Goal: Information Seeking & Learning: Check status

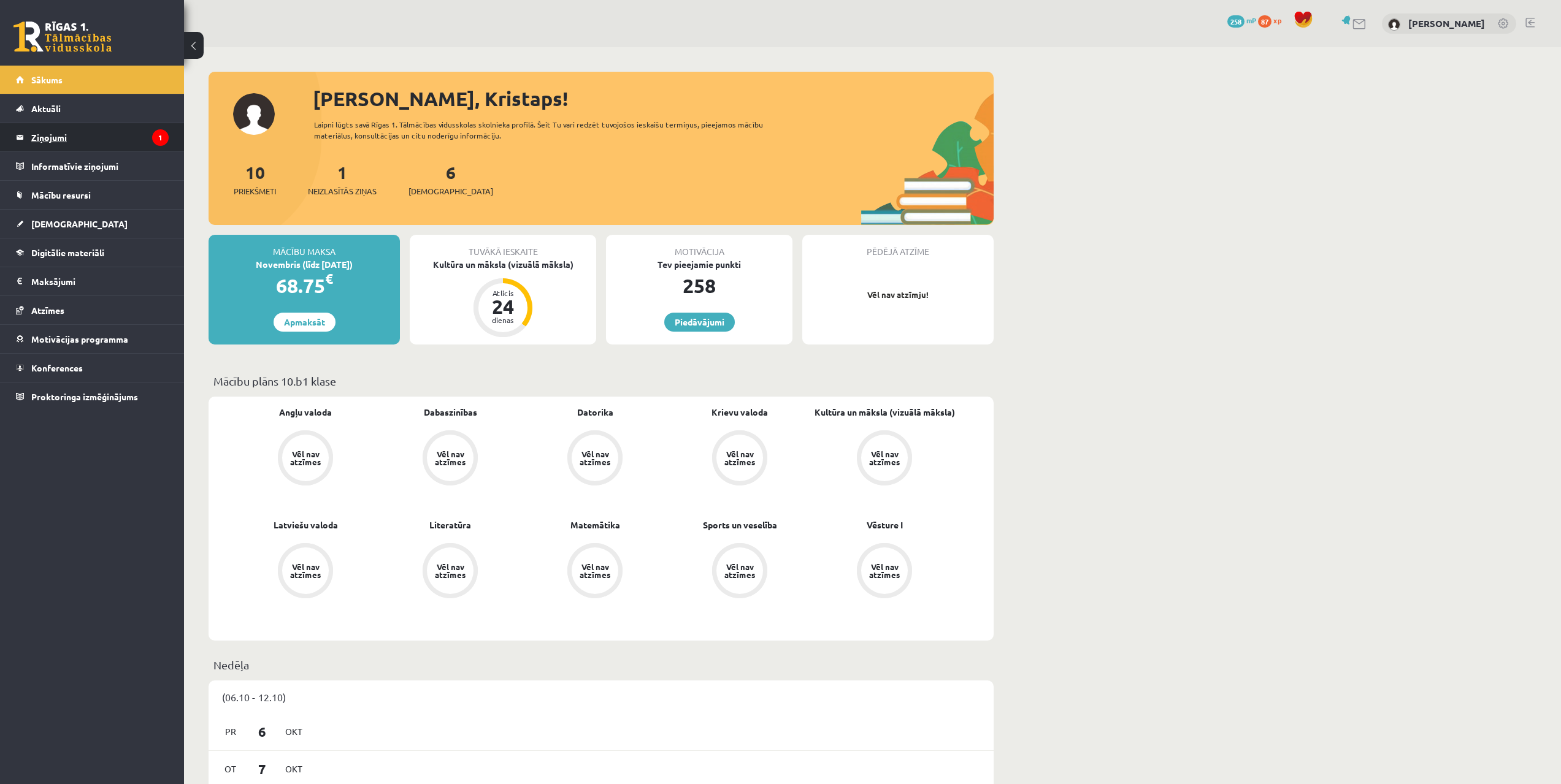
click at [95, 133] on legend "Ziņojumi 1" at bounding box center [100, 137] width 137 height 28
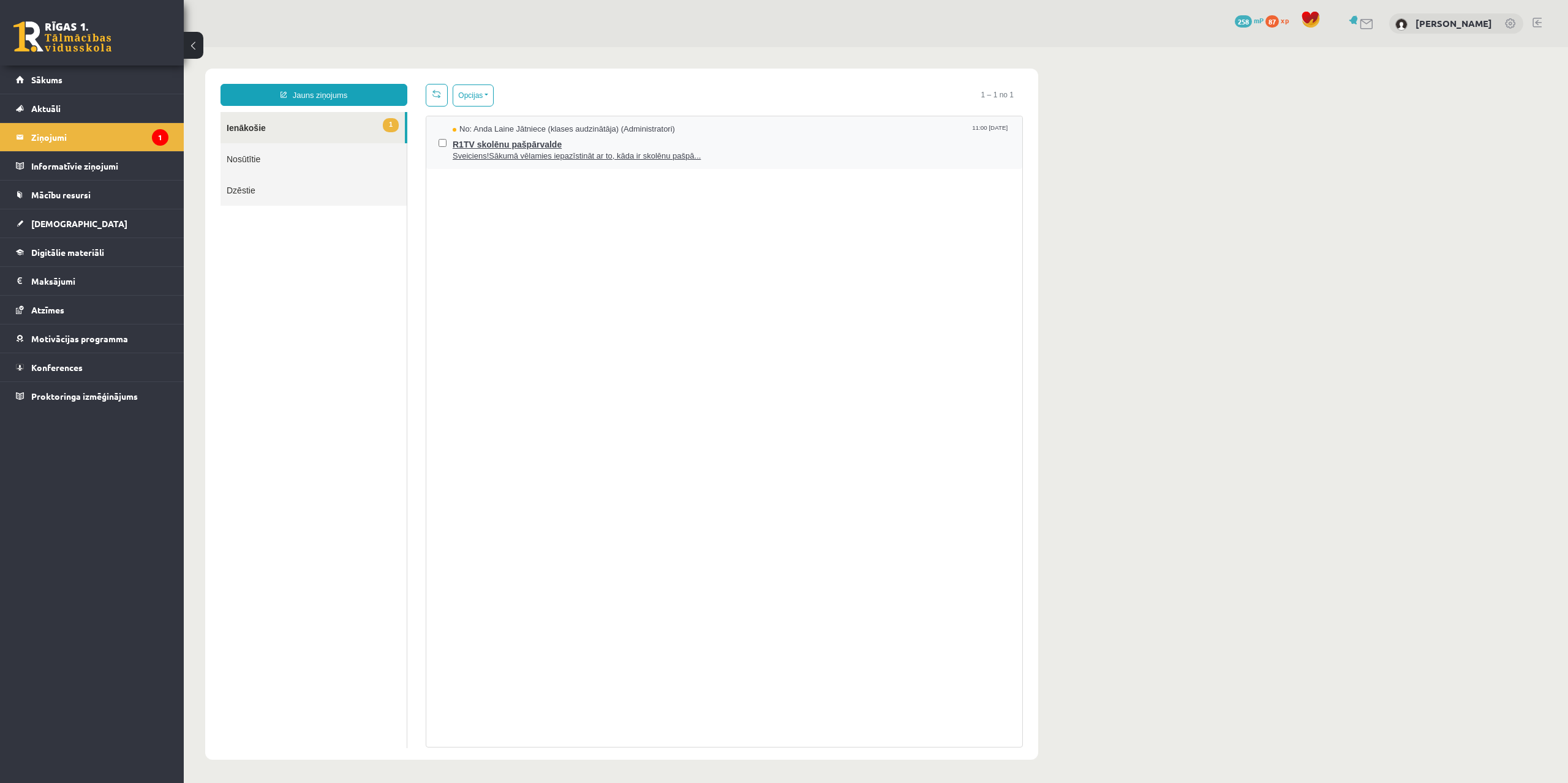
click at [517, 153] on span "Sveiciens!Sākumā vēlamies iepazīstināt ar to, kāda ir skolēnu pašpā..." at bounding box center [731, 156] width 557 height 12
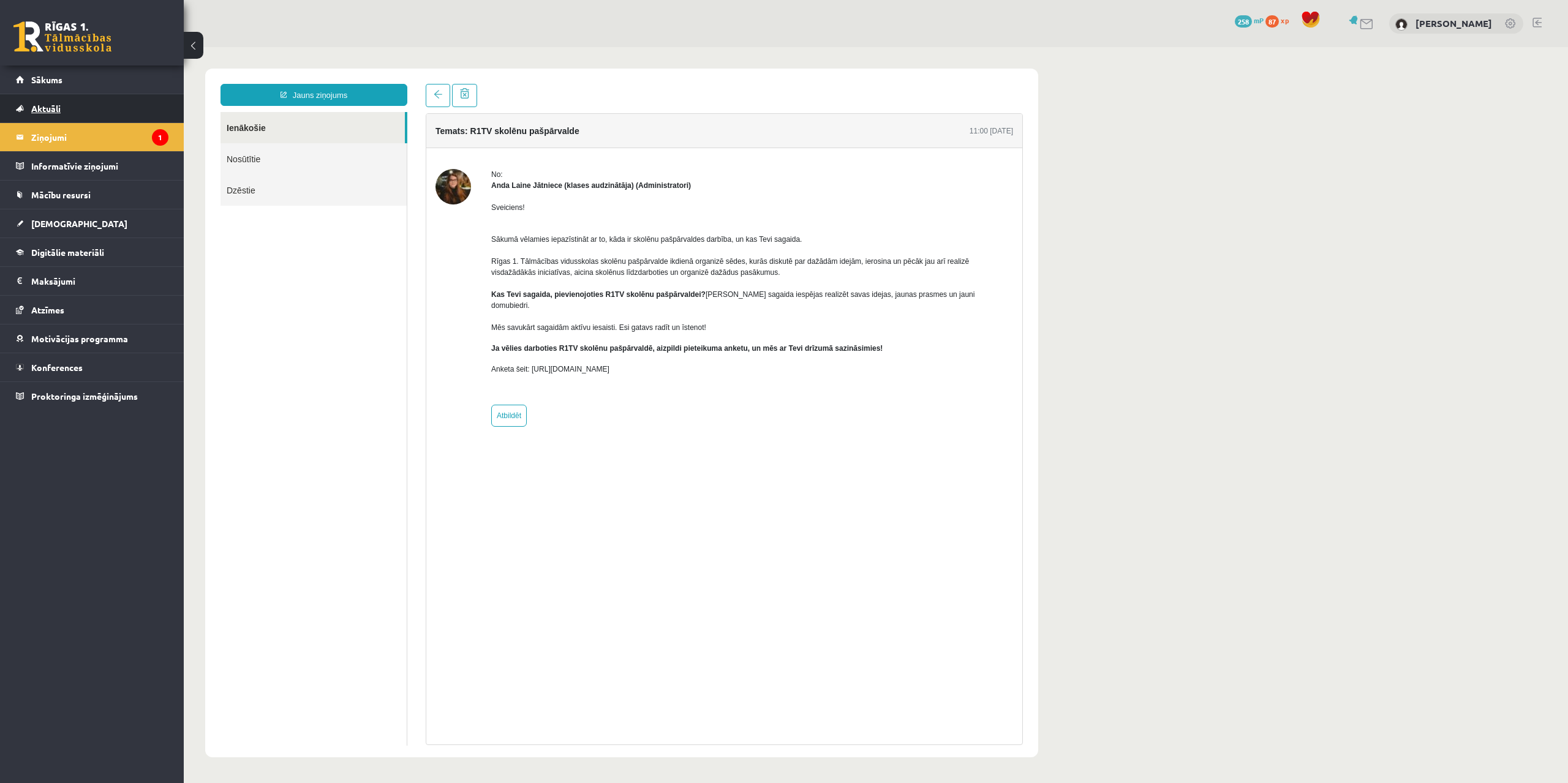
click at [110, 117] on link "Aktuāli" at bounding box center [92, 108] width 153 height 28
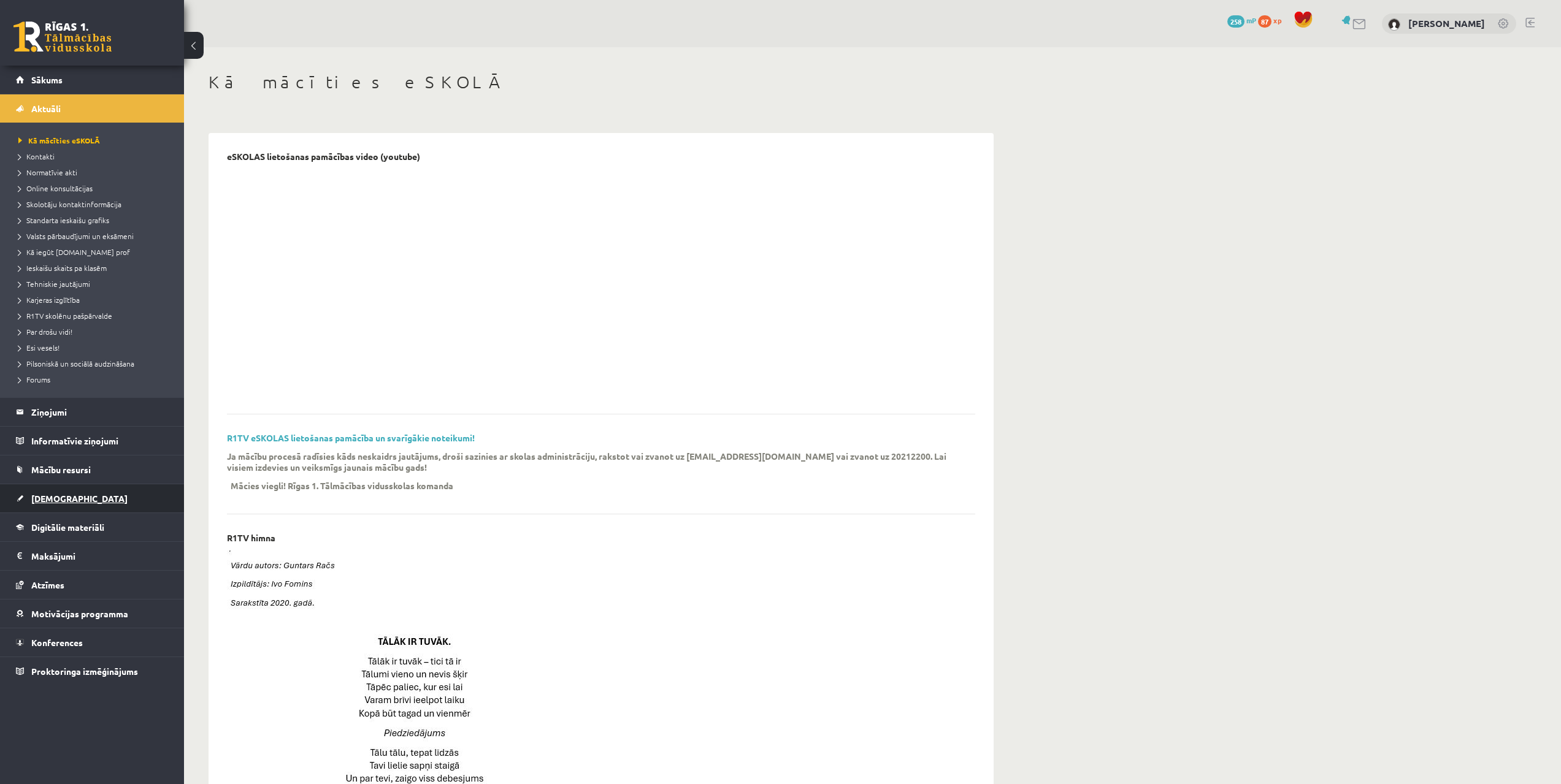
click at [41, 492] on link "[DEMOGRAPHIC_DATA]" at bounding box center [92, 499] width 153 height 28
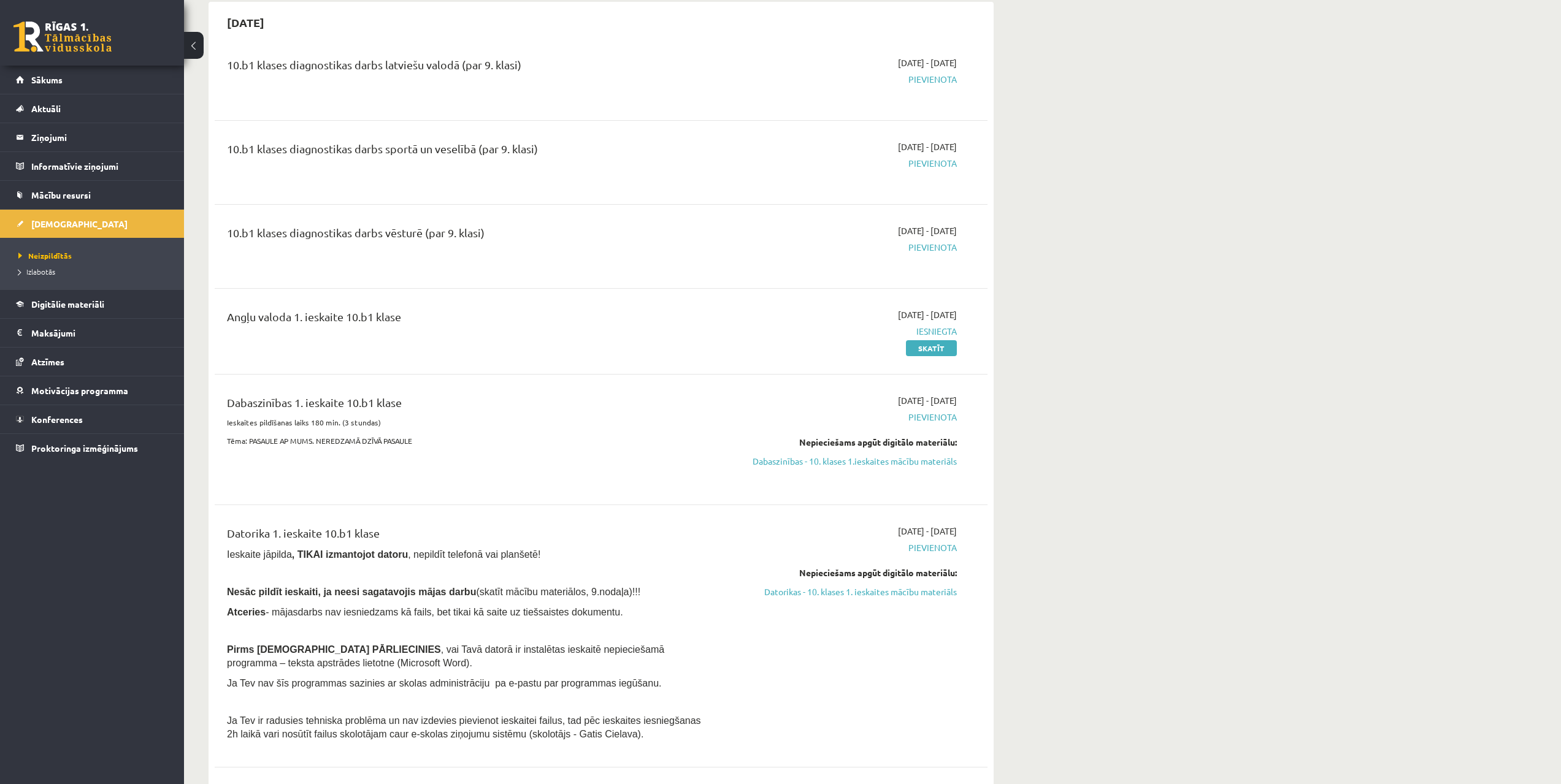
scroll to position [123, 0]
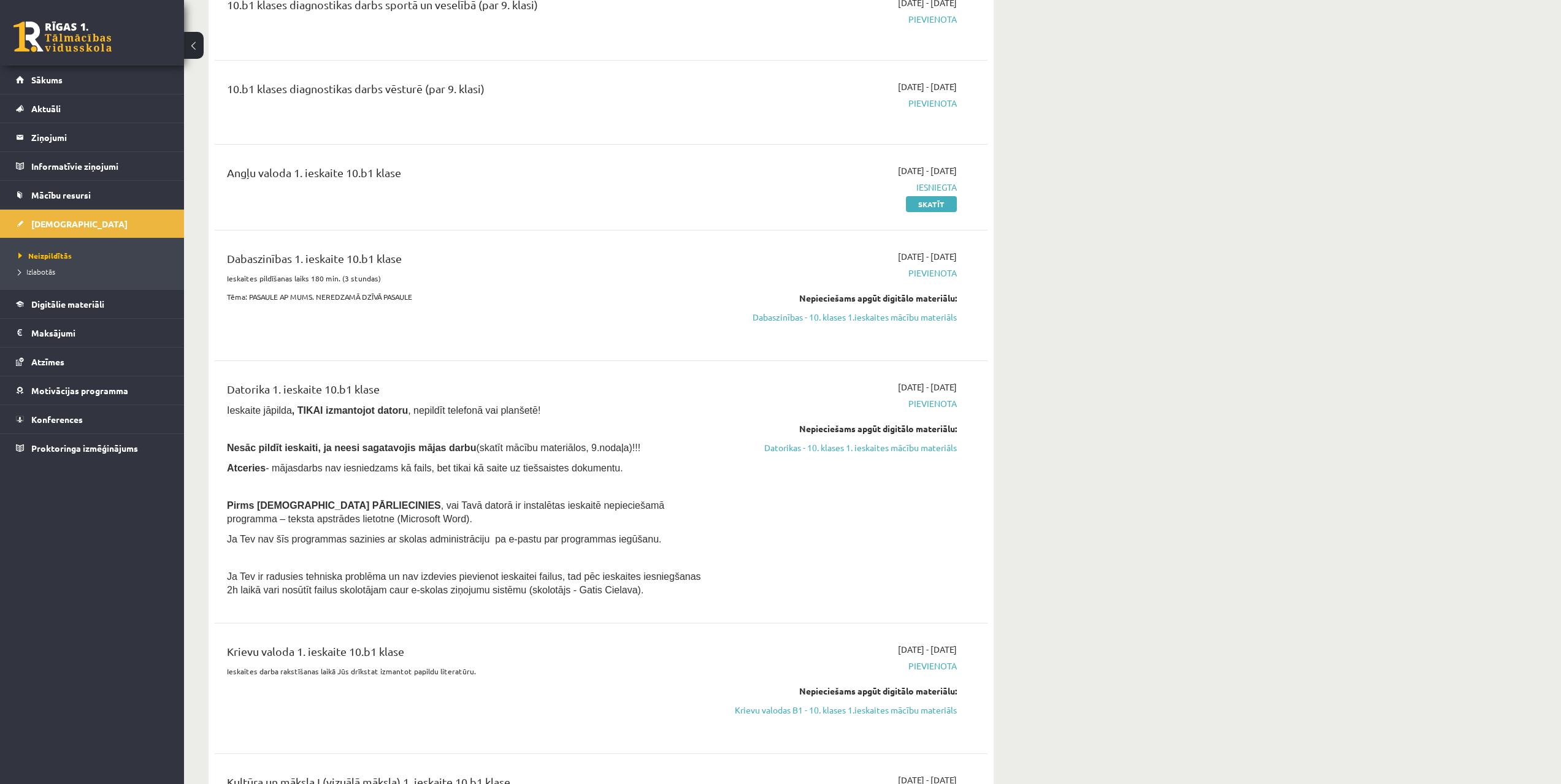
drag, startPoint x: 1034, startPoint y: 364, endPoint x: 1029, endPoint y: 385, distance: 21.6
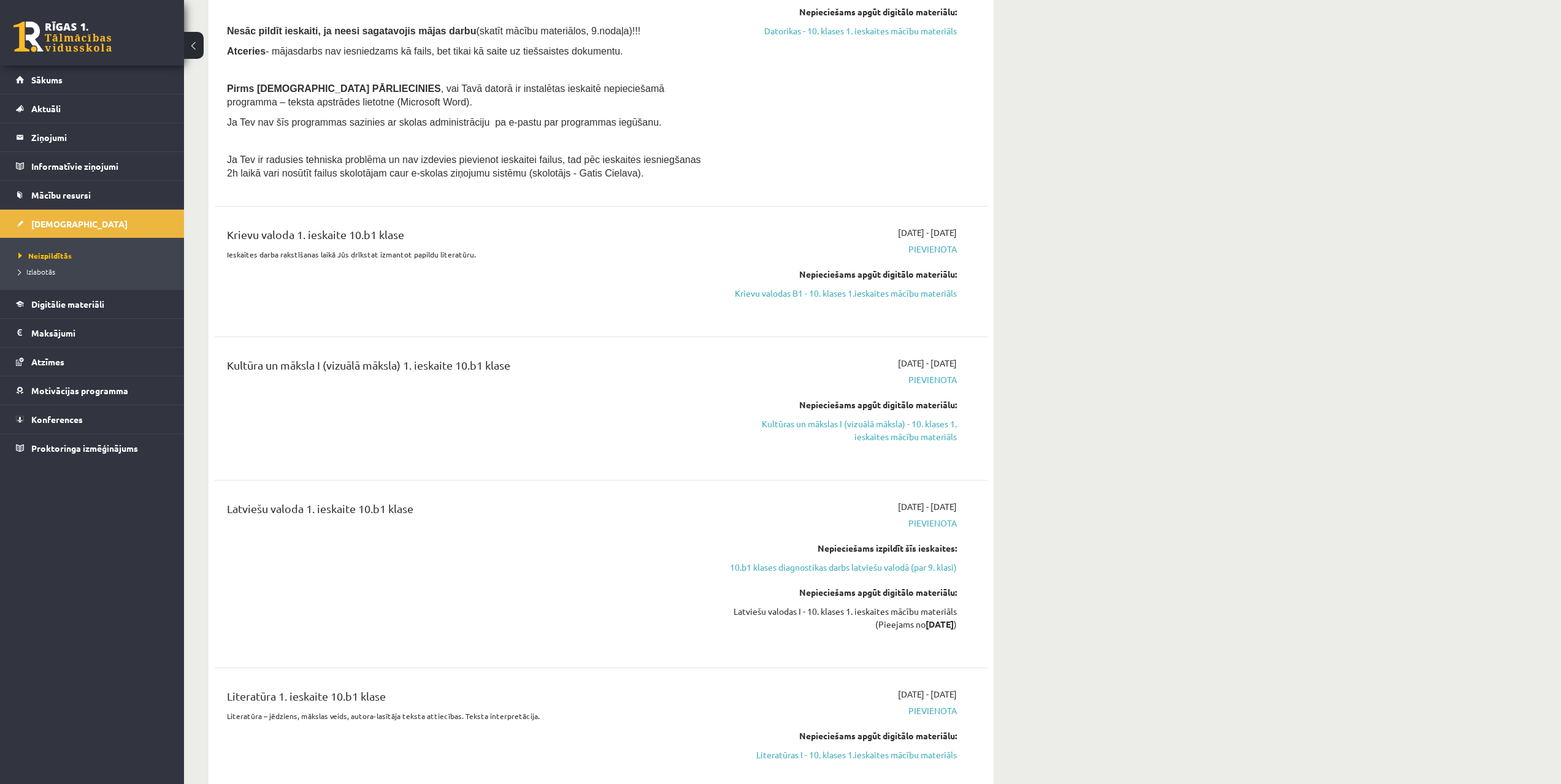
scroll to position [684, 0]
drag, startPoint x: 1028, startPoint y: 400, endPoint x: 1022, endPoint y: 384, distance: 17.1
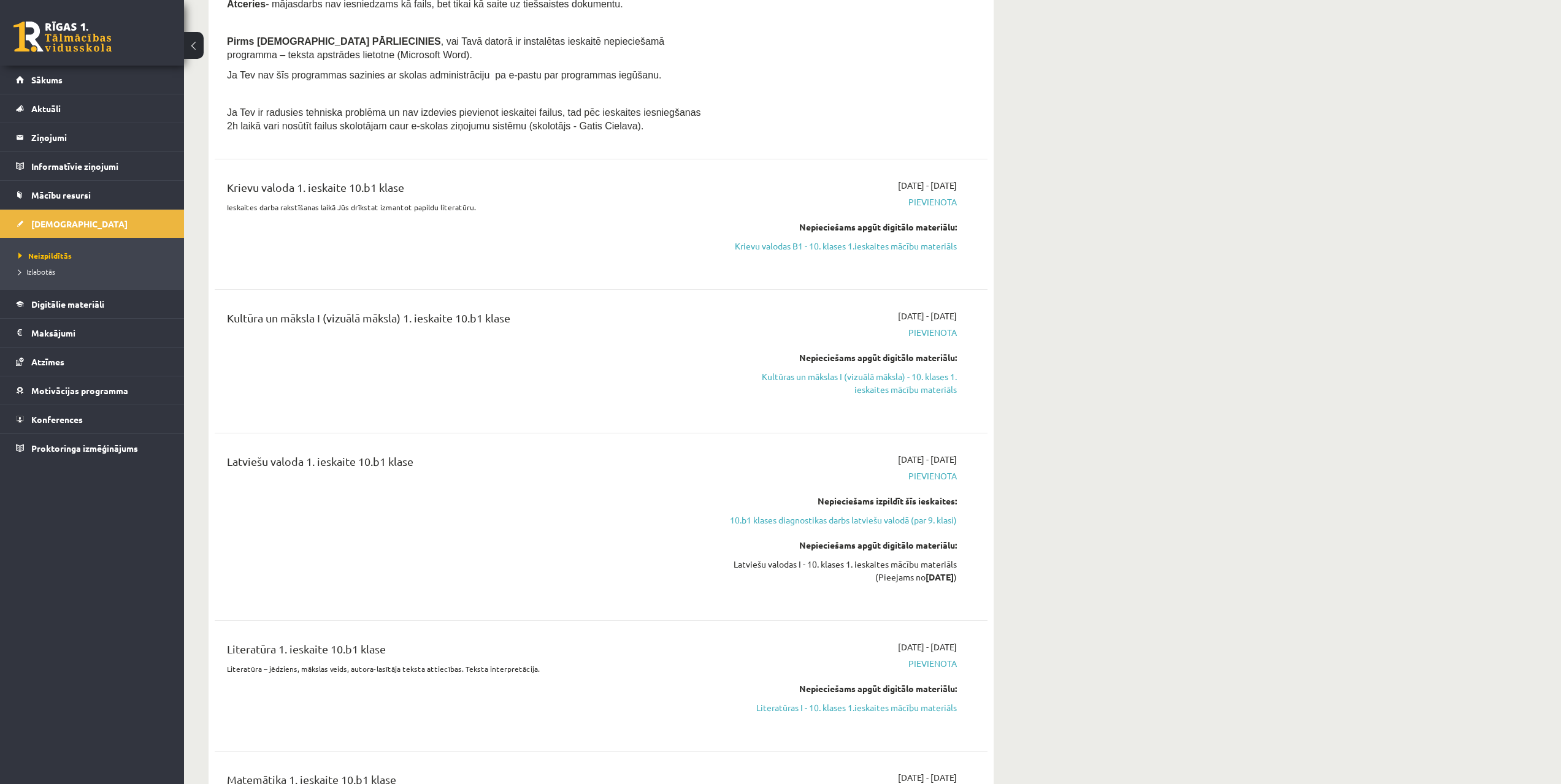
scroll to position [790, 0]
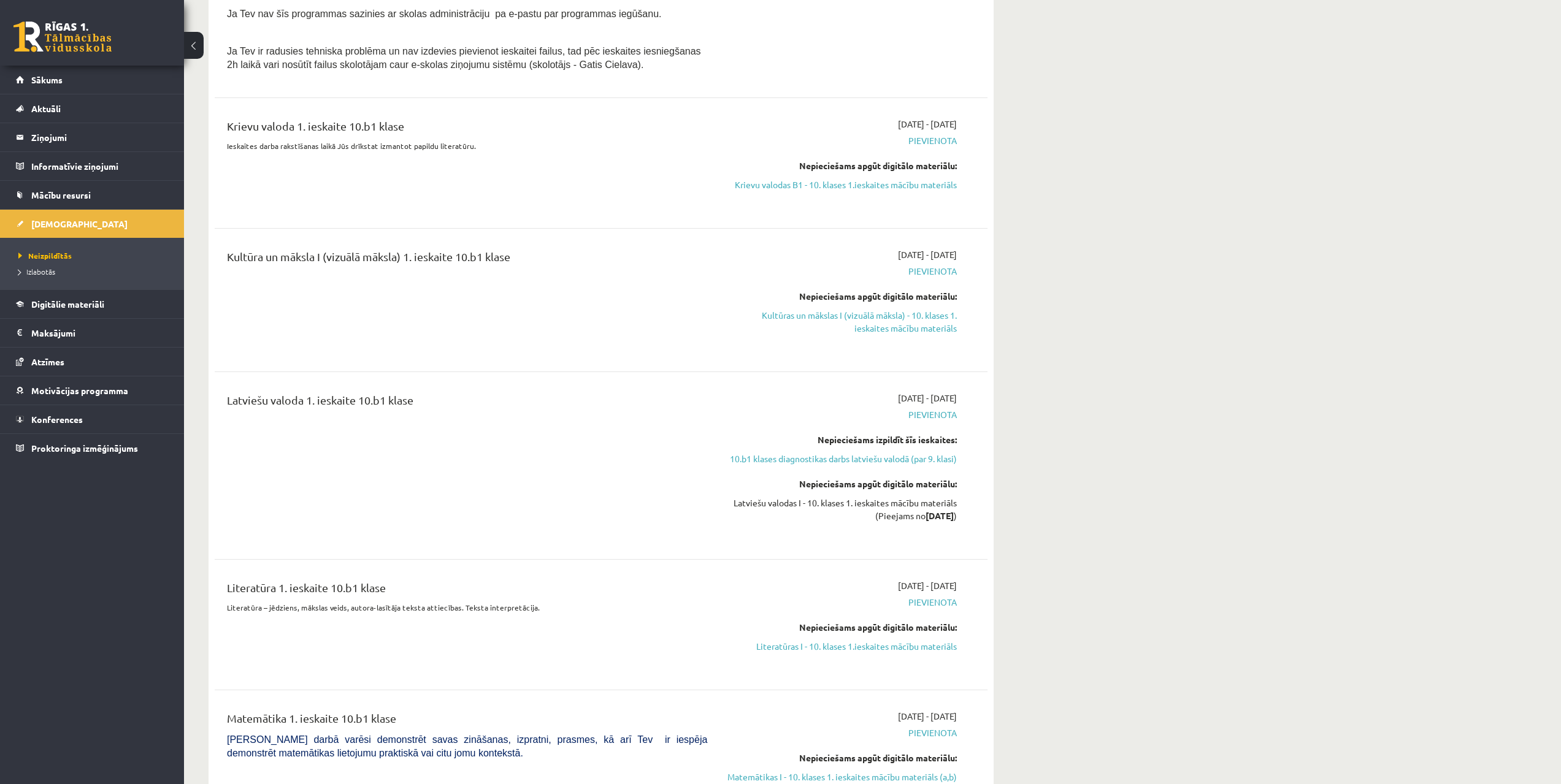
drag, startPoint x: 977, startPoint y: 258, endPoint x: 978, endPoint y: 285, distance: 27.0
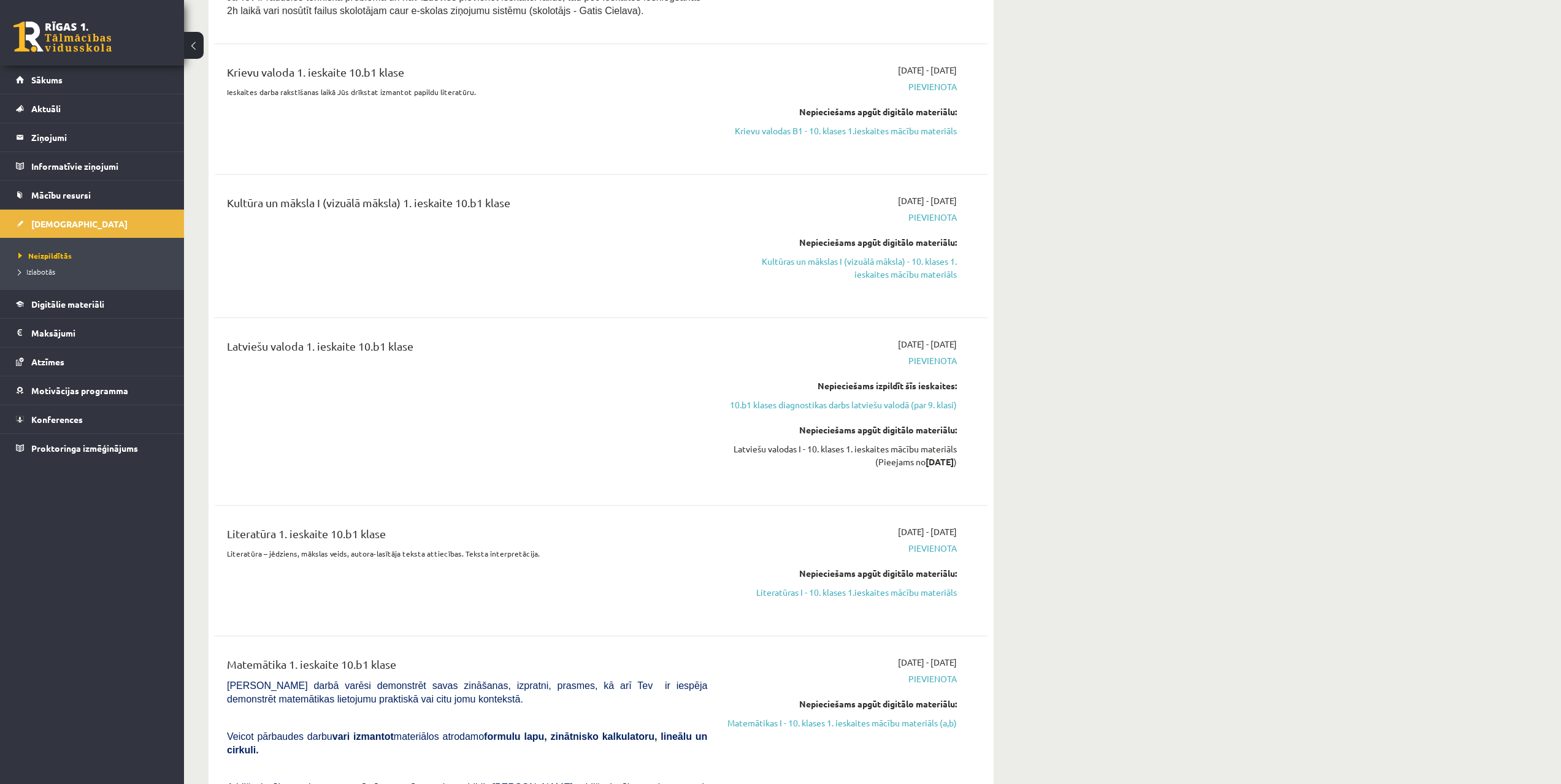
drag, startPoint x: 579, startPoint y: 215, endPoint x: 582, endPoint y: 238, distance: 23.2
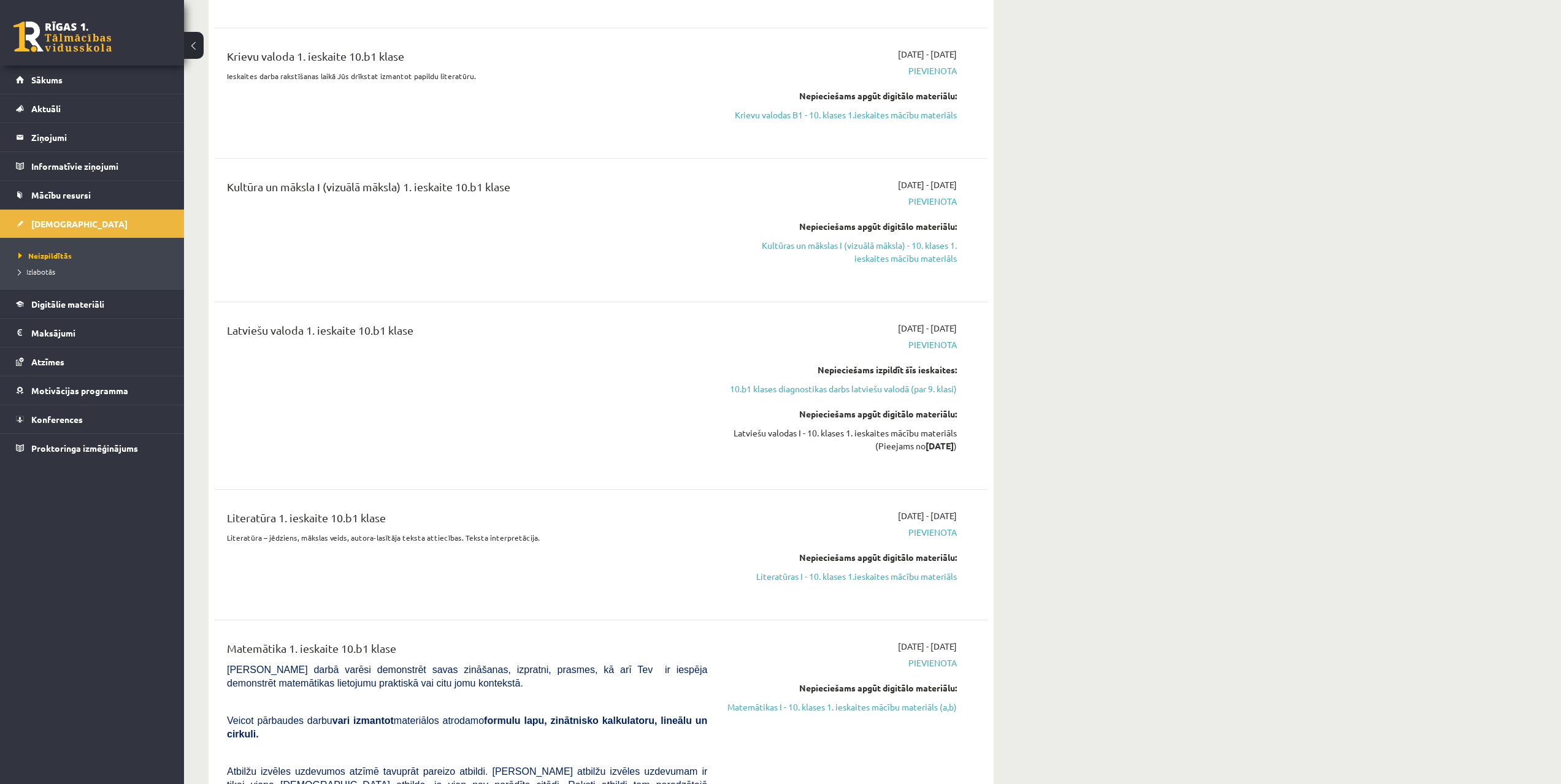
scroll to position [899, 0]
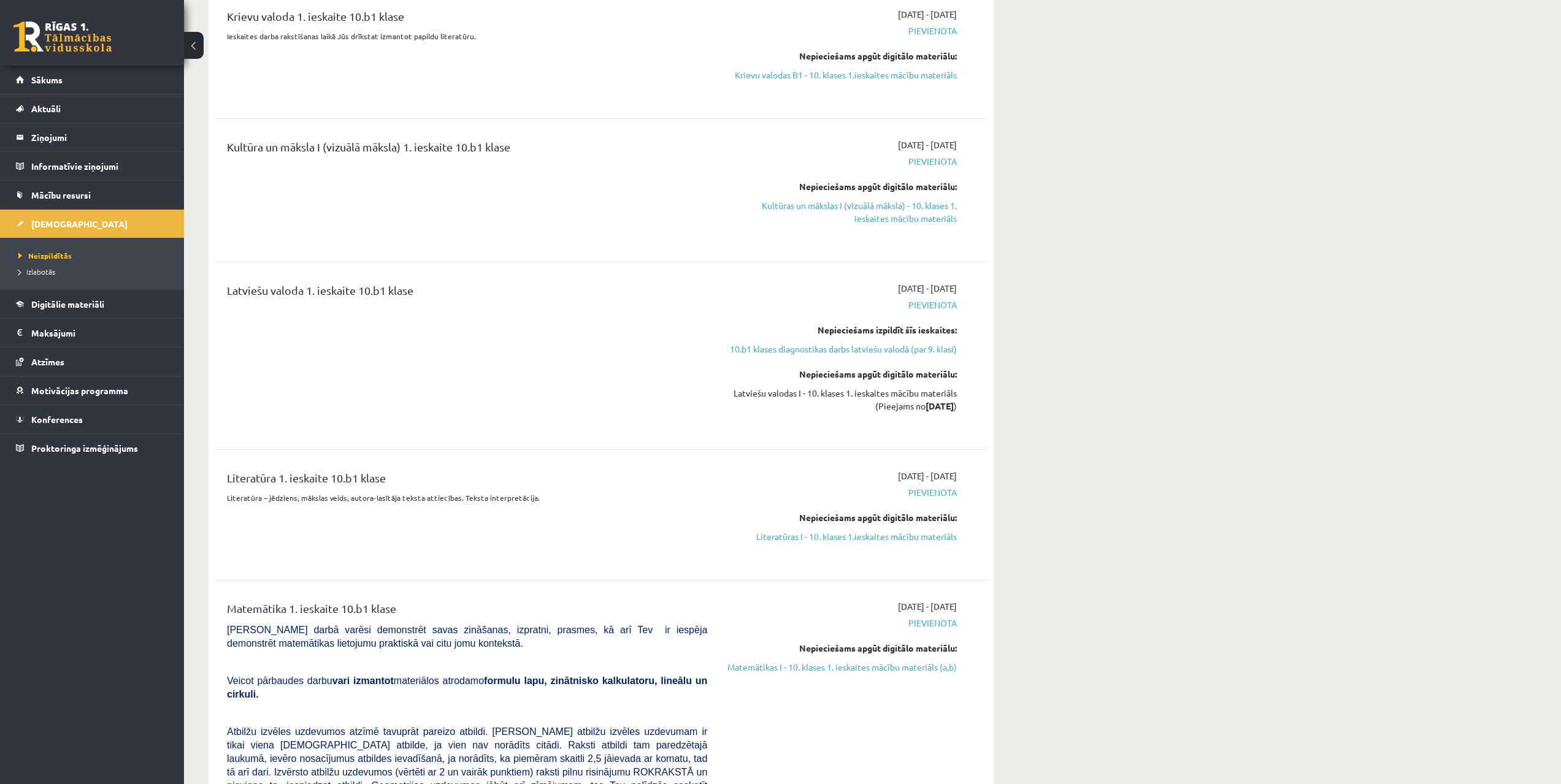
drag, startPoint x: 600, startPoint y: 240, endPoint x: 592, endPoint y: 278, distance: 38.8
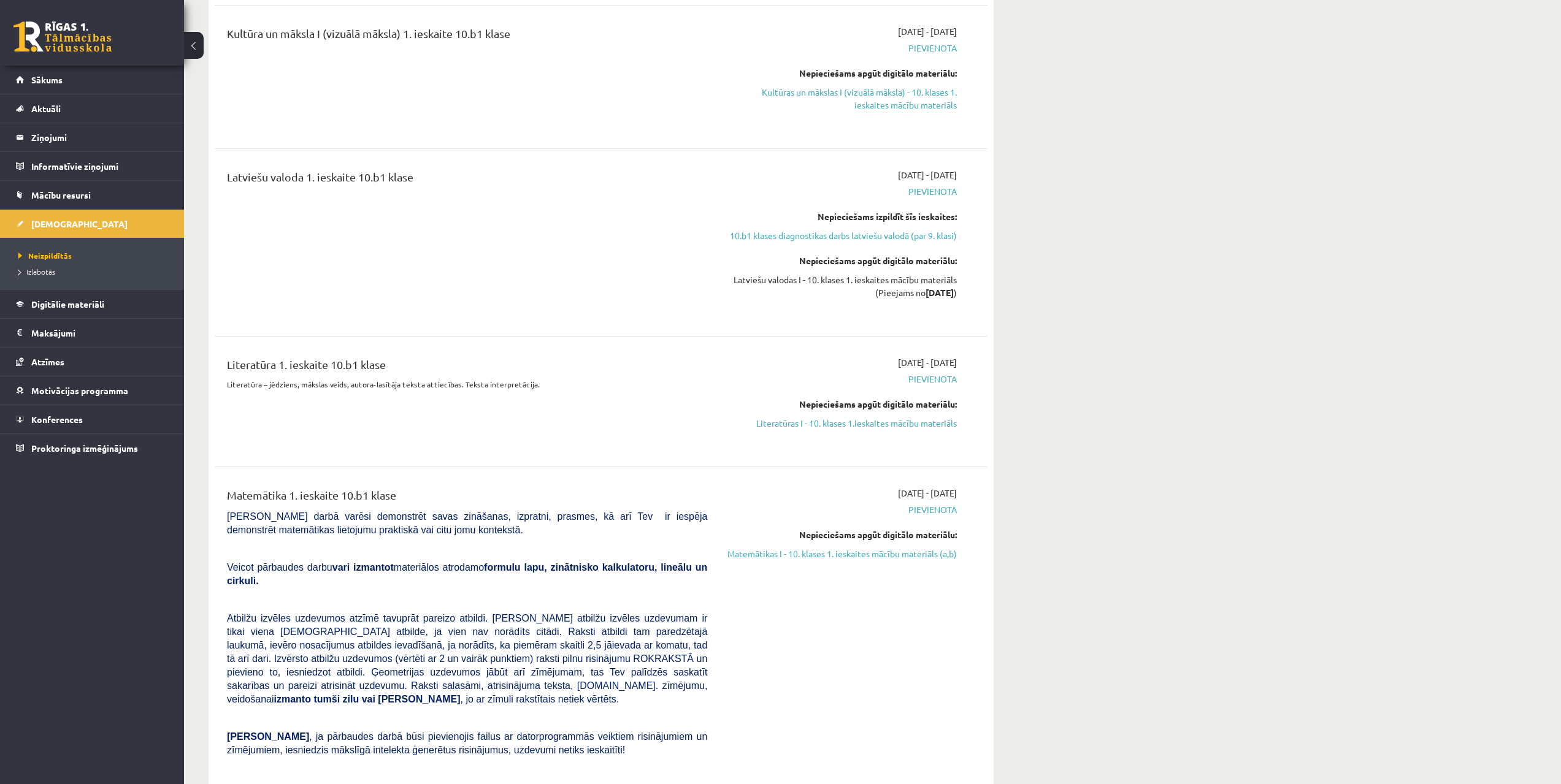
drag, startPoint x: 557, startPoint y: 397, endPoint x: 542, endPoint y: 480, distance: 84.3
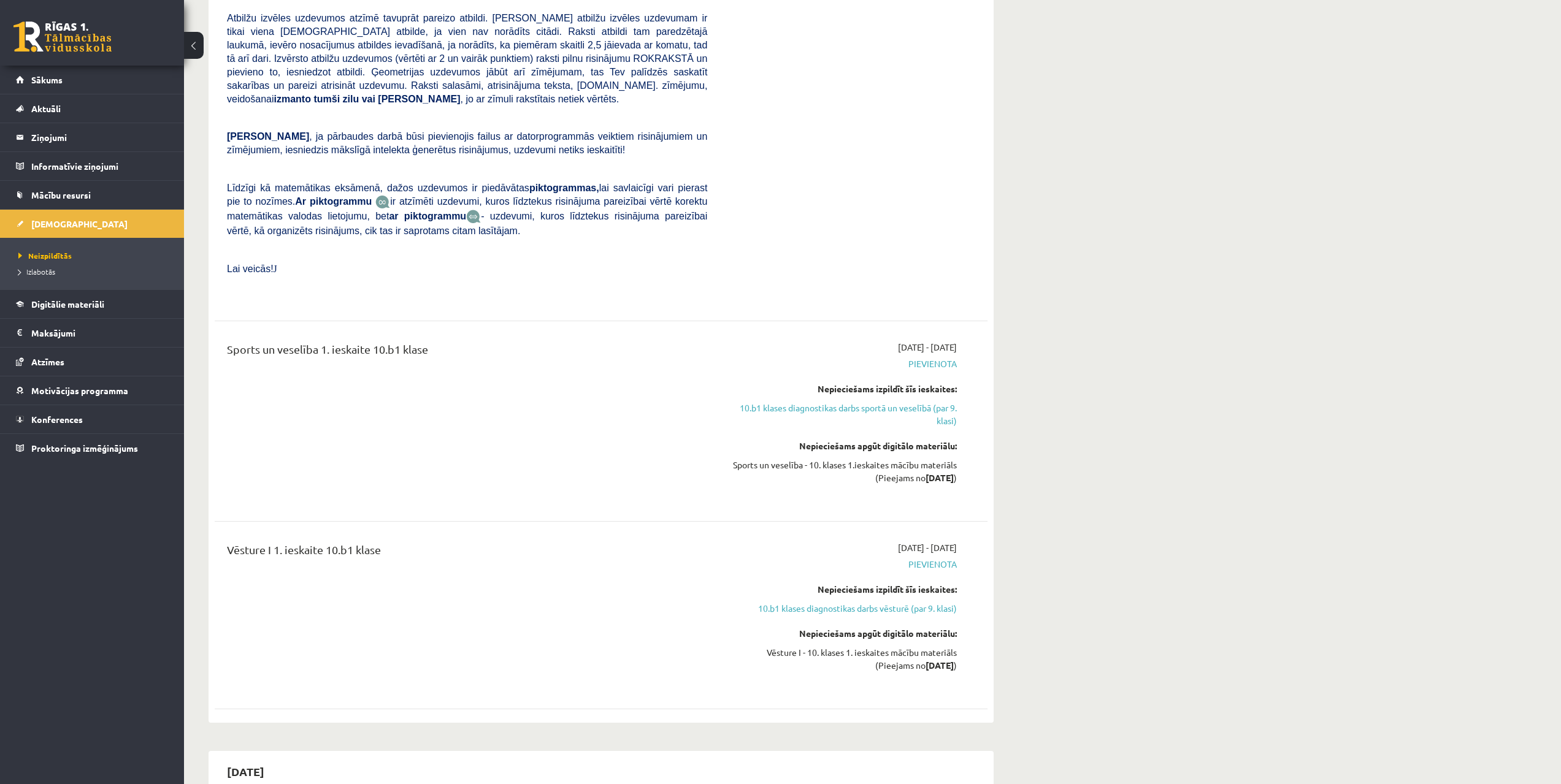
drag, startPoint x: 543, startPoint y: 490, endPoint x: 540, endPoint y: 505, distance: 15.3
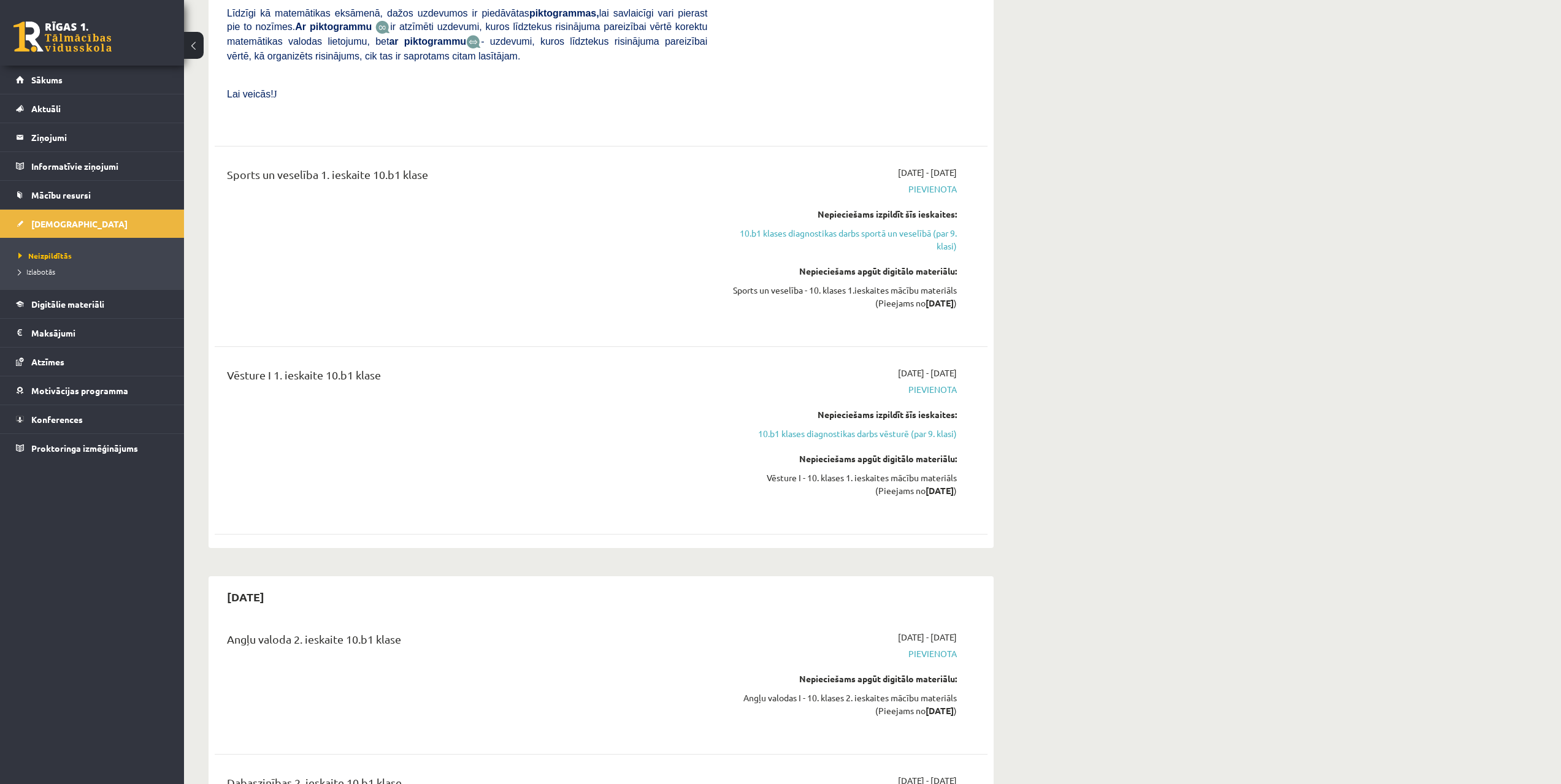
scroll to position [1756, 0]
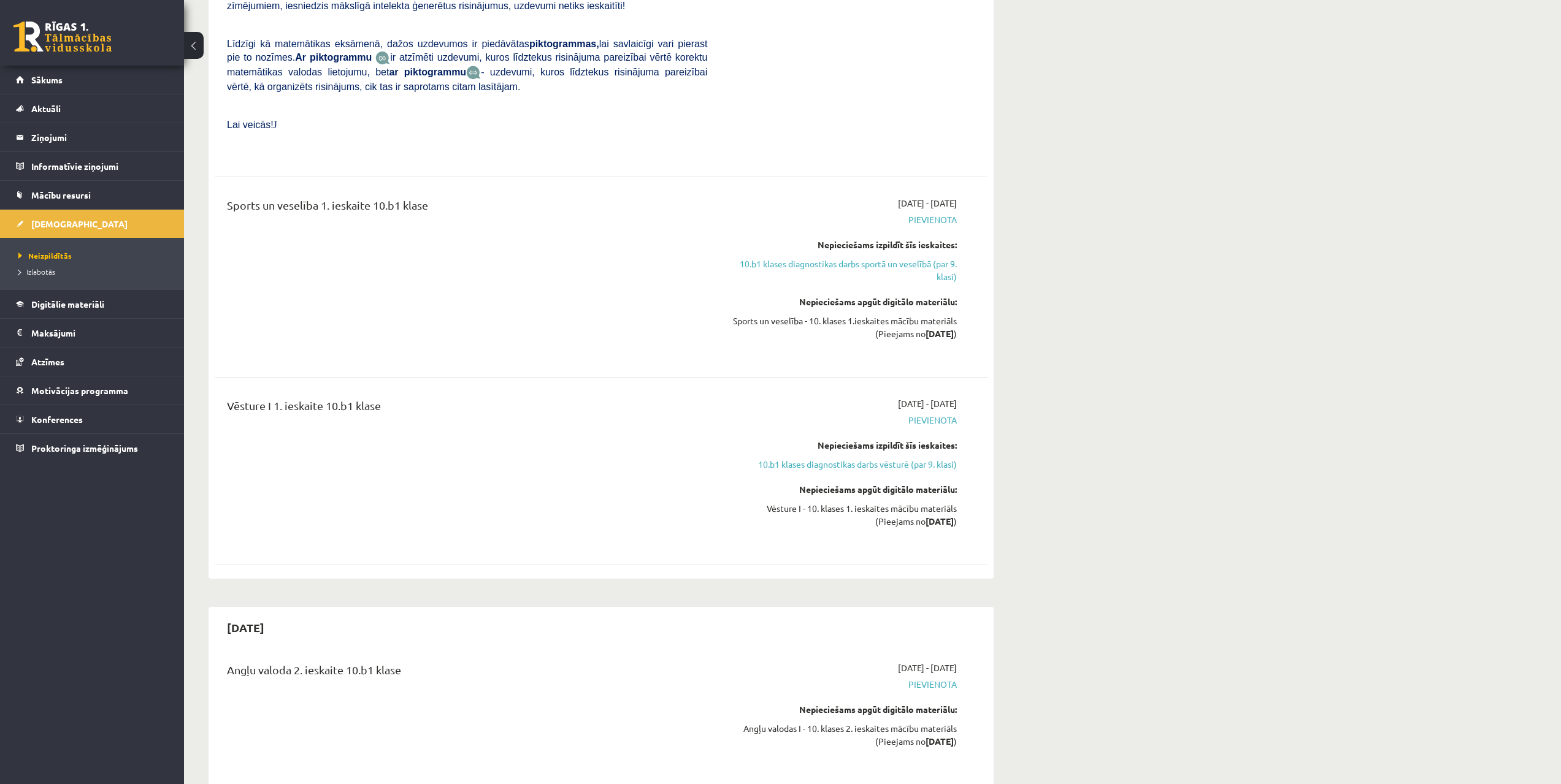
drag, startPoint x: 543, startPoint y: 490, endPoint x: 551, endPoint y: 445, distance: 45.7
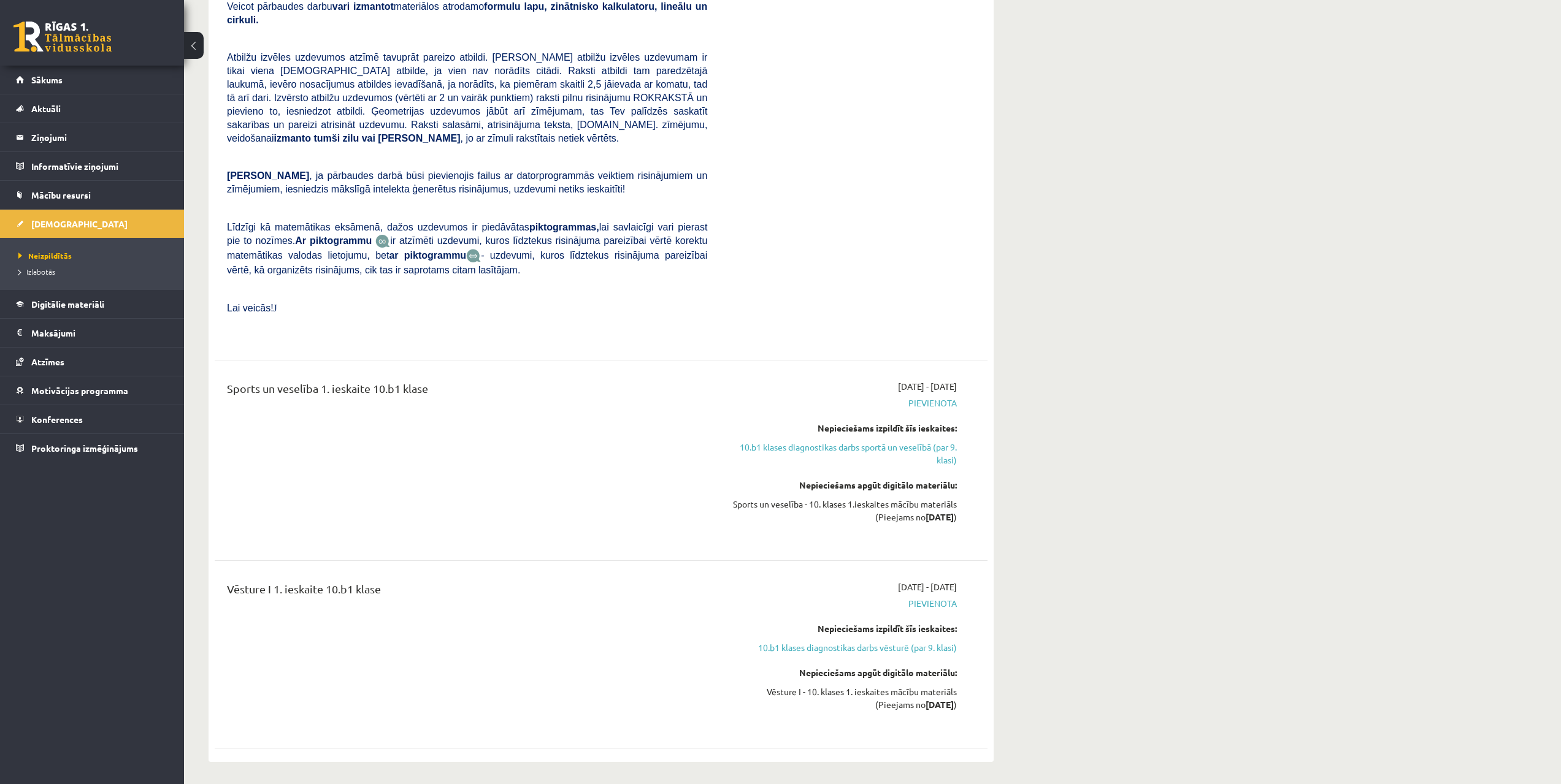
drag, startPoint x: 612, startPoint y: 334, endPoint x: 610, endPoint y: 272, distance: 62.0
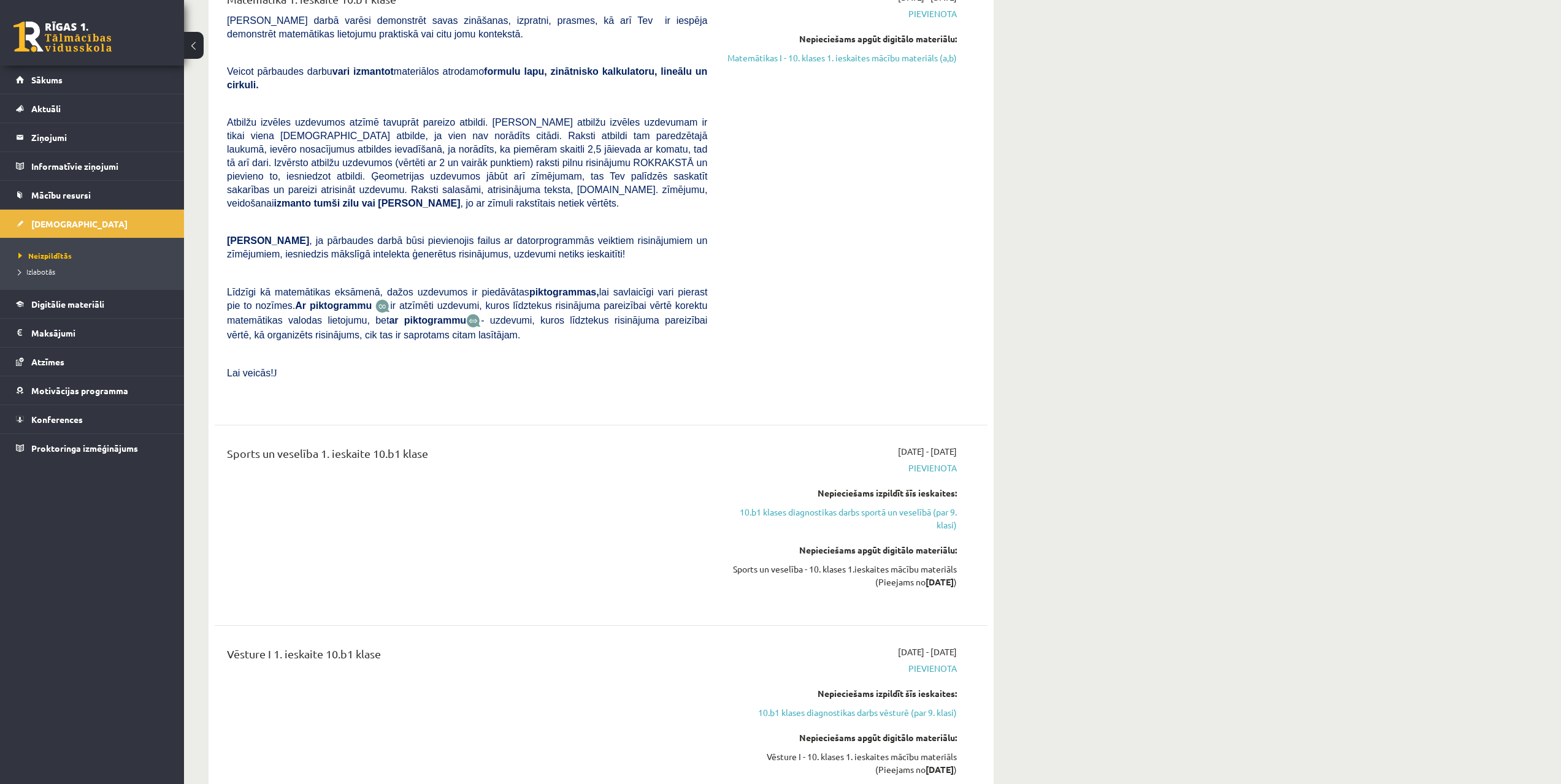
drag, startPoint x: 583, startPoint y: 355, endPoint x: 585, endPoint y: 338, distance: 17.1
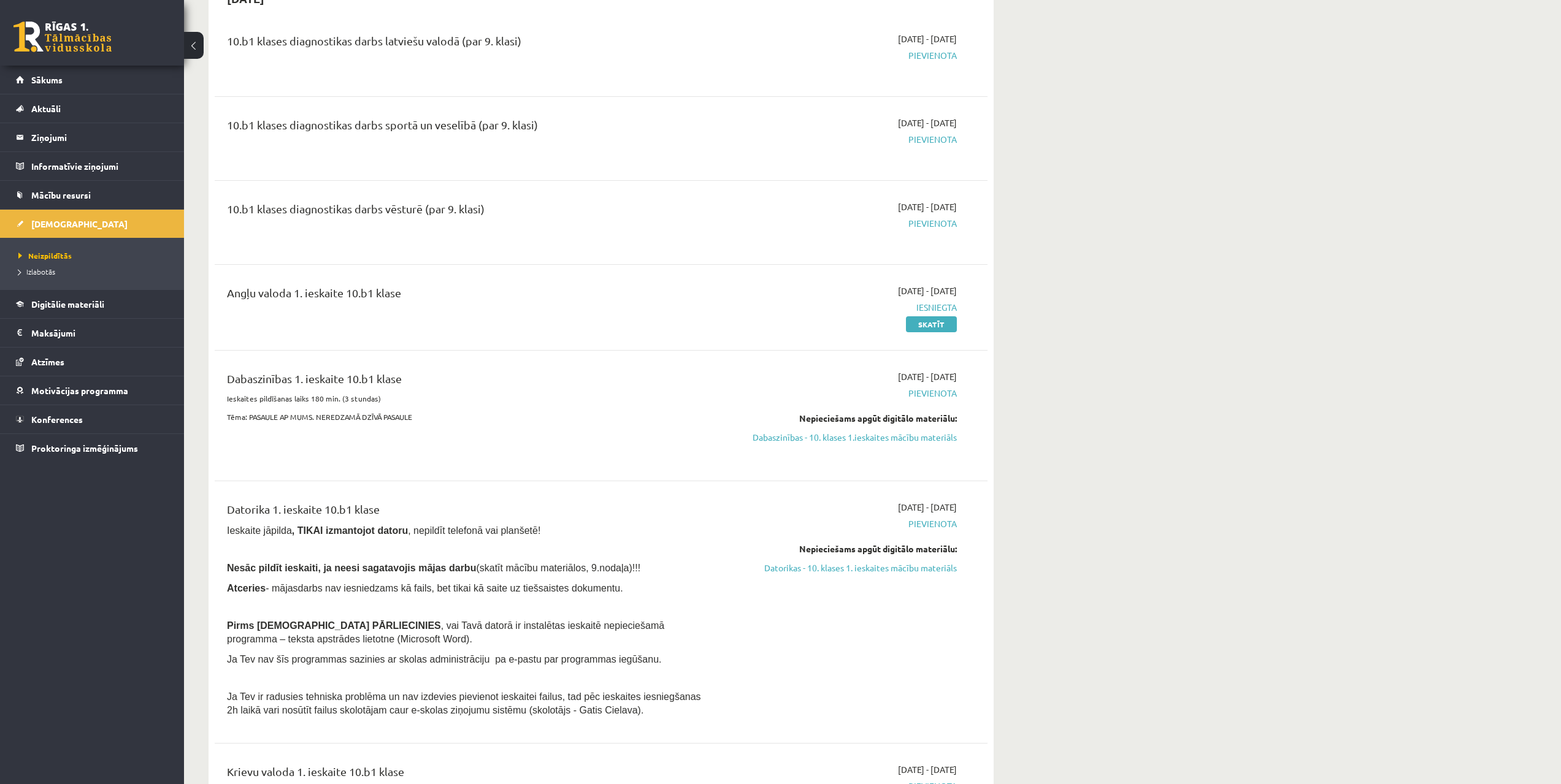
scroll to position [0, 0]
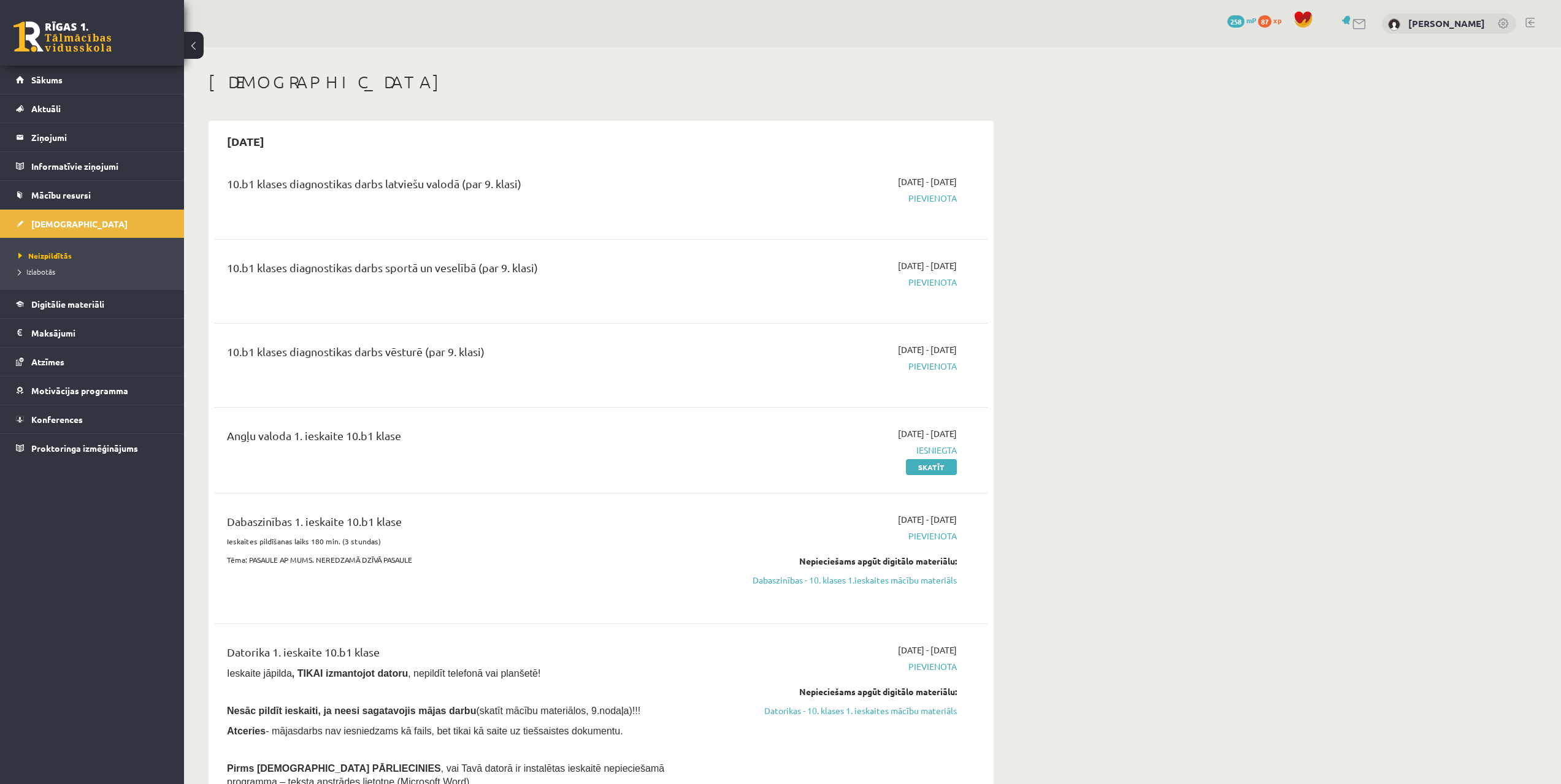
drag, startPoint x: 551, startPoint y: 433, endPoint x: 607, endPoint y: 162, distance: 276.7
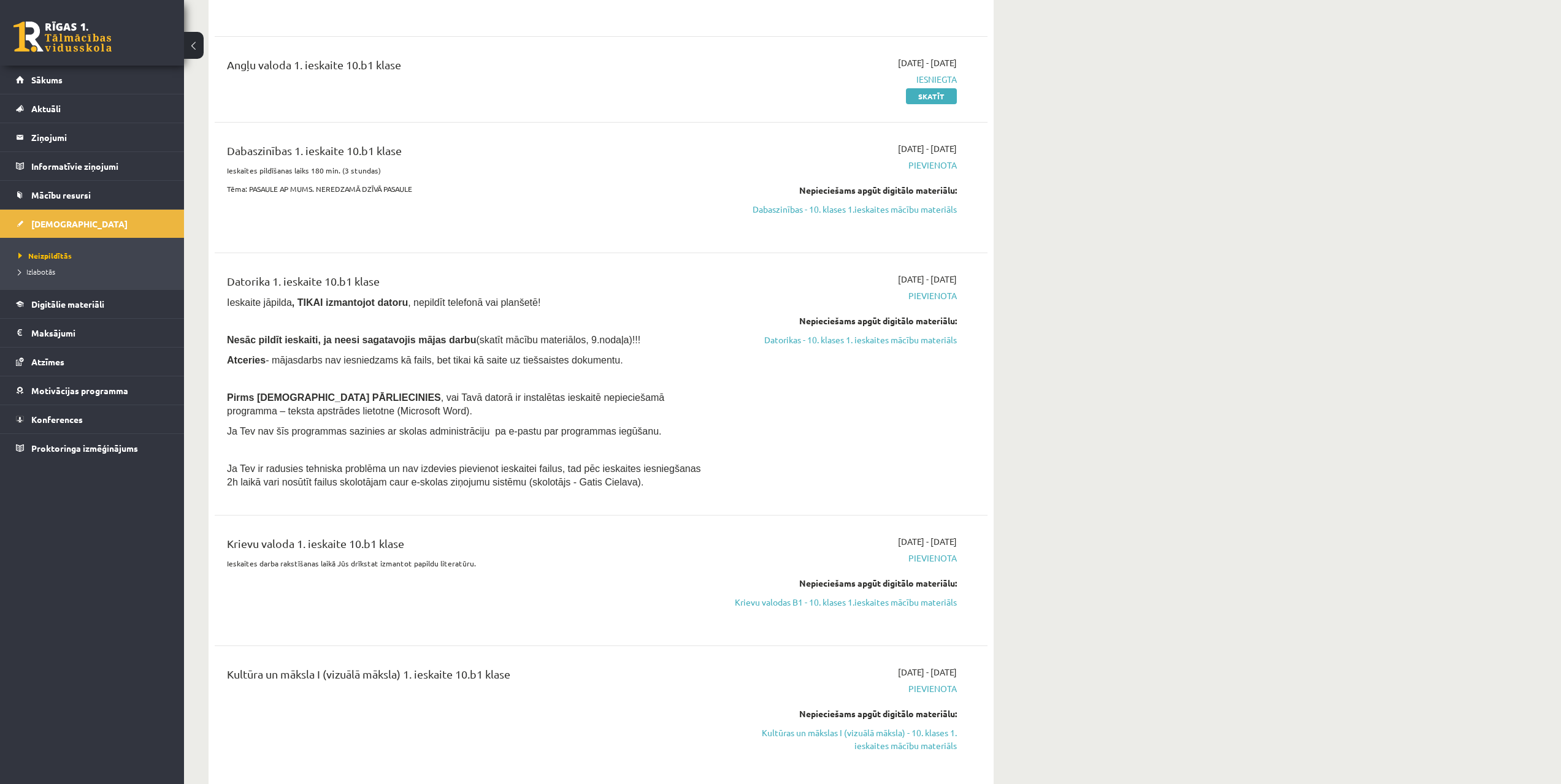
drag, startPoint x: 973, startPoint y: 310, endPoint x: 970, endPoint y: 369, distance: 59.1
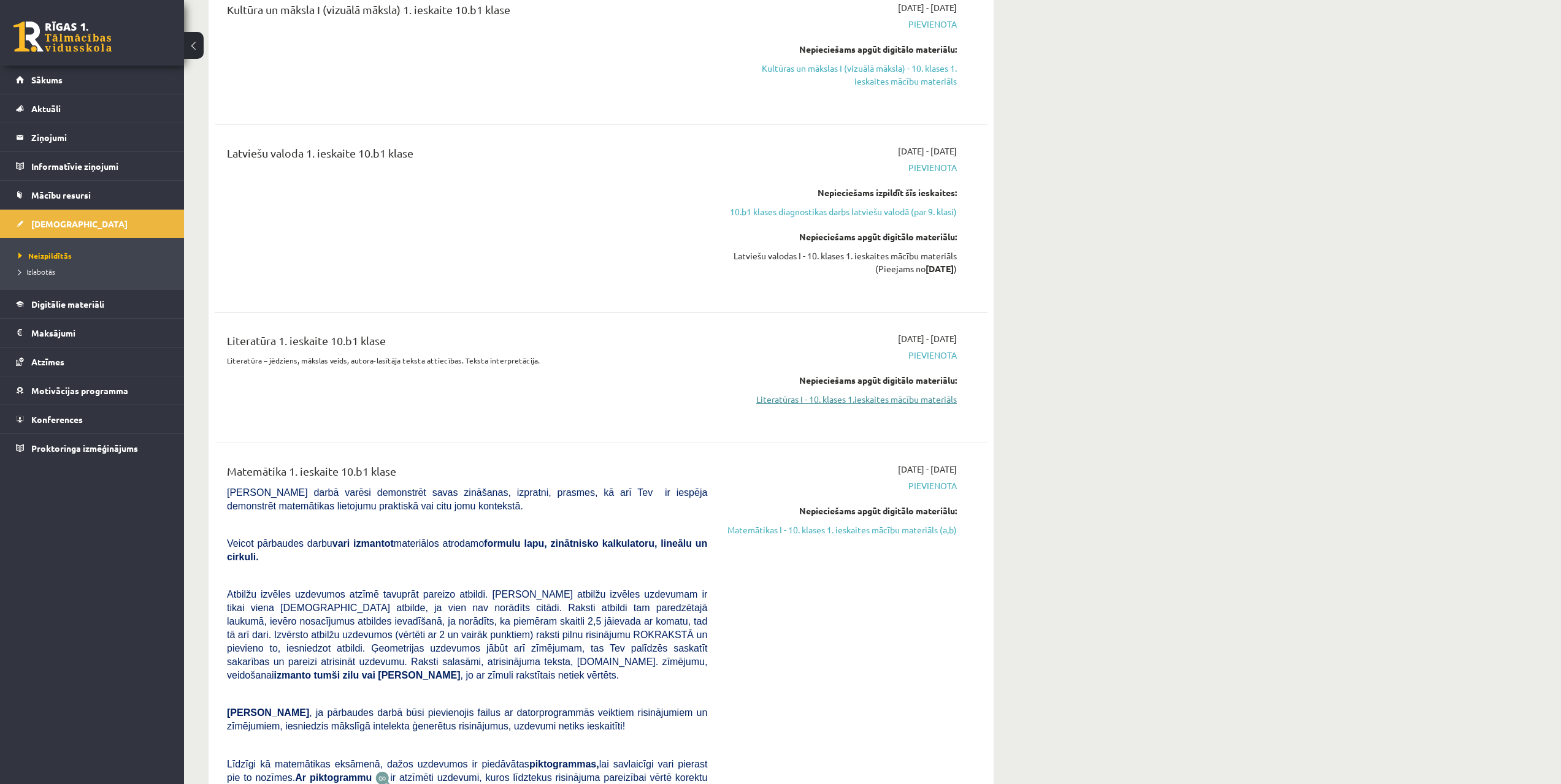
drag, startPoint x: 950, startPoint y: 387, endPoint x: 899, endPoint y: 401, distance: 52.9
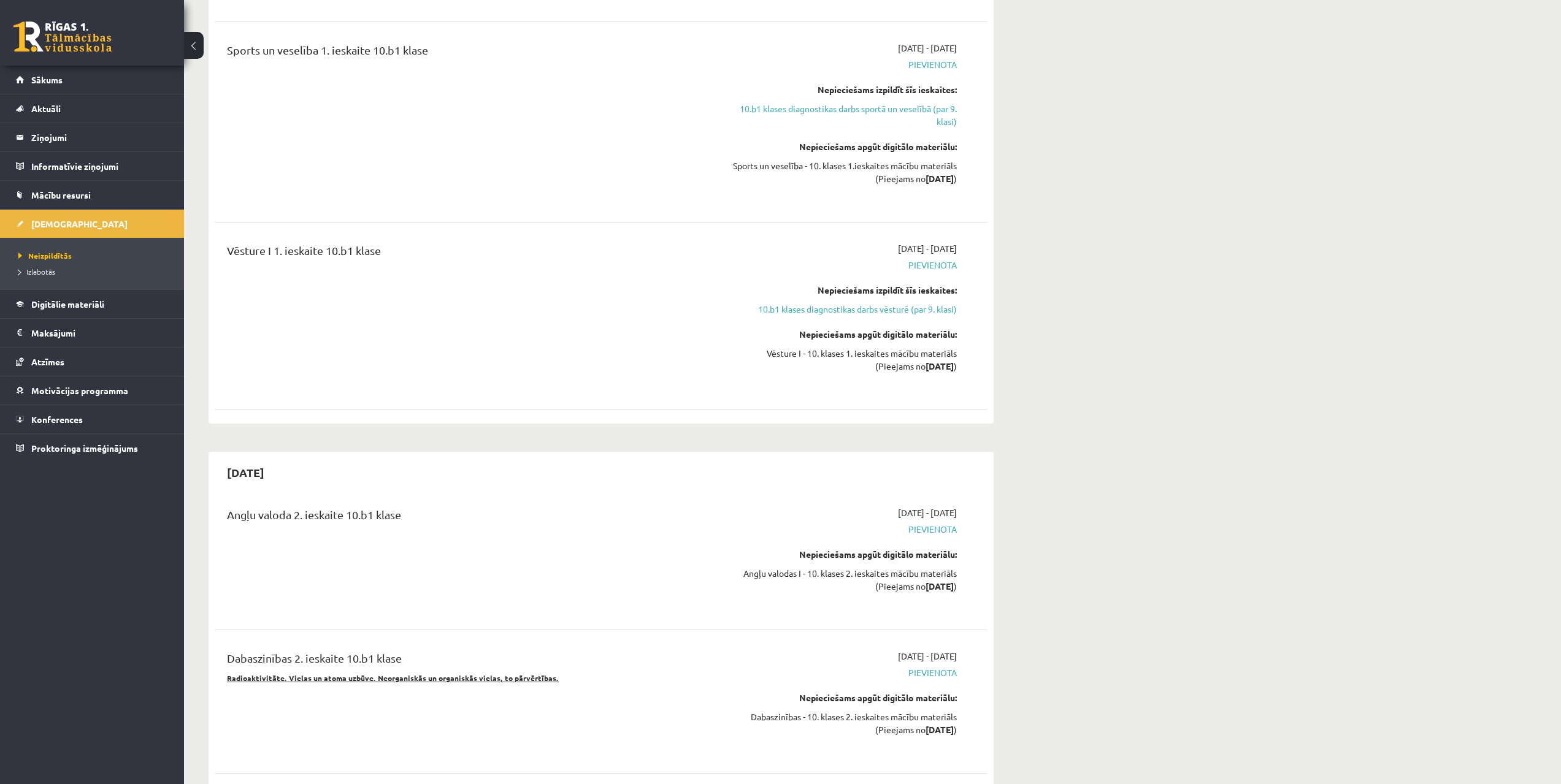
scroll to position [1919, 0]
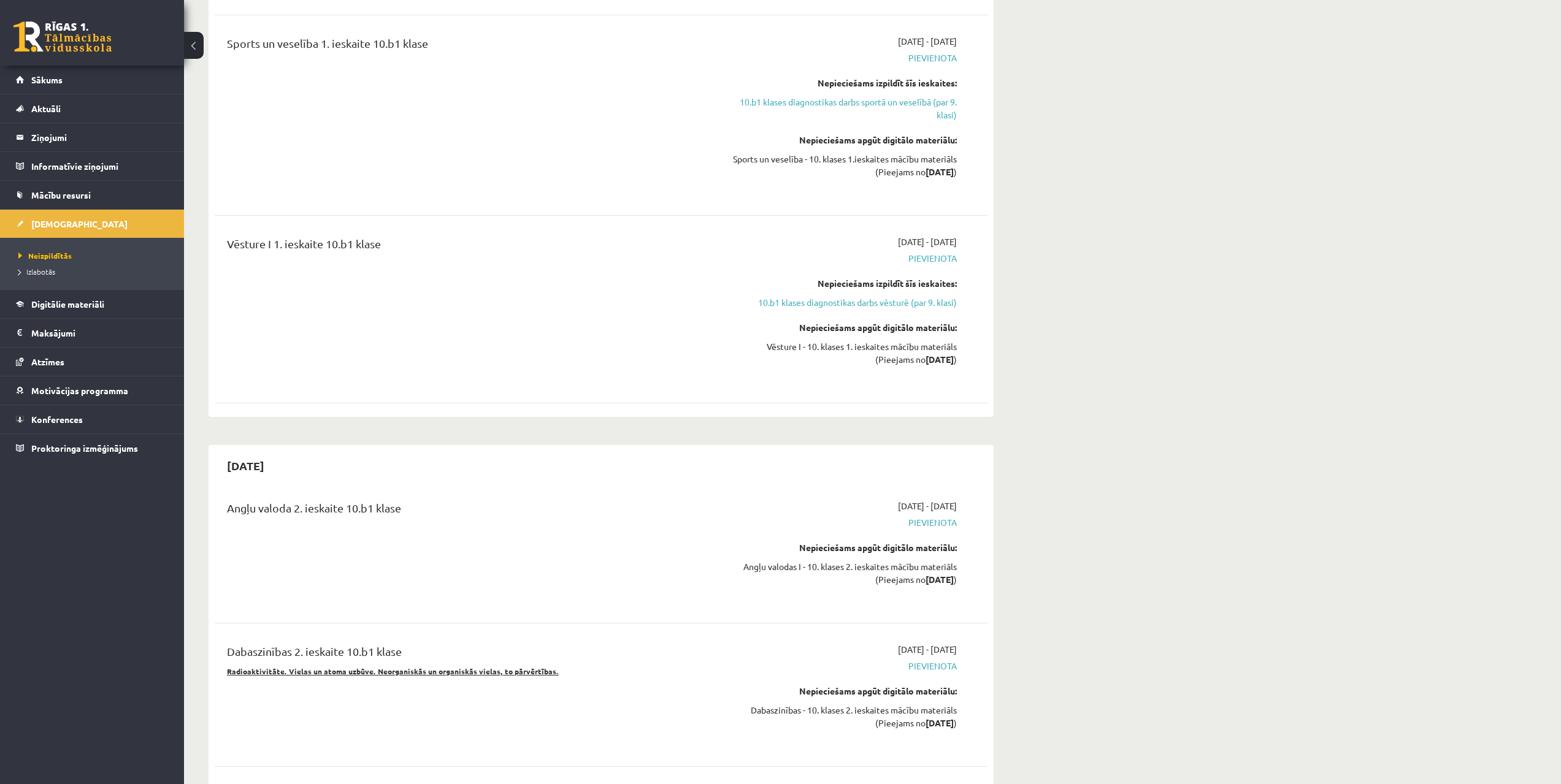
drag, startPoint x: 862, startPoint y: 522, endPoint x: 864, endPoint y: 511, distance: 11.2
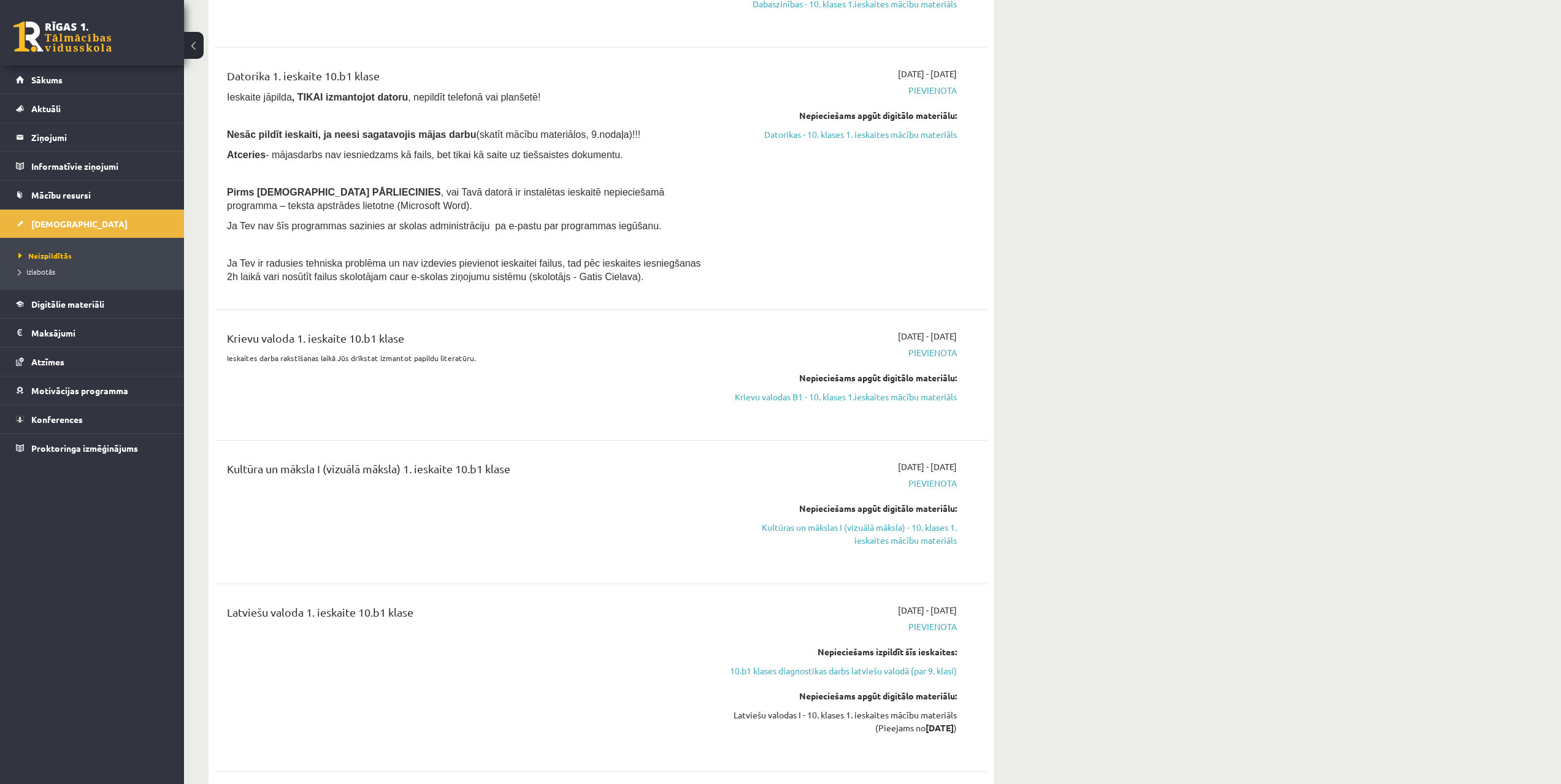
scroll to position [0, 0]
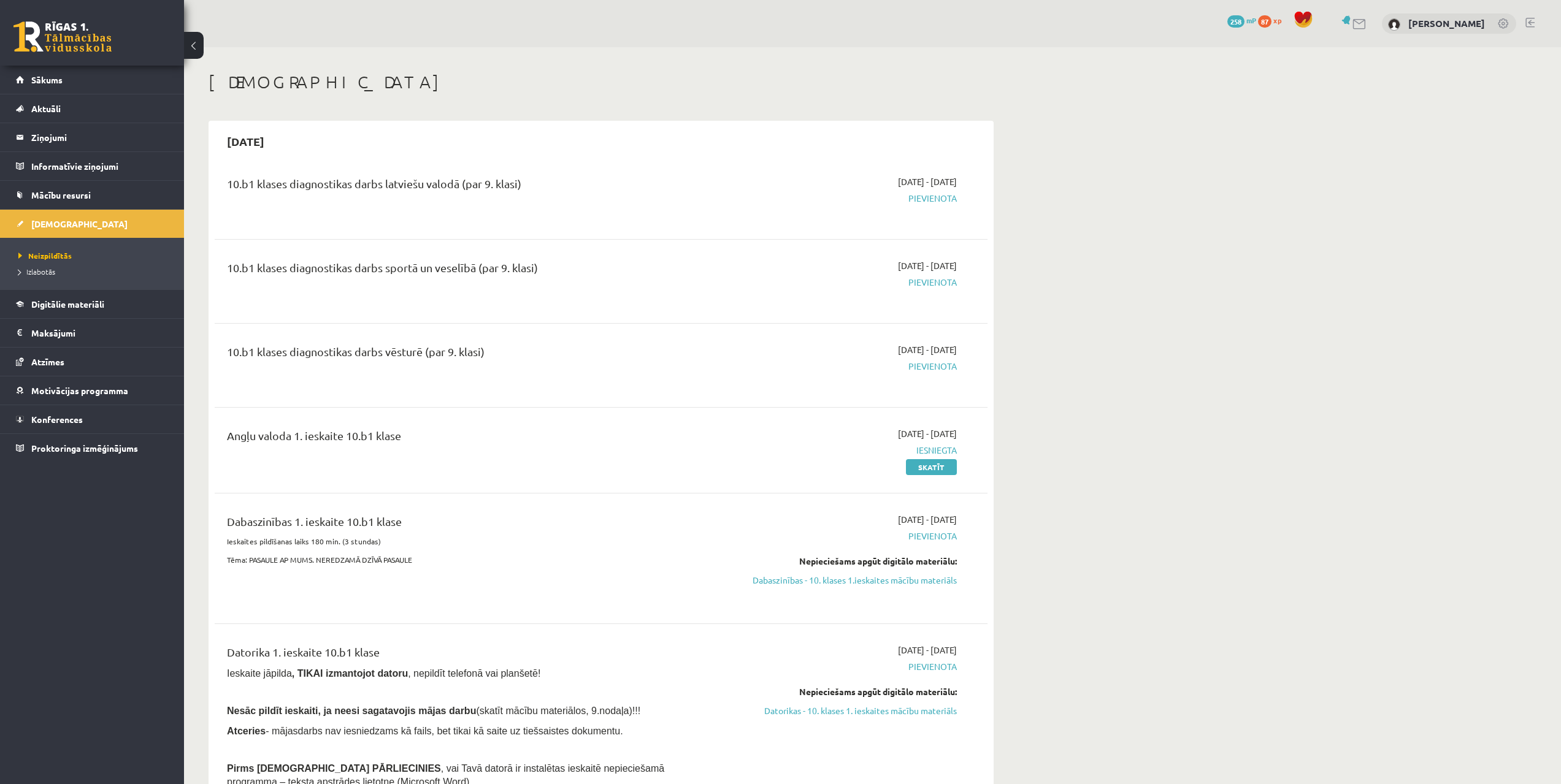
drag, startPoint x: 998, startPoint y: 501, endPoint x: 928, endPoint y: 381, distance: 138.9
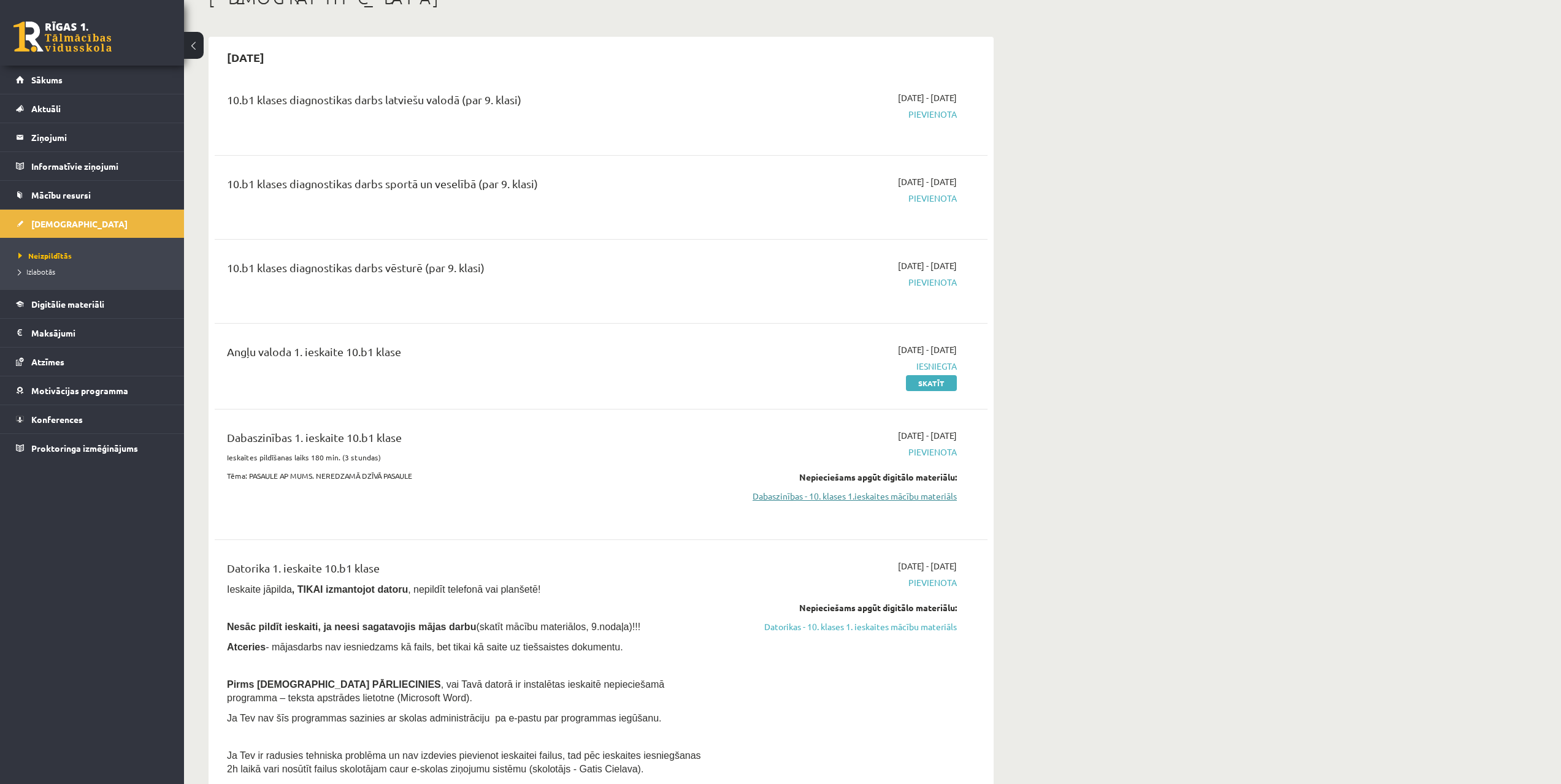
scroll to position [133, 0]
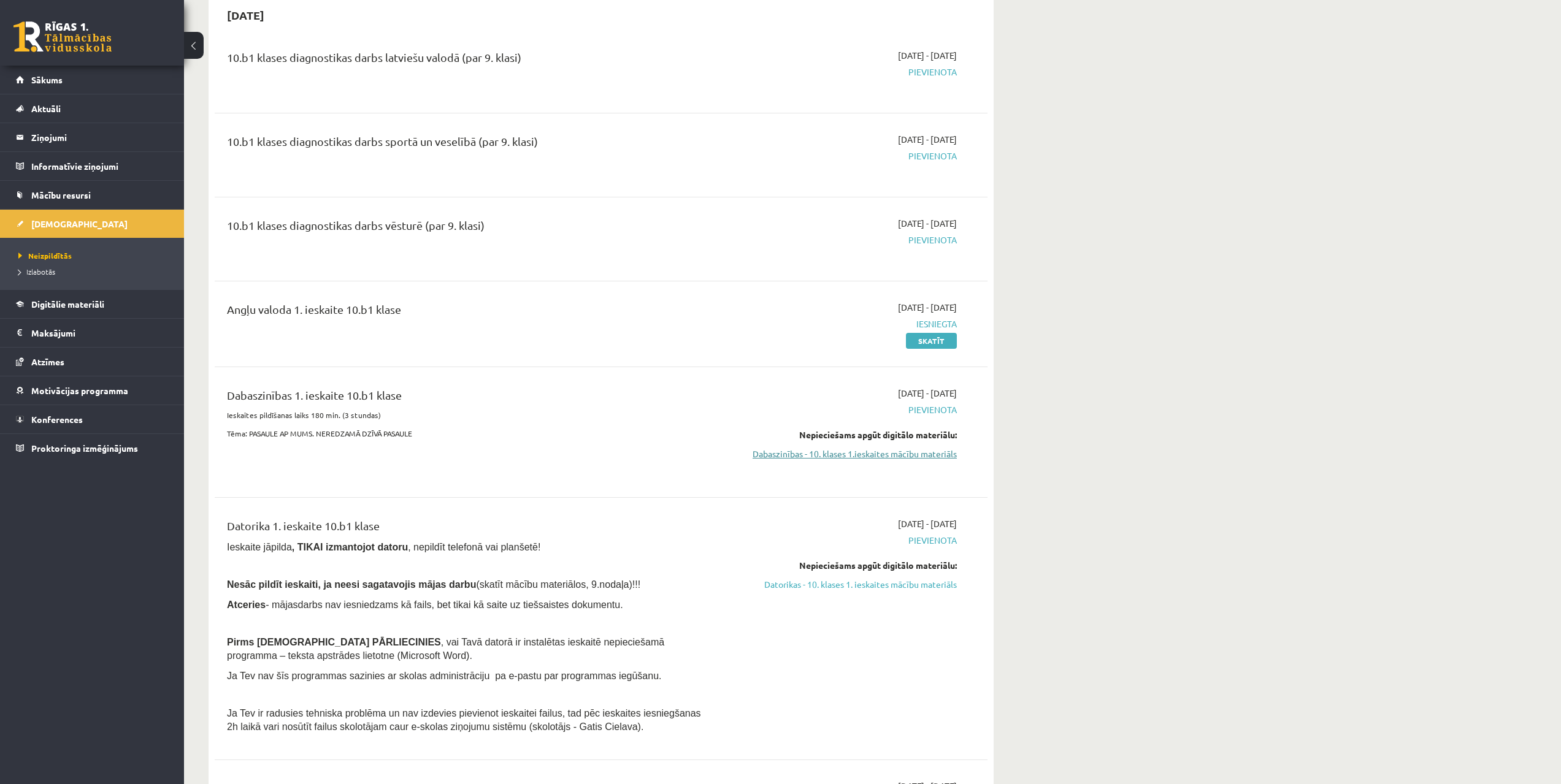
drag, startPoint x: 916, startPoint y: 512, endPoint x: 917, endPoint y: 533, distance: 21.0
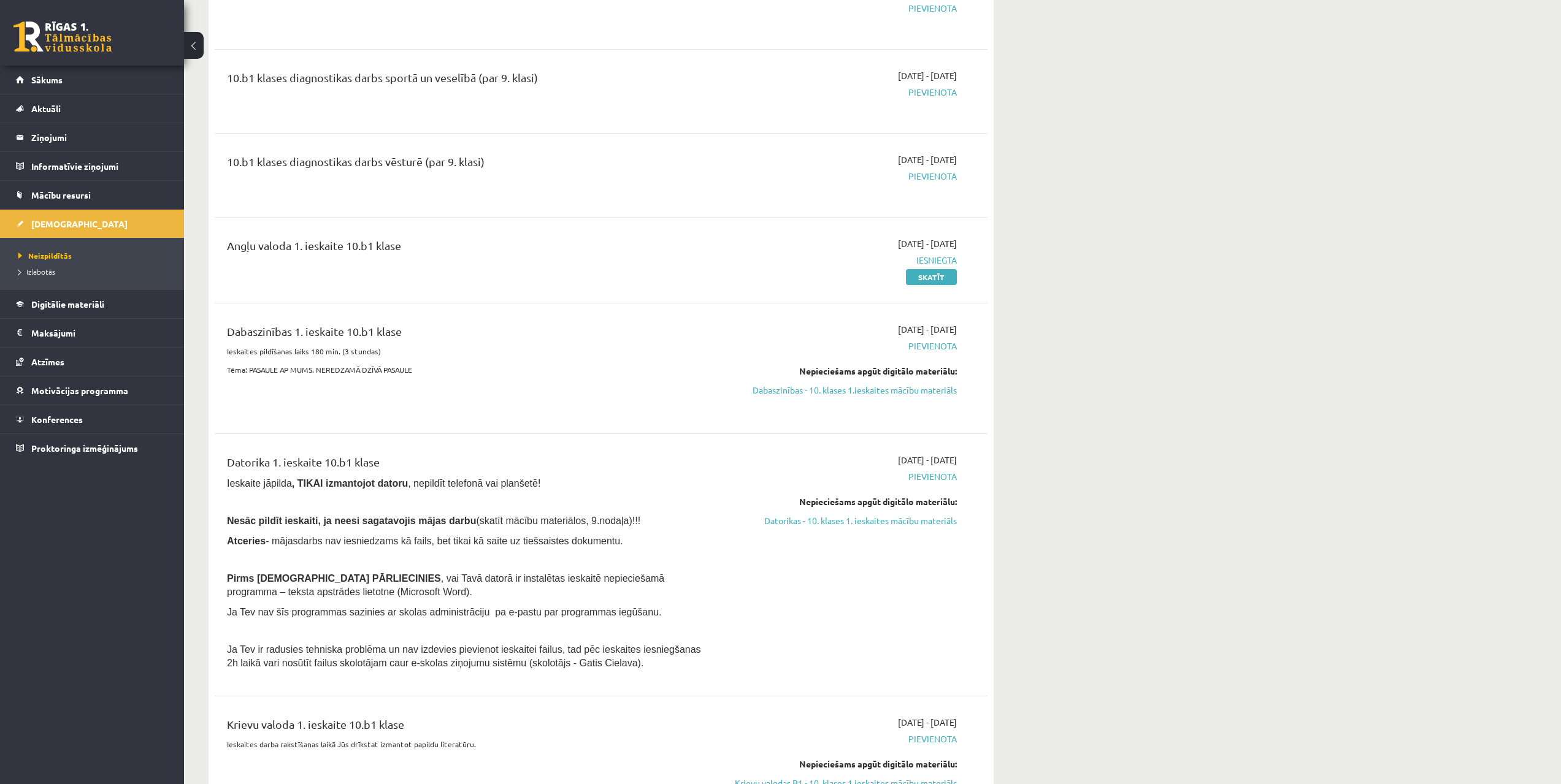
drag, startPoint x: 1019, startPoint y: 433, endPoint x: 1011, endPoint y: 486, distance: 53.6
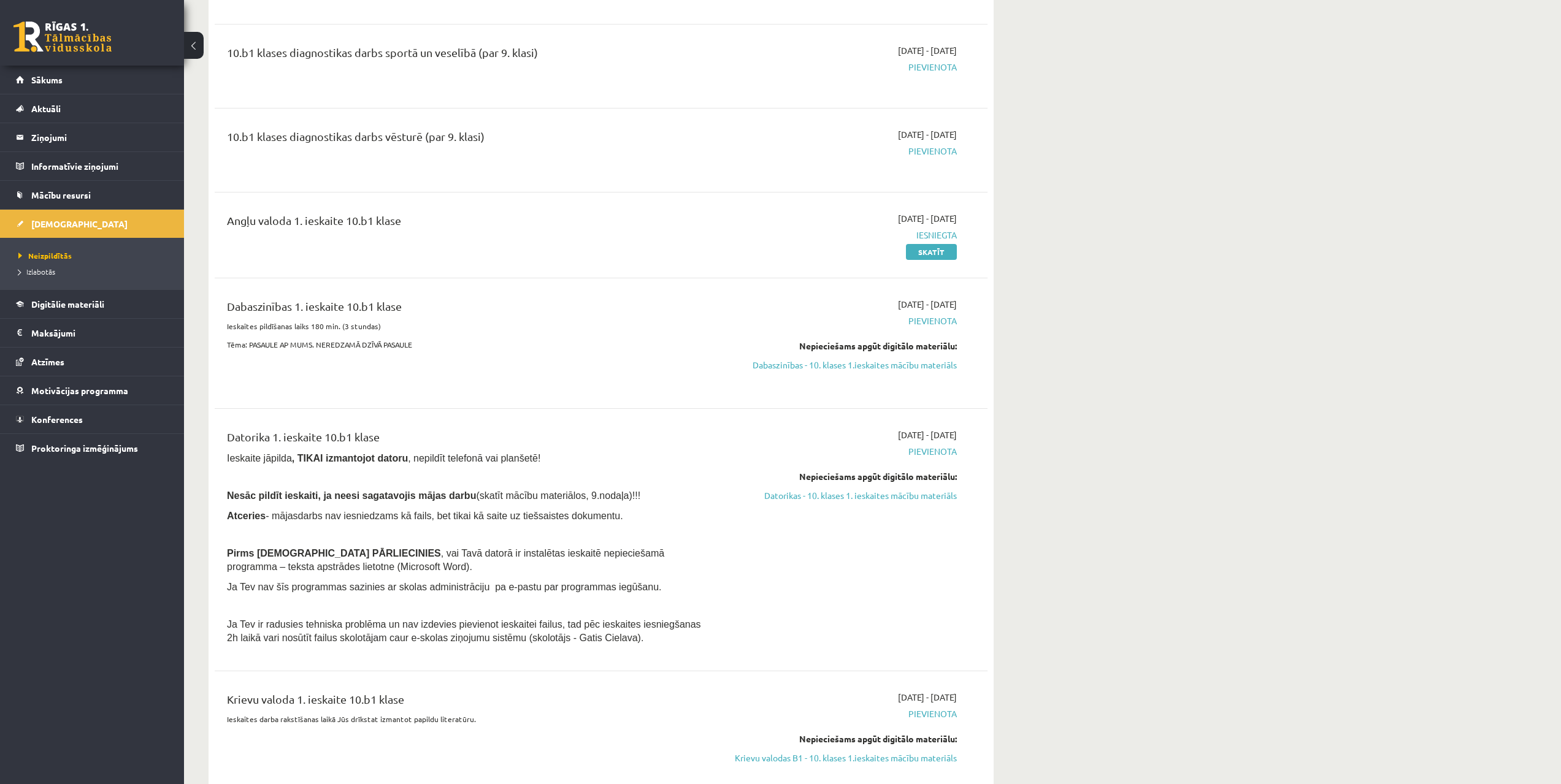
drag, startPoint x: 990, startPoint y: 505, endPoint x: 982, endPoint y: 495, distance: 12.8
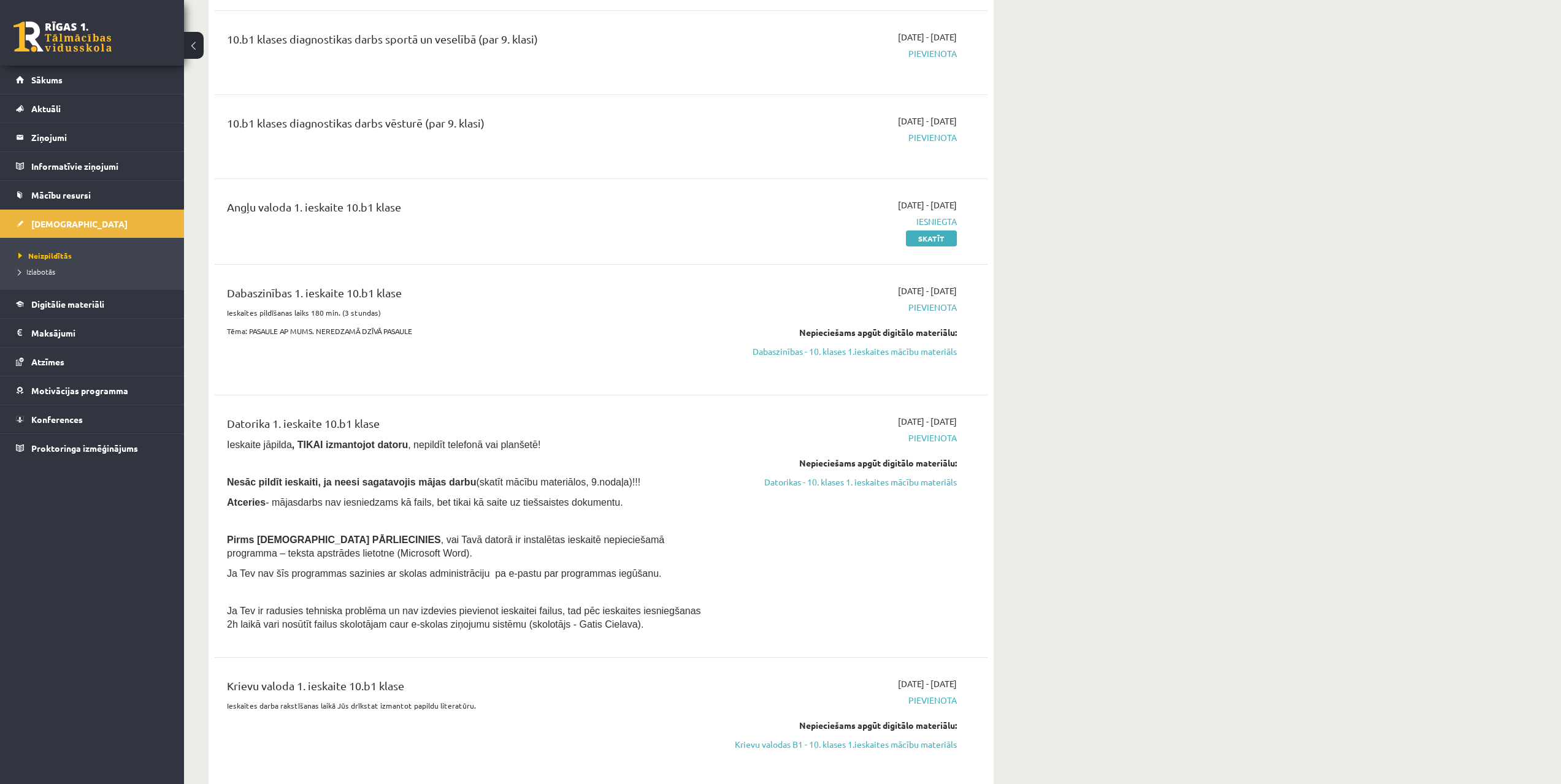
drag, startPoint x: 966, startPoint y: 525, endPoint x: 960, endPoint y: 521, distance: 7.2
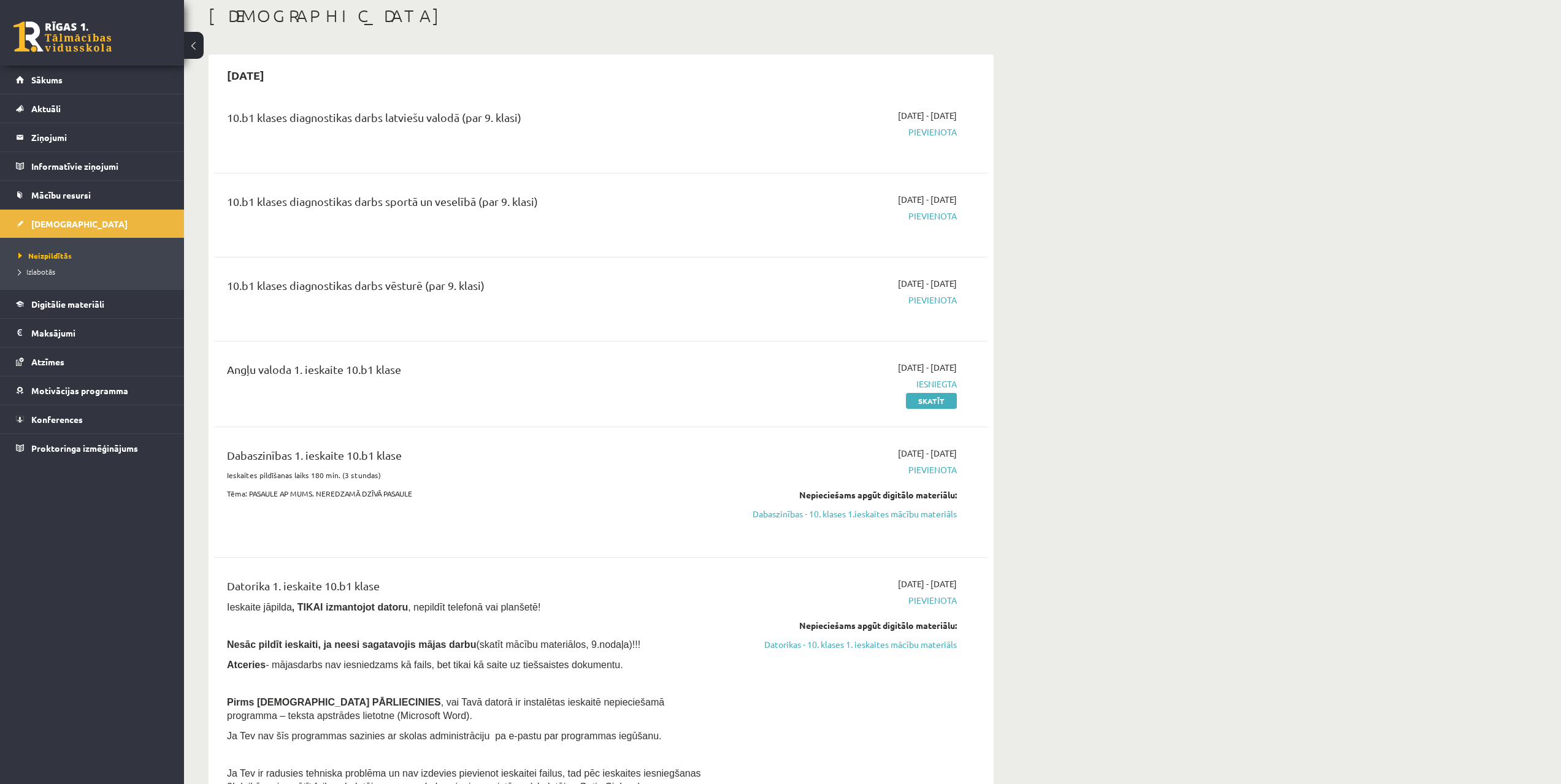
scroll to position [0, 0]
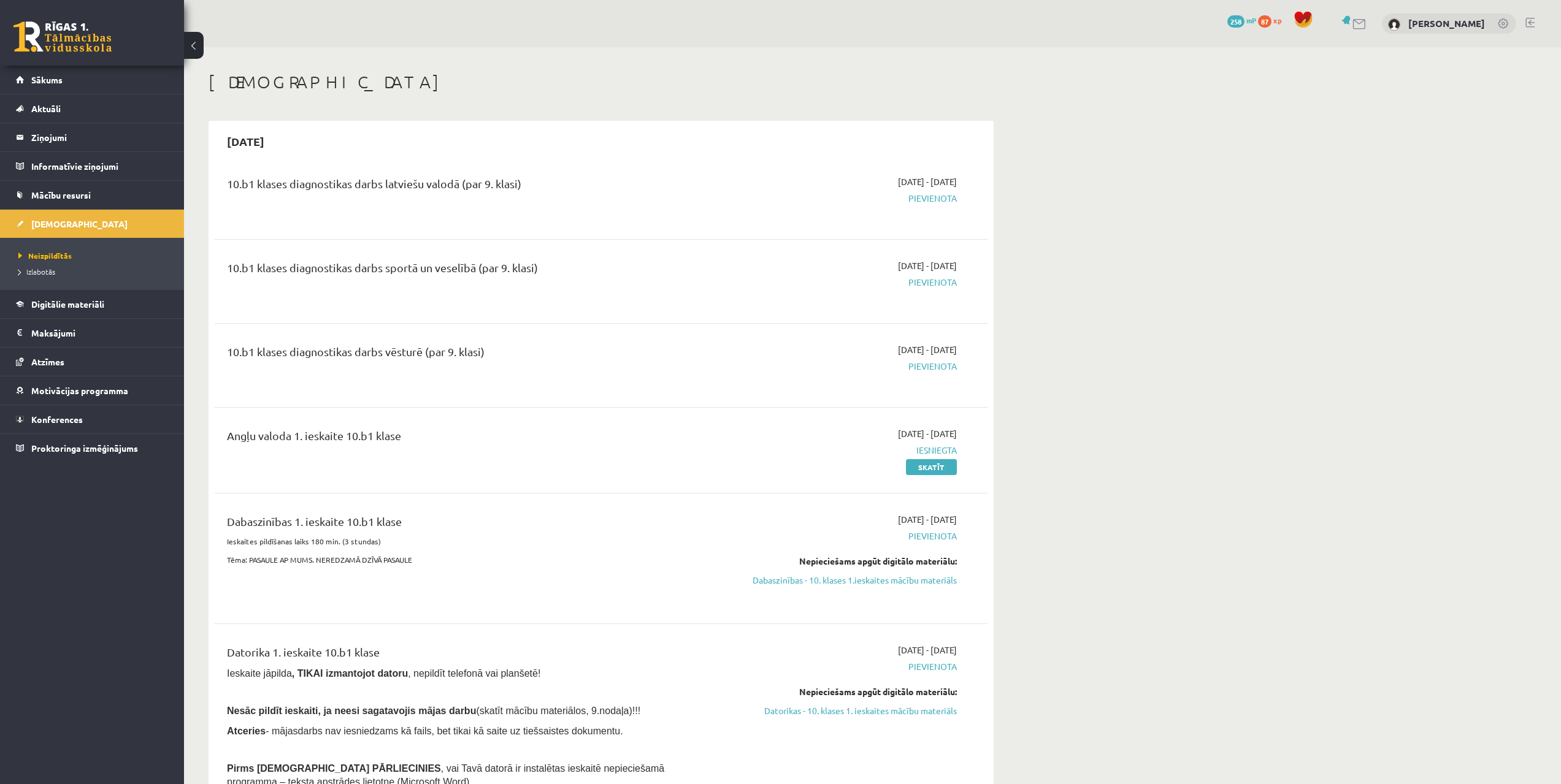
drag, startPoint x: 825, startPoint y: 594, endPoint x: 825, endPoint y: 485, distance: 109.0
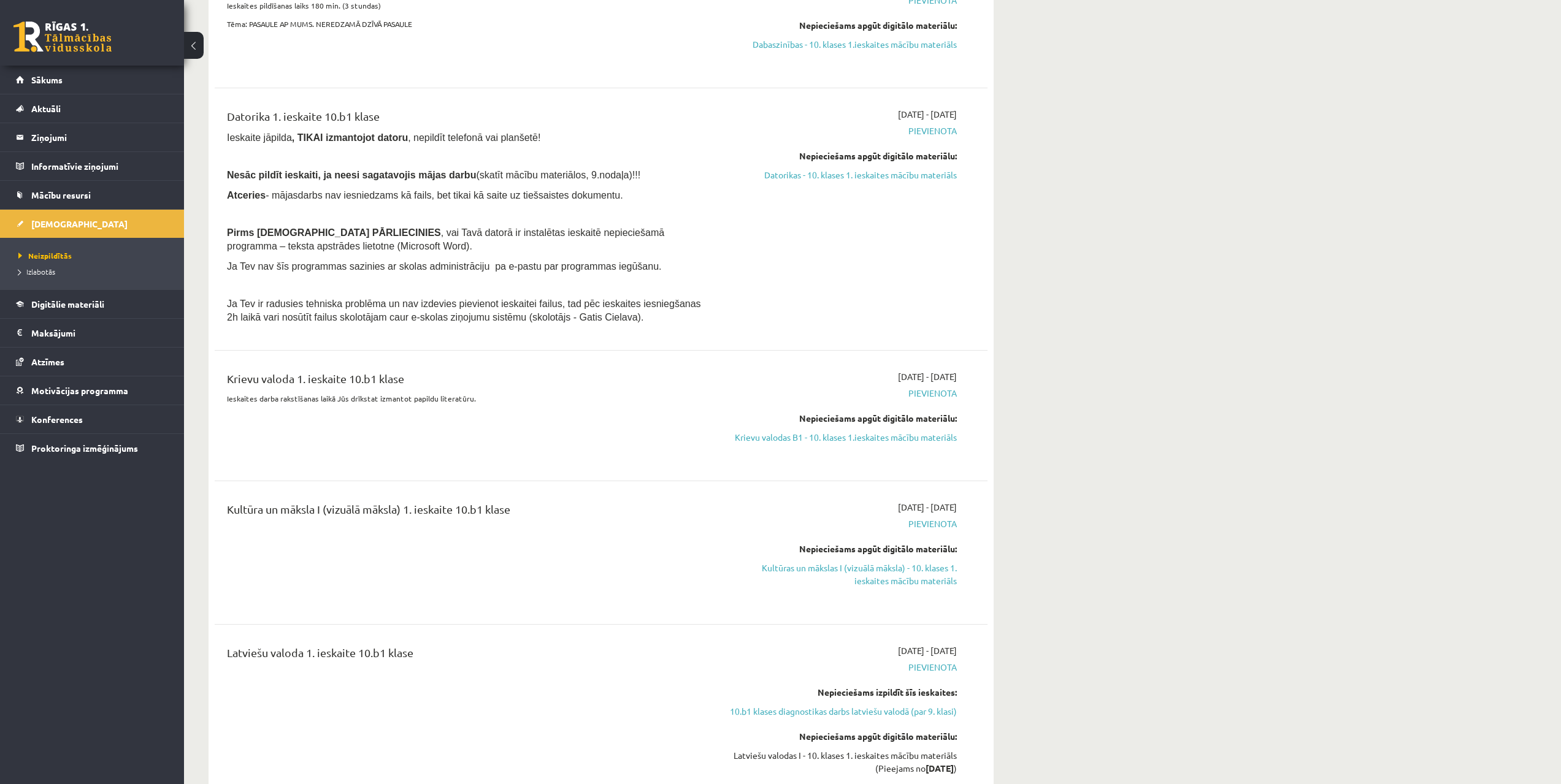
drag, startPoint x: 810, startPoint y: 539, endPoint x: 752, endPoint y: 630, distance: 107.9
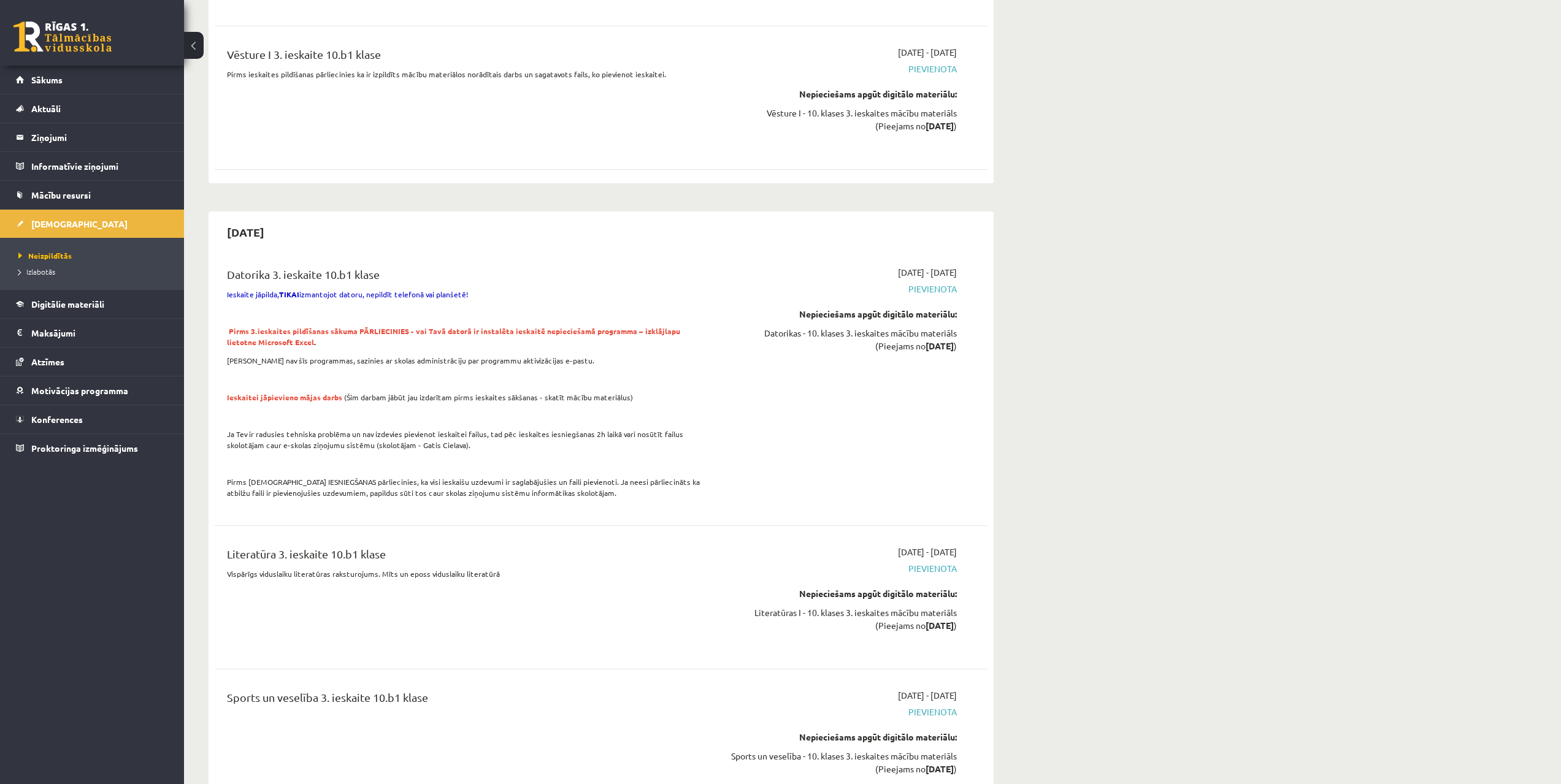
drag, startPoint x: 723, startPoint y: 466, endPoint x: 705, endPoint y: 648, distance: 182.9
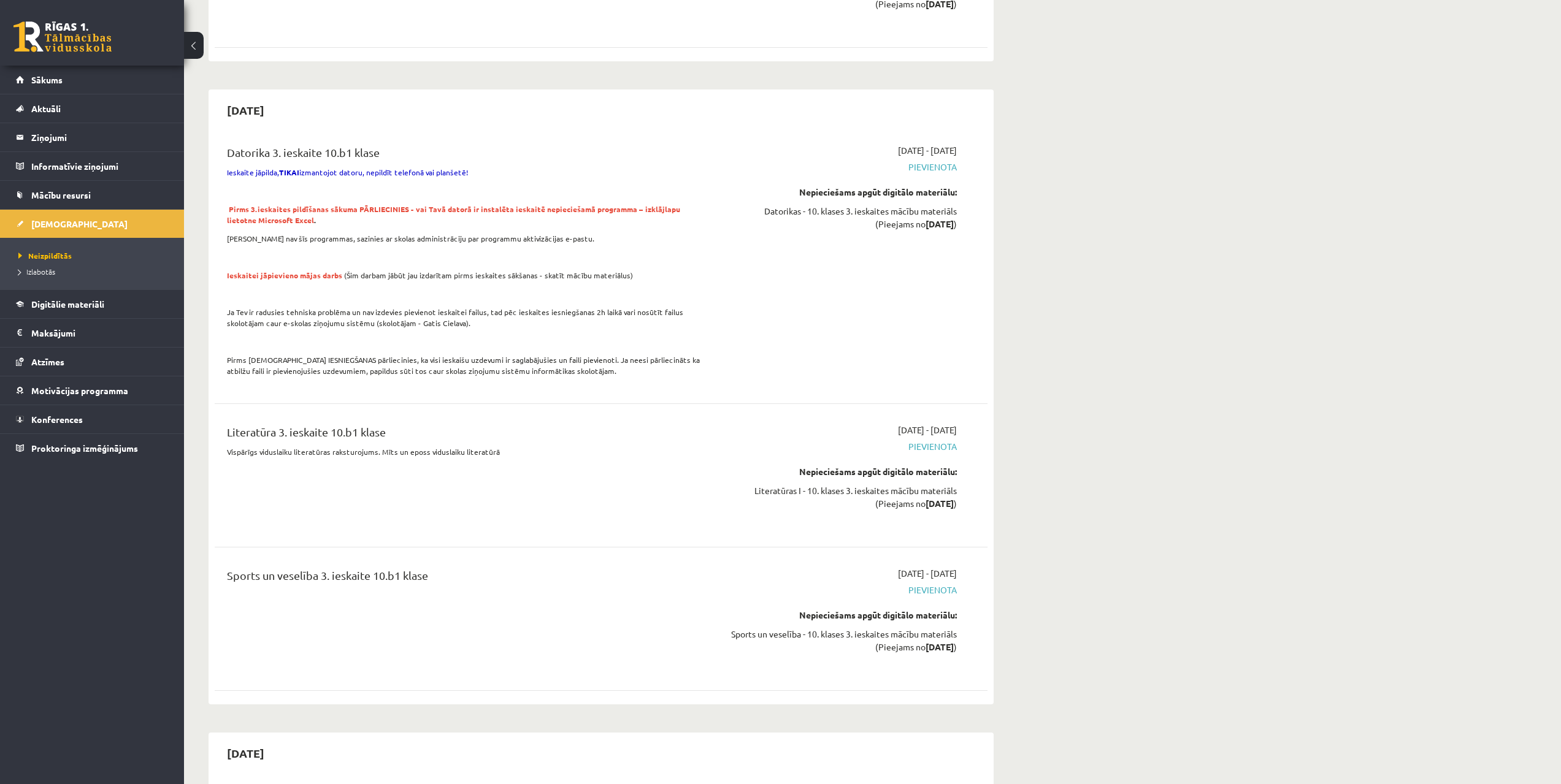
drag, startPoint x: 730, startPoint y: 687, endPoint x: 767, endPoint y: 598, distance: 96.4
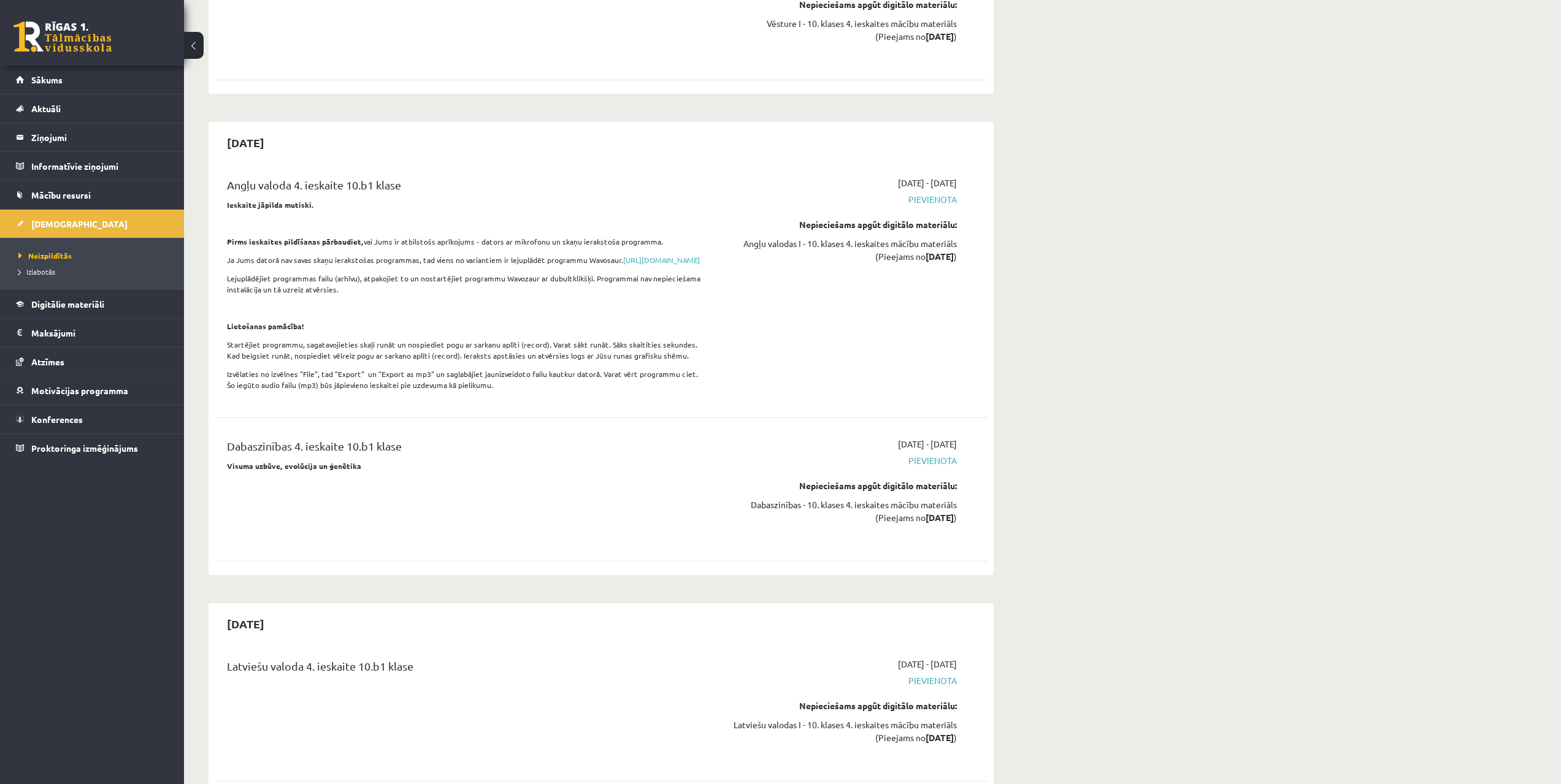
scroll to position [7939, 0]
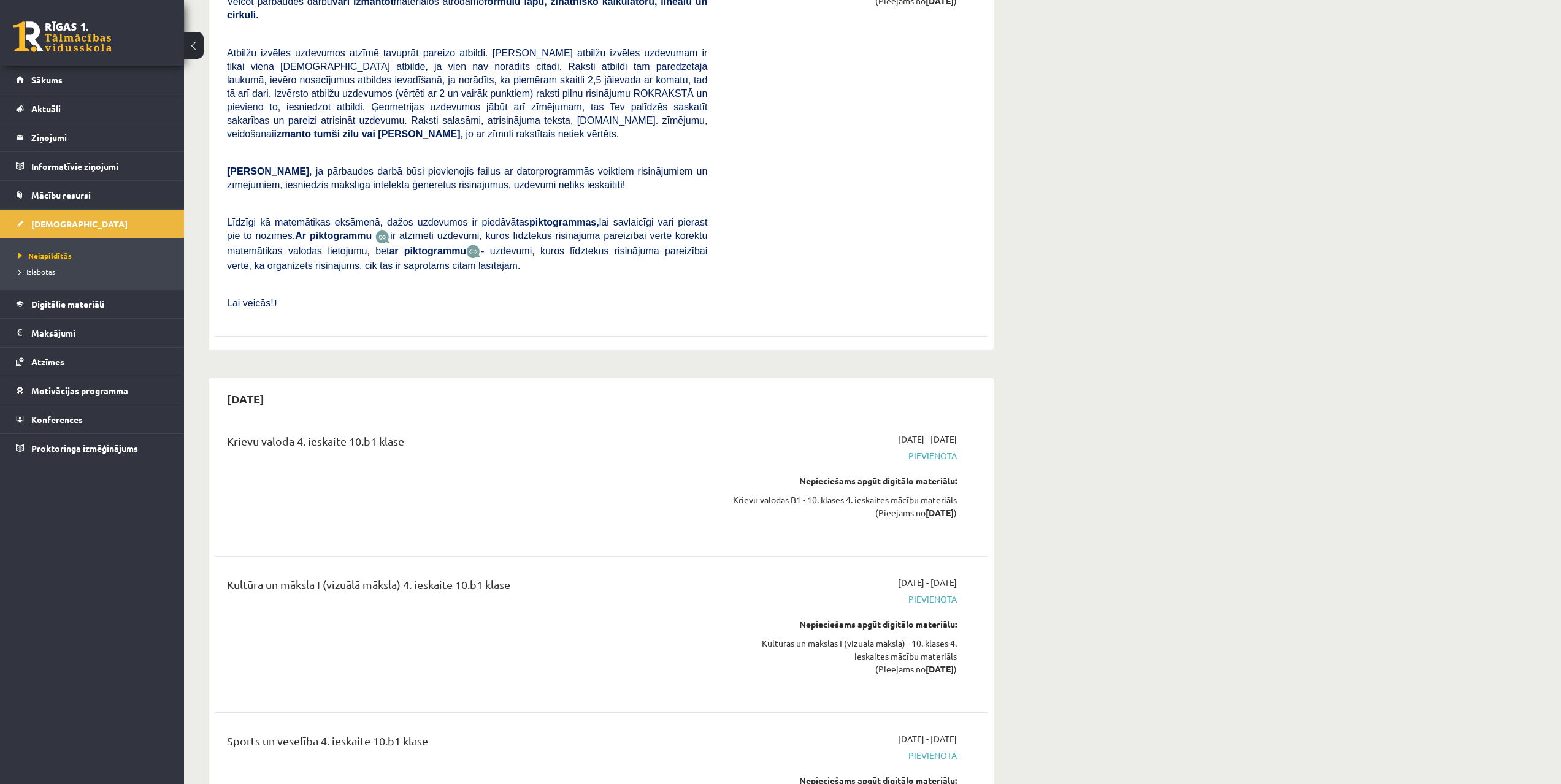
drag, startPoint x: 767, startPoint y: 598, endPoint x: 692, endPoint y: 808, distance: 223.0
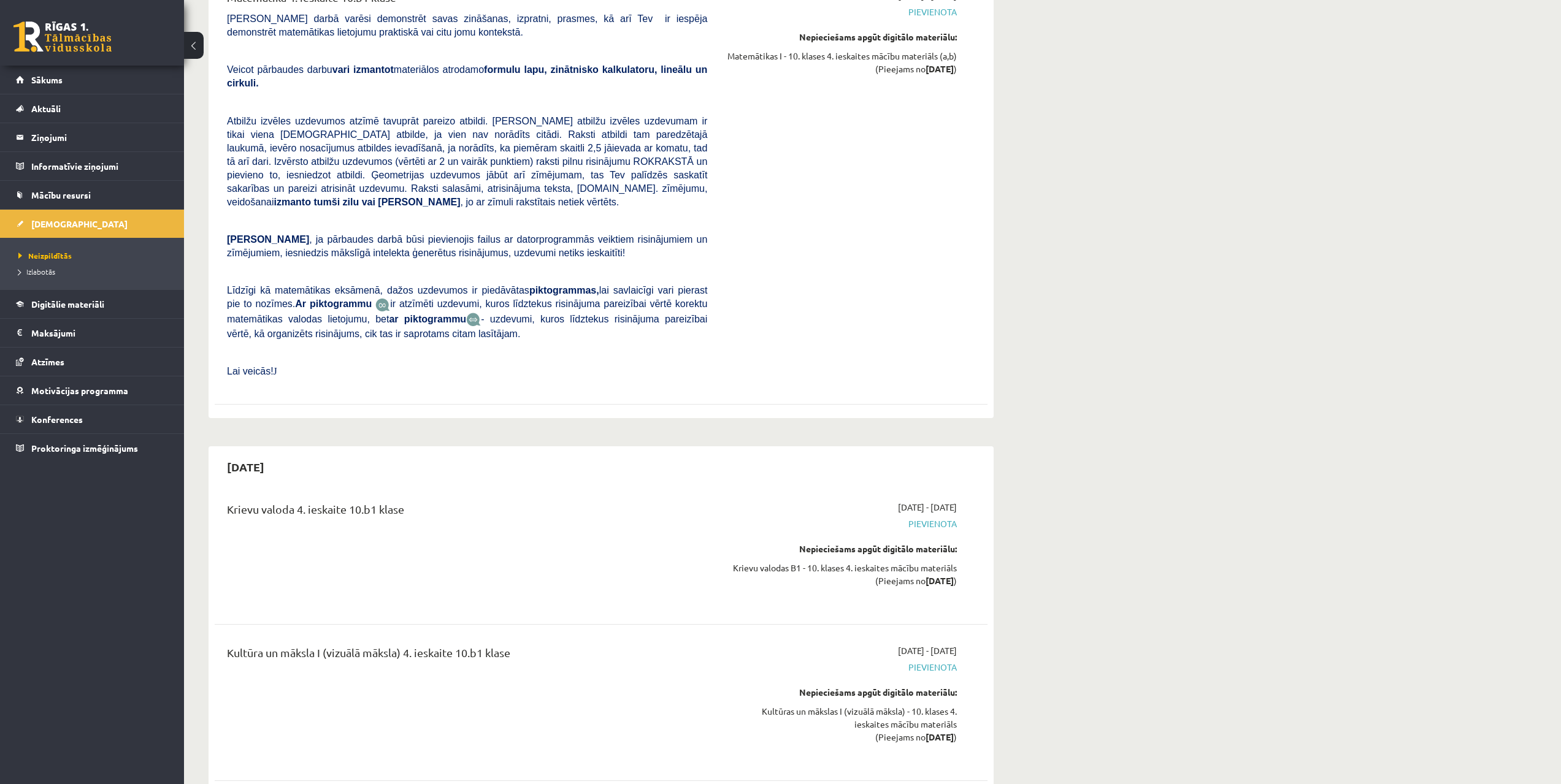
scroll to position [7868, 0]
drag, startPoint x: 1008, startPoint y: 506, endPoint x: 1009, endPoint y: 477, distance: 29.0
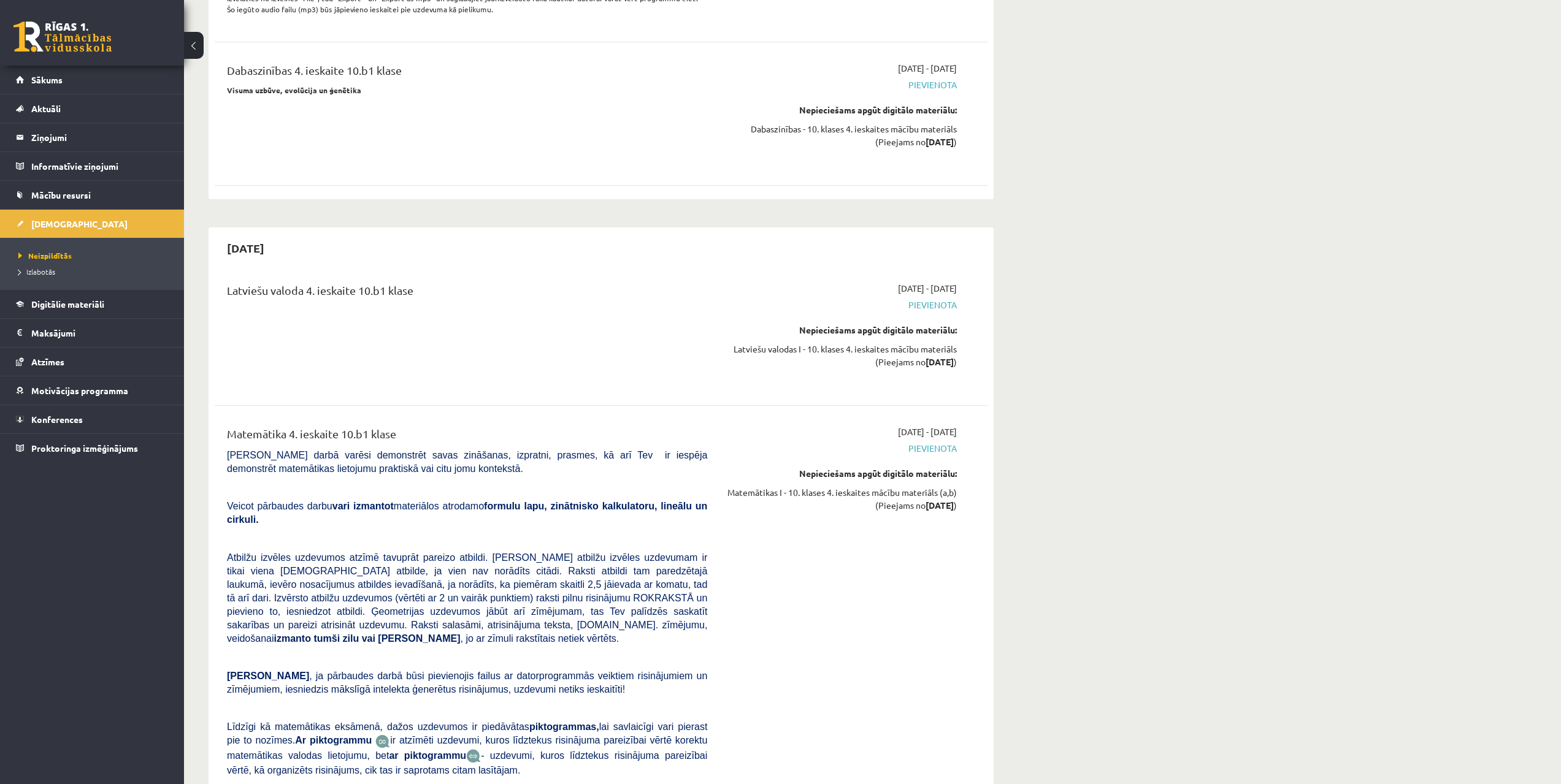
drag, startPoint x: 1019, startPoint y: 555, endPoint x: 1020, endPoint y: 530, distance: 25.0
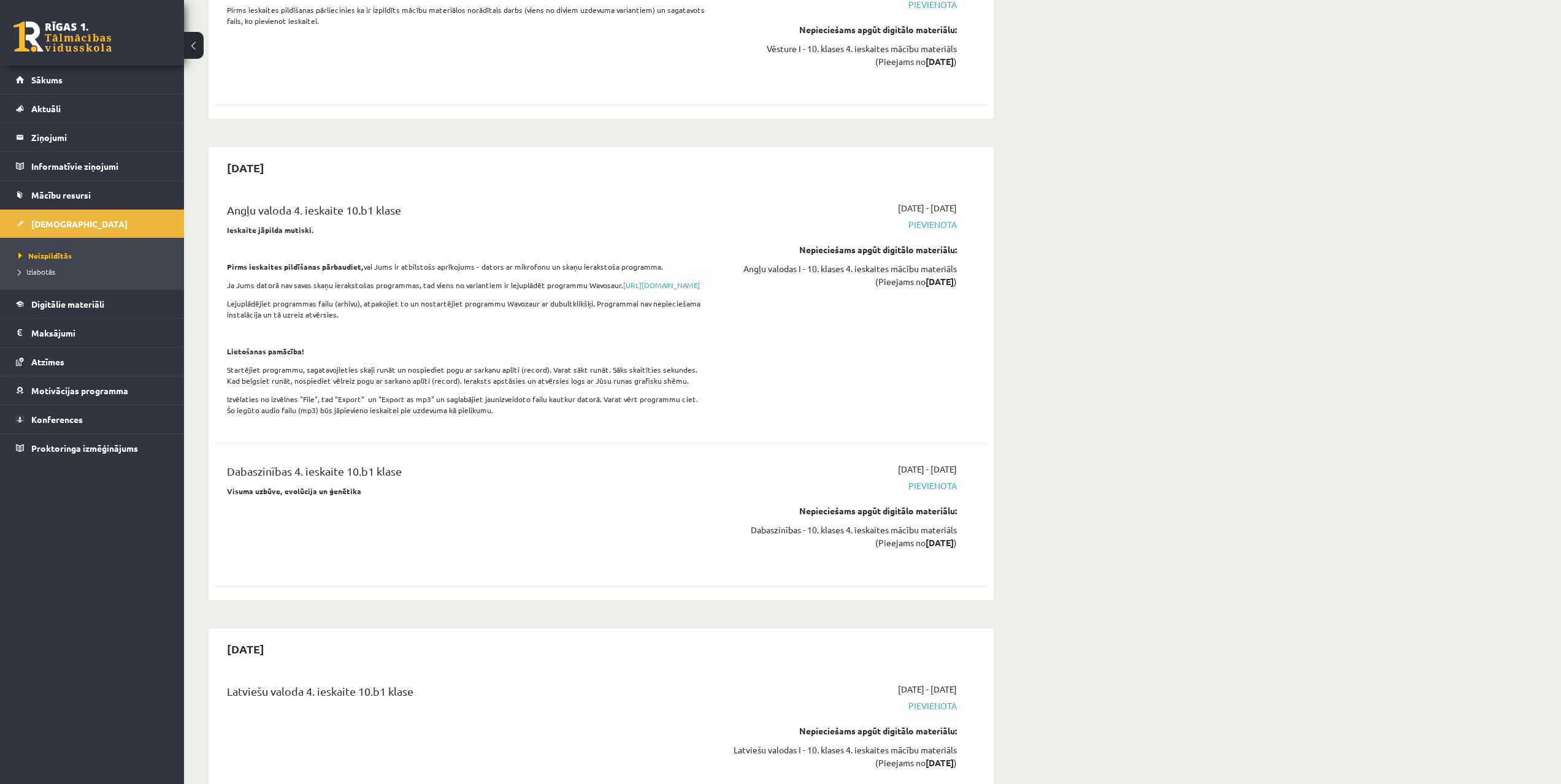
drag, startPoint x: 993, startPoint y: 532, endPoint x: 984, endPoint y: 472, distance: 60.7
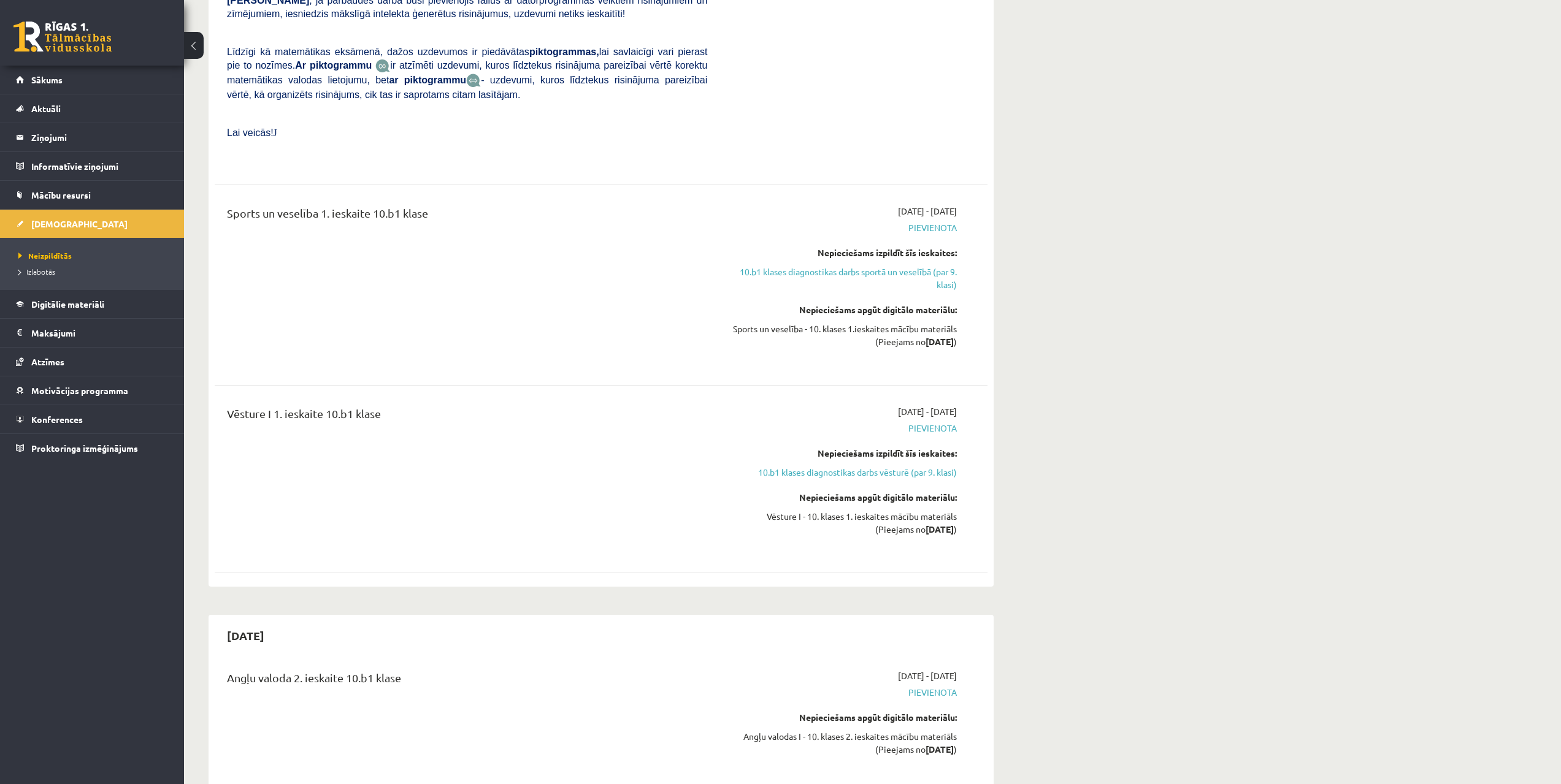
scroll to position [0, 0]
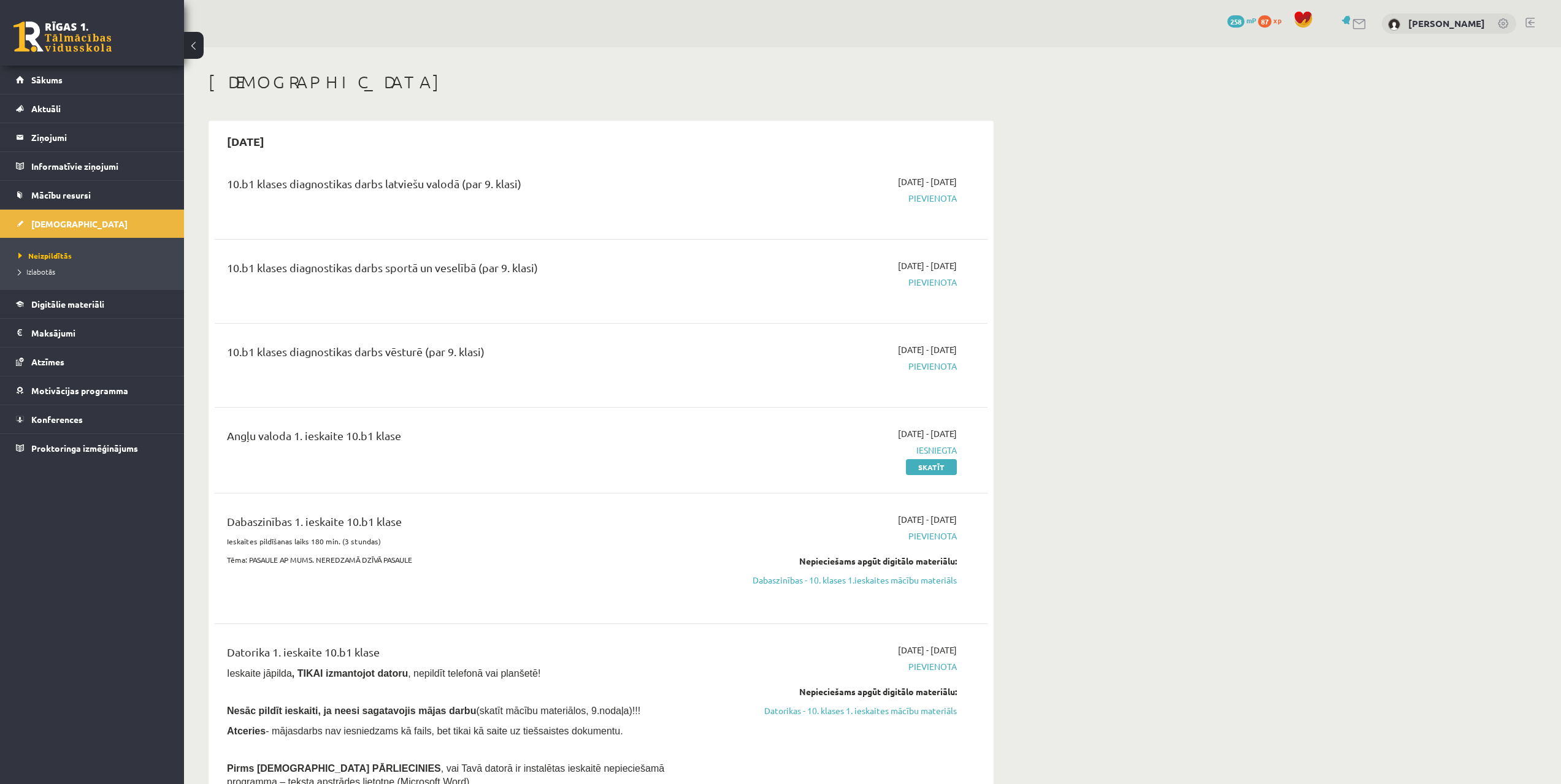
drag, startPoint x: 983, startPoint y: 539, endPoint x: 996, endPoint y: 308, distance: 231.4
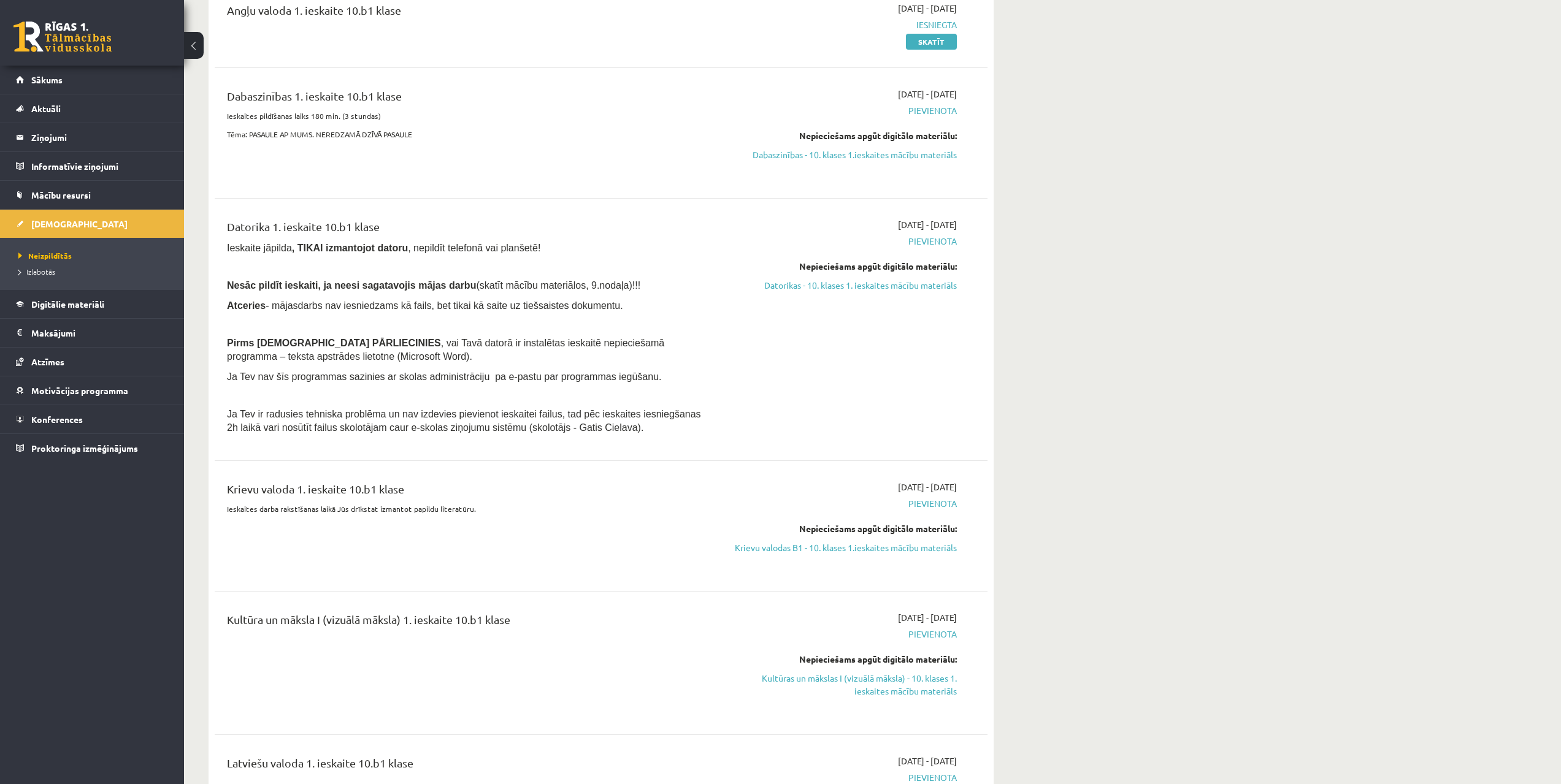
drag, startPoint x: 1026, startPoint y: 441, endPoint x: 1019, endPoint y: 543, distance: 102.2
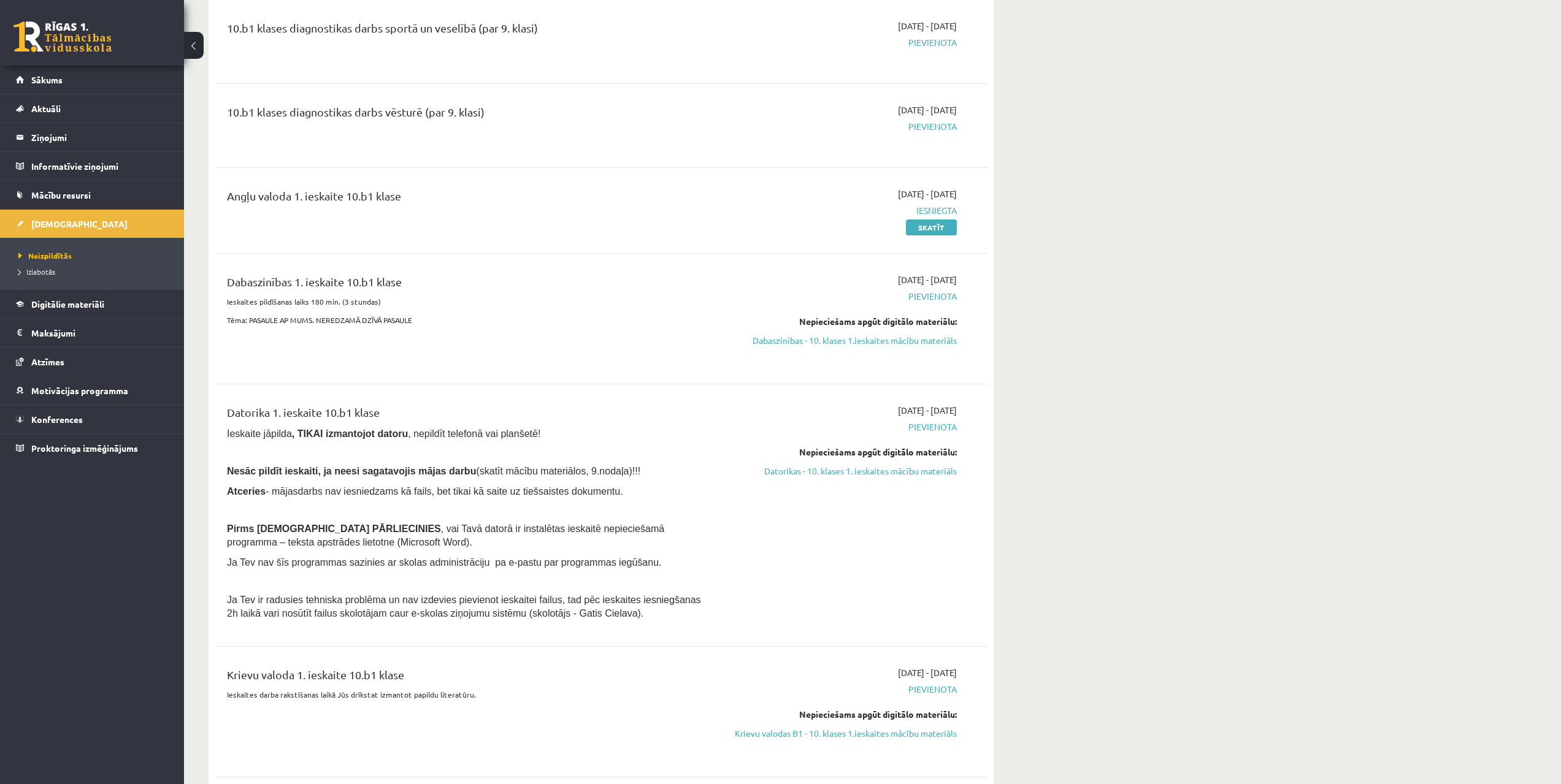
scroll to position [117, 0]
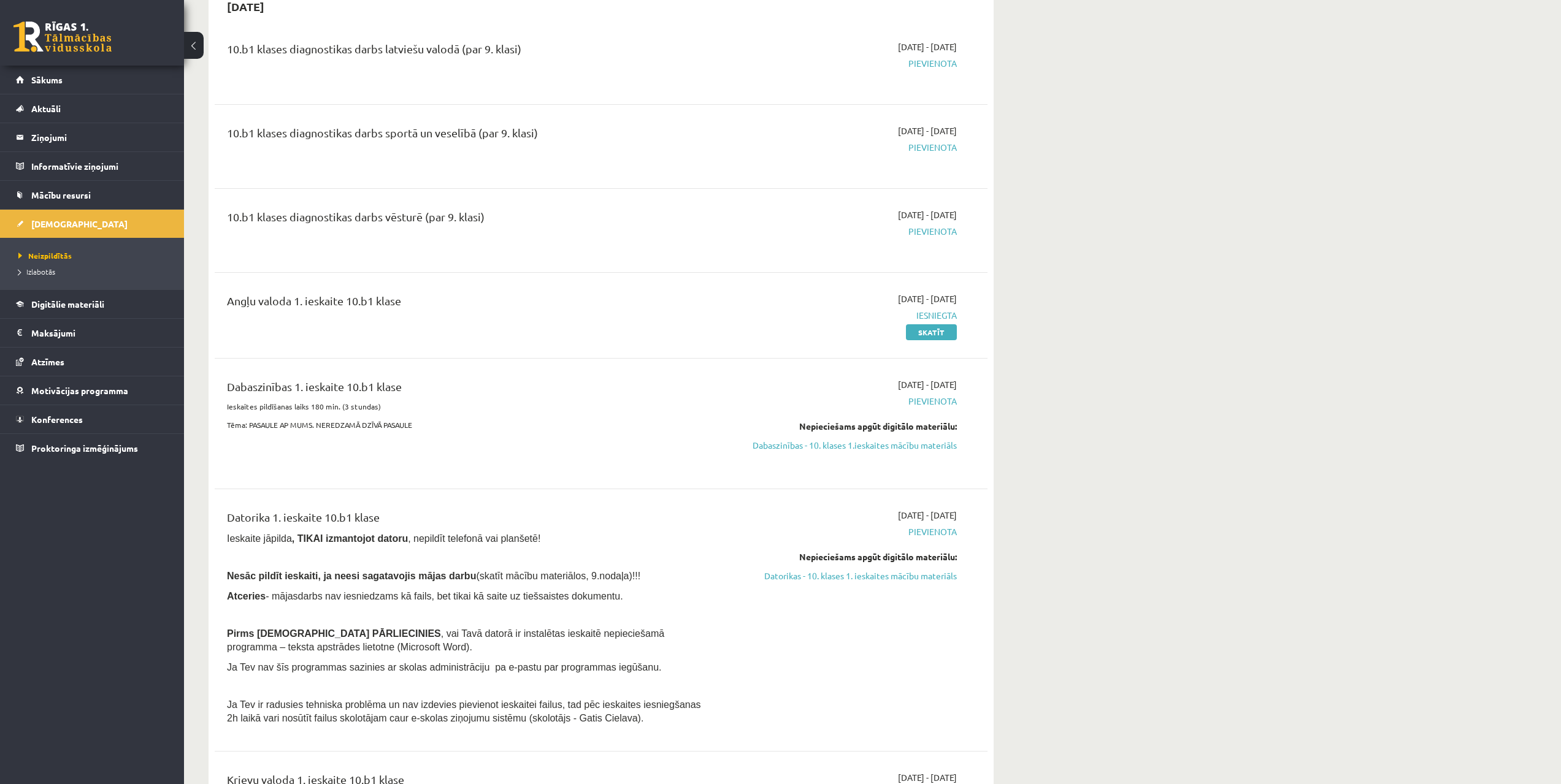
drag, startPoint x: 1033, startPoint y: 290, endPoint x: 1031, endPoint y: 264, distance: 26.1
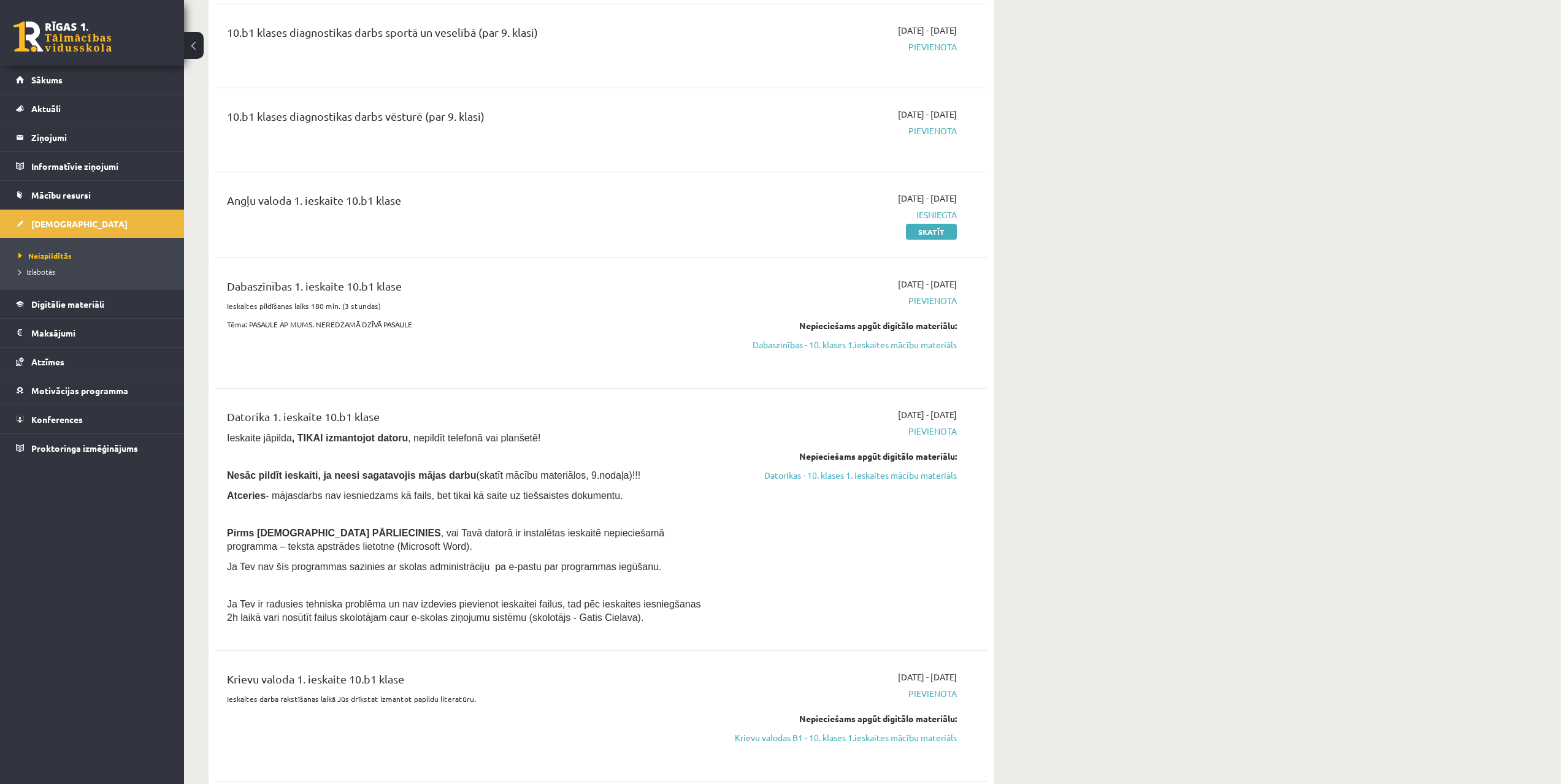
drag, startPoint x: 947, startPoint y: 407, endPoint x: 935, endPoint y: 432, distance: 27.7
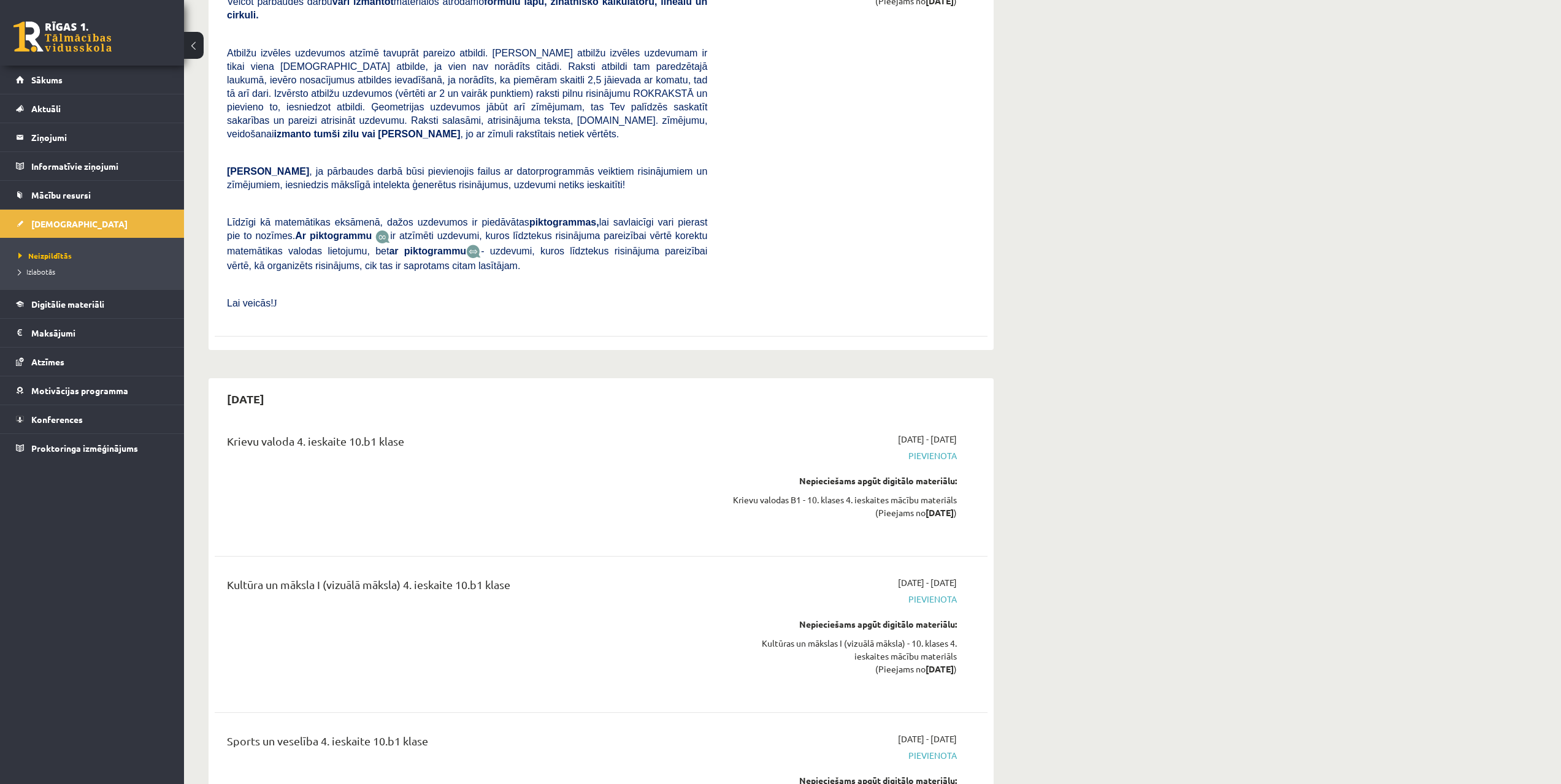
drag, startPoint x: 985, startPoint y: 226, endPoint x: 873, endPoint y: 651, distance: 439.5
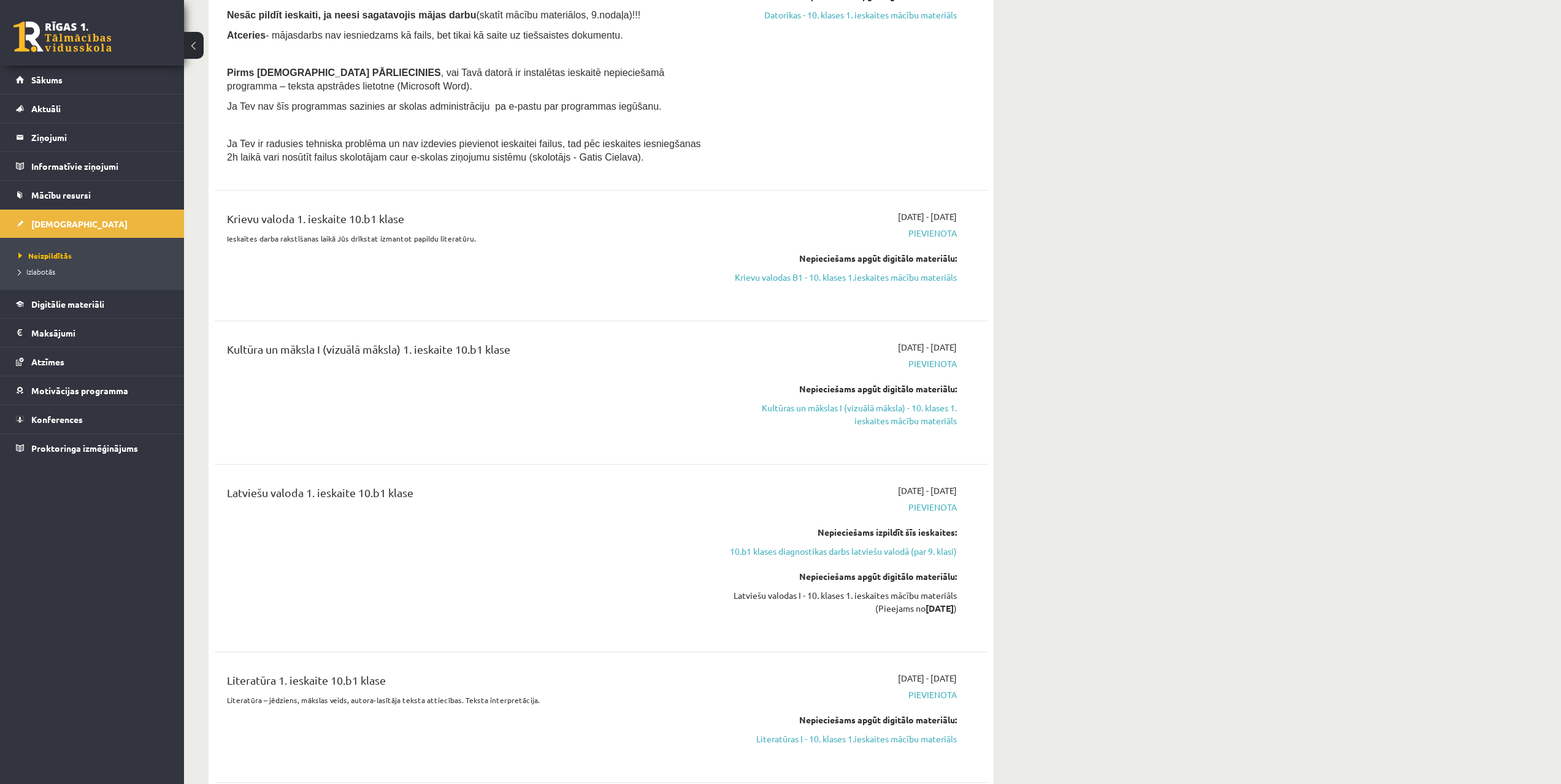
scroll to position [0, 0]
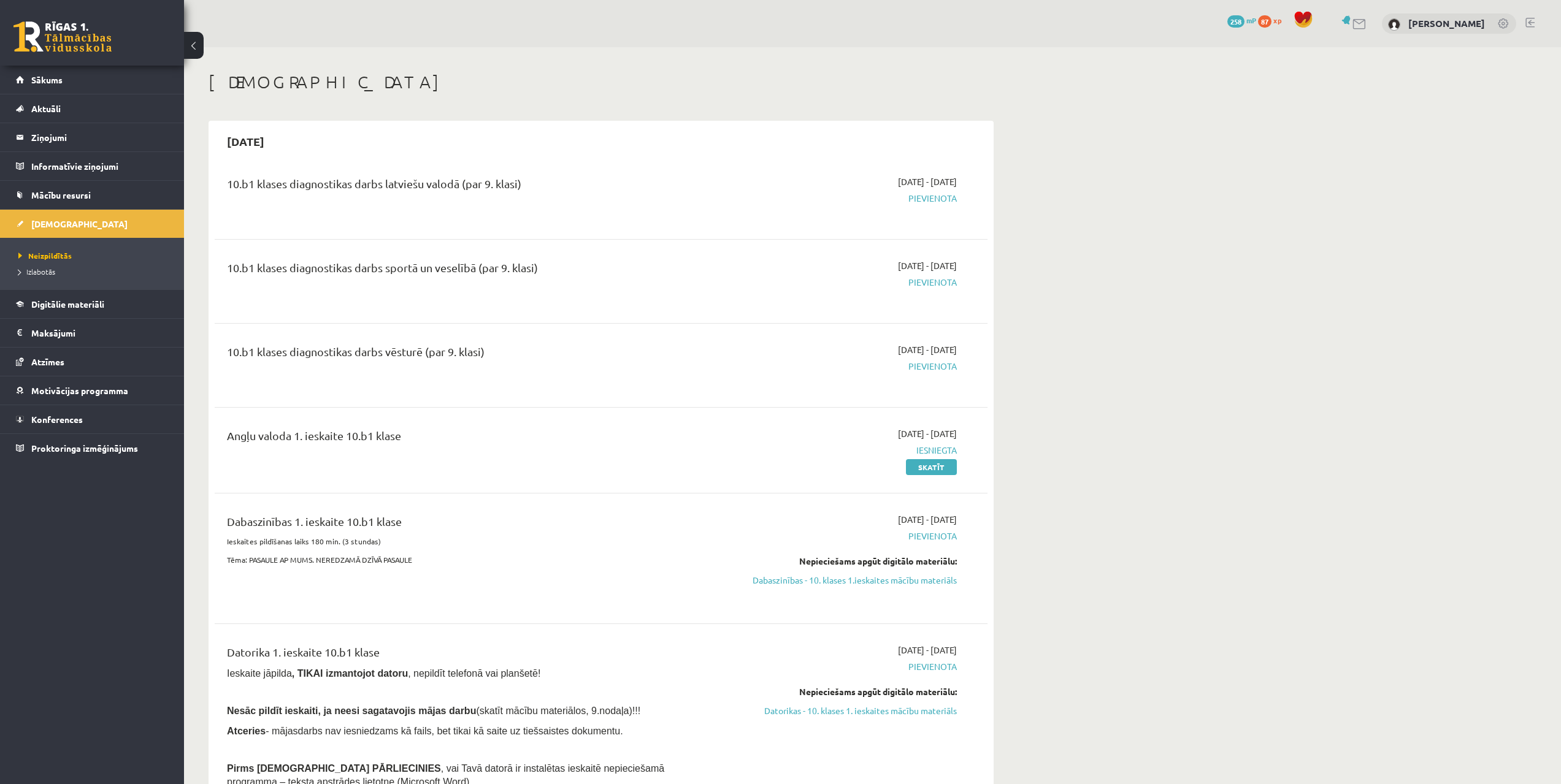
drag, startPoint x: 879, startPoint y: 638, endPoint x: 909, endPoint y: 310, distance: 329.4
drag, startPoint x: 909, startPoint y: 323, endPoint x: 945, endPoint y: 90, distance: 235.8
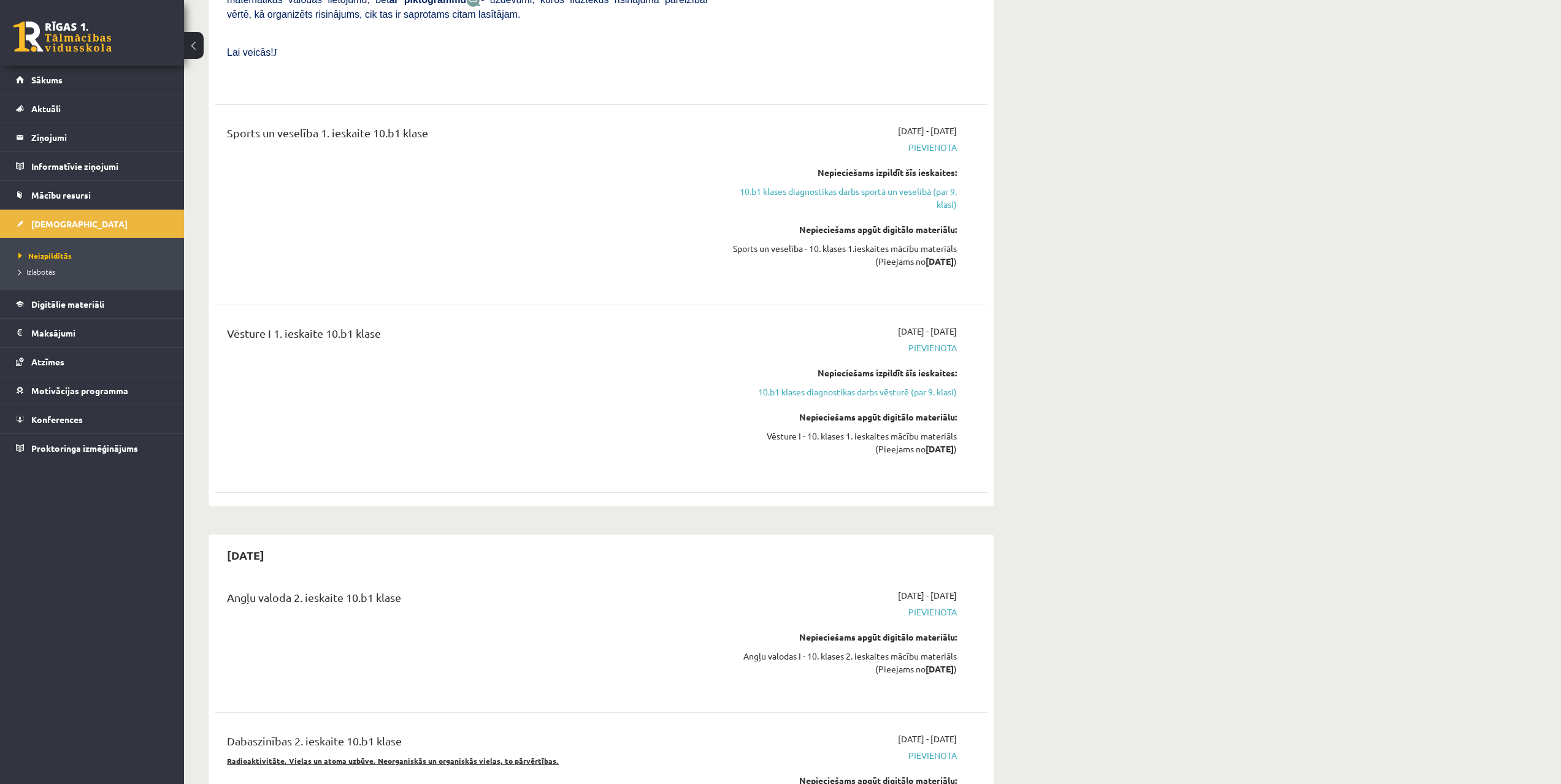
drag, startPoint x: 1036, startPoint y: 428, endPoint x: 1031, endPoint y: 512, distance: 84.1
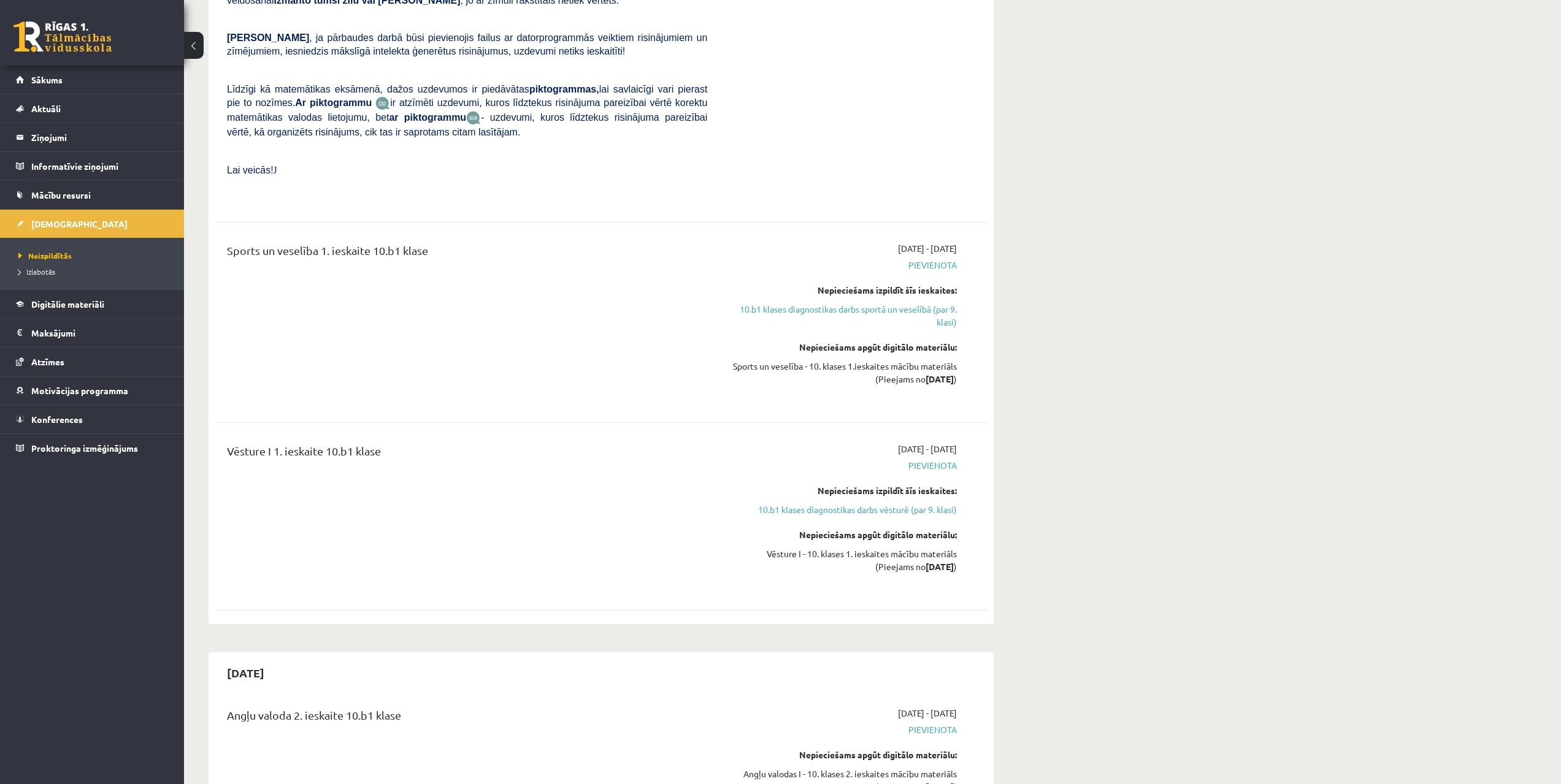
drag, startPoint x: 1031, startPoint y: 488, endPoint x: 1021, endPoint y: 438, distance: 51.0
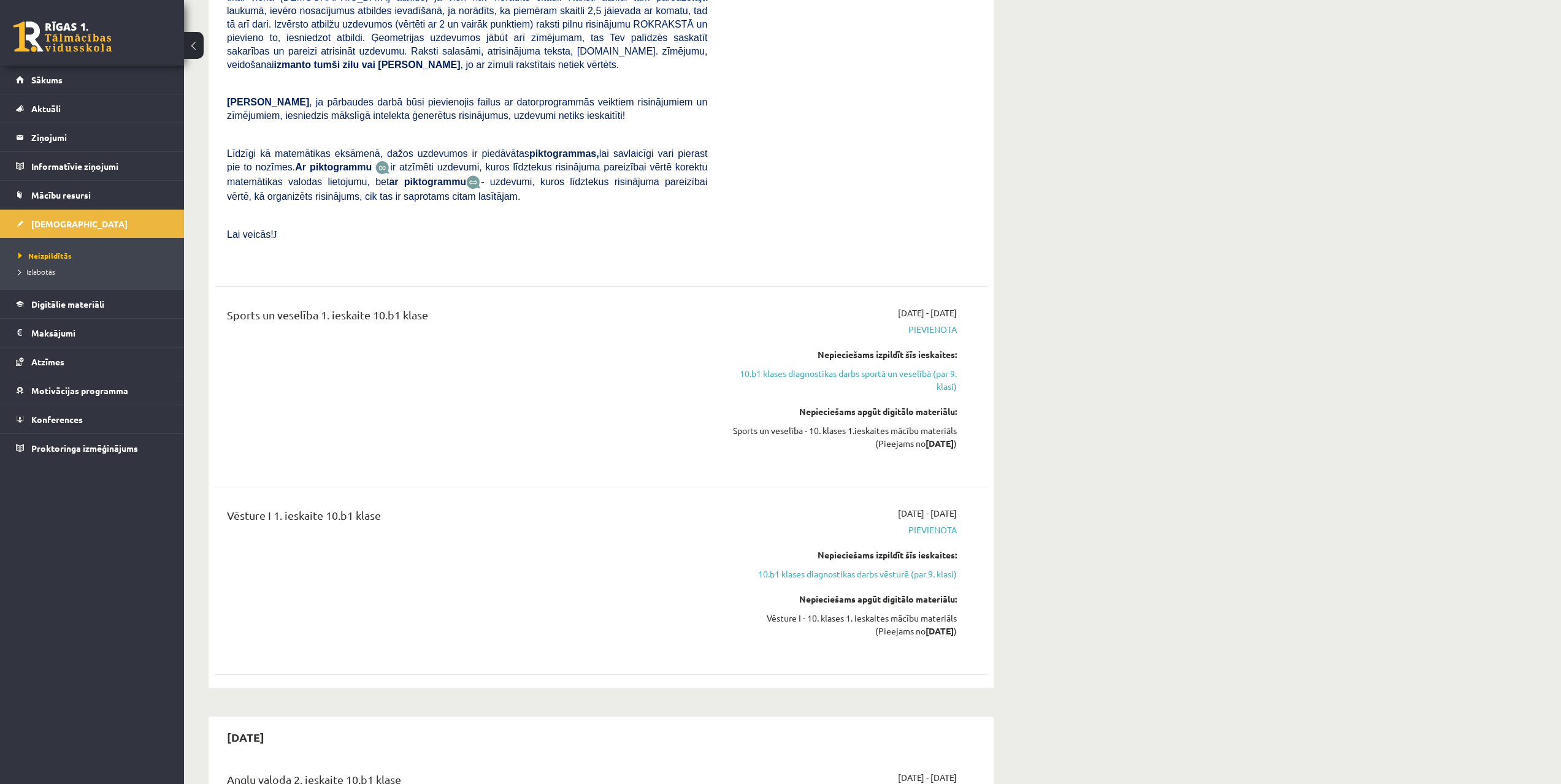
scroll to position [1643, 0]
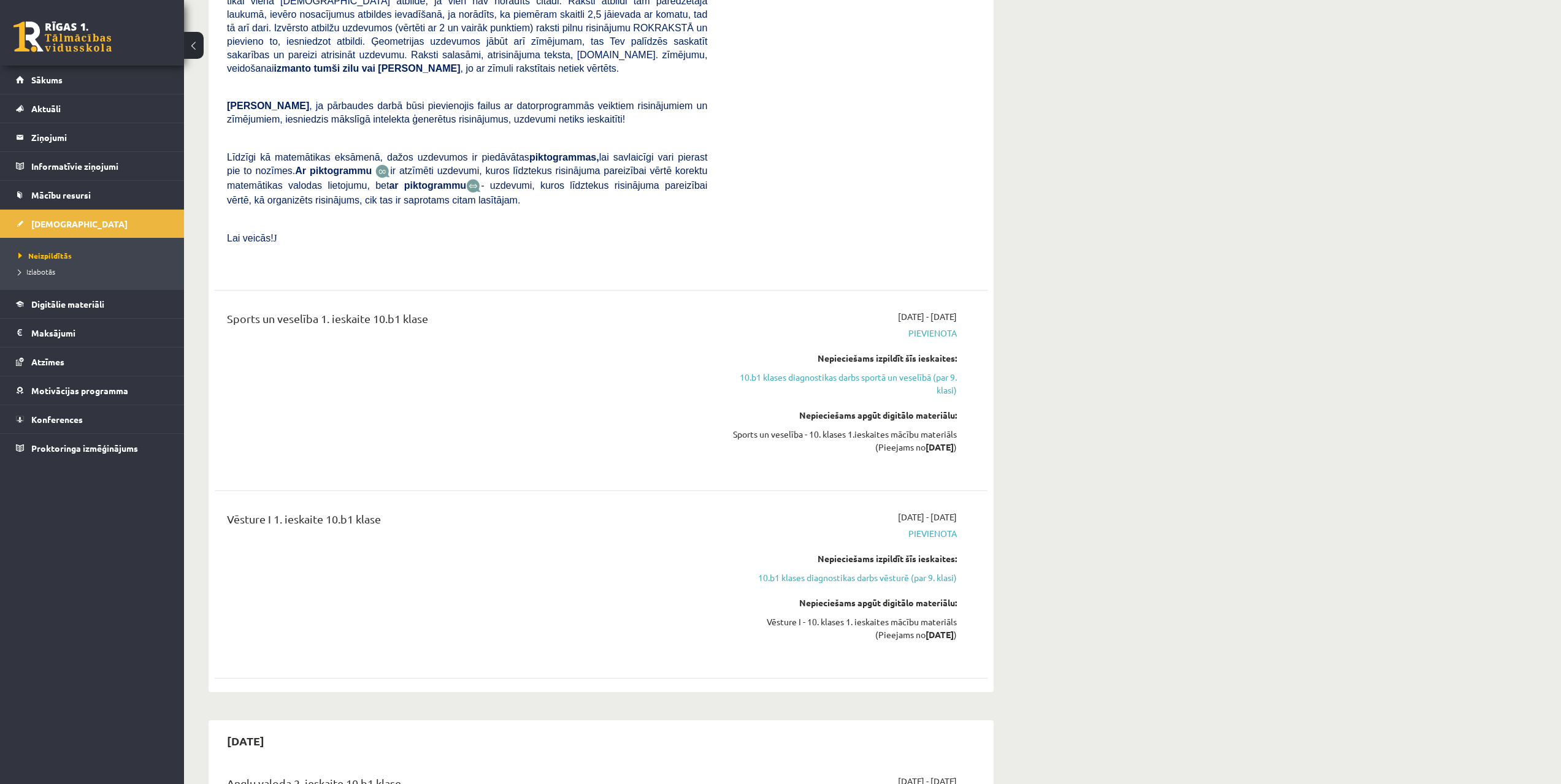
drag, startPoint x: 927, startPoint y: 502, endPoint x: 912, endPoint y: 508, distance: 16.2
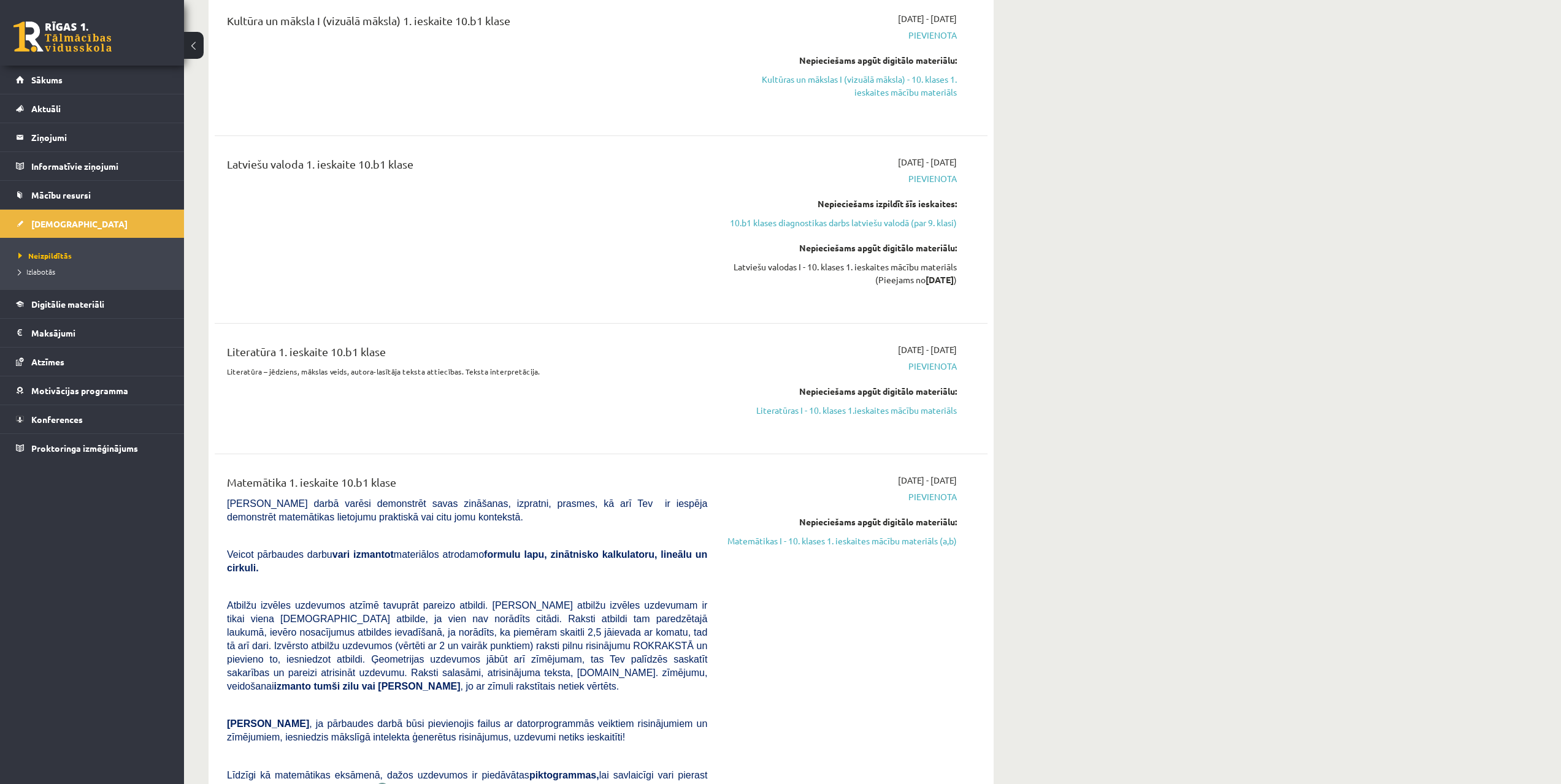
scroll to position [1040, 0]
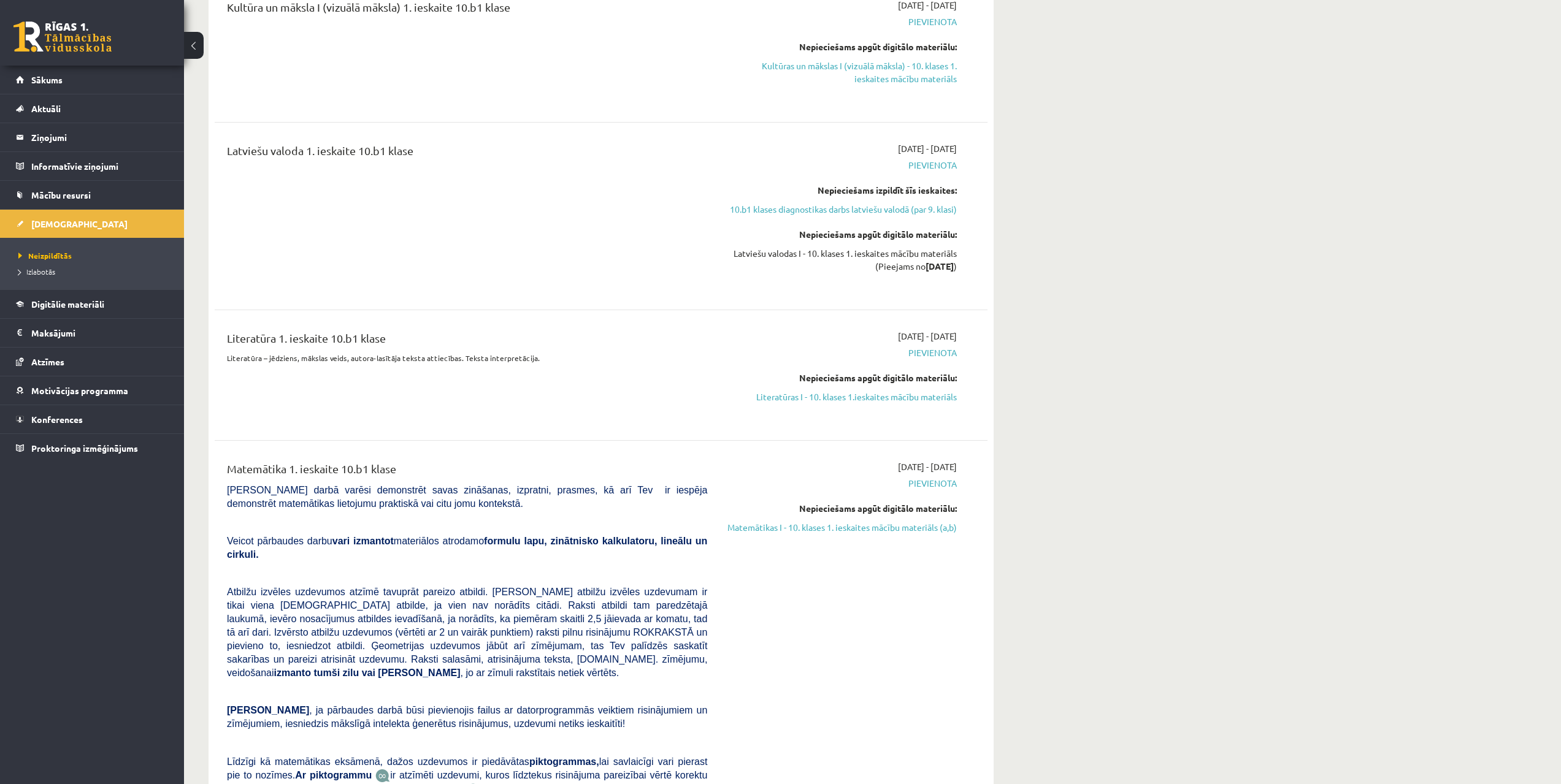
drag, startPoint x: 895, startPoint y: 469, endPoint x: 872, endPoint y: 490, distance: 31.1
drag, startPoint x: 955, startPoint y: 503, endPoint x: 955, endPoint y: 443, distance: 60.0
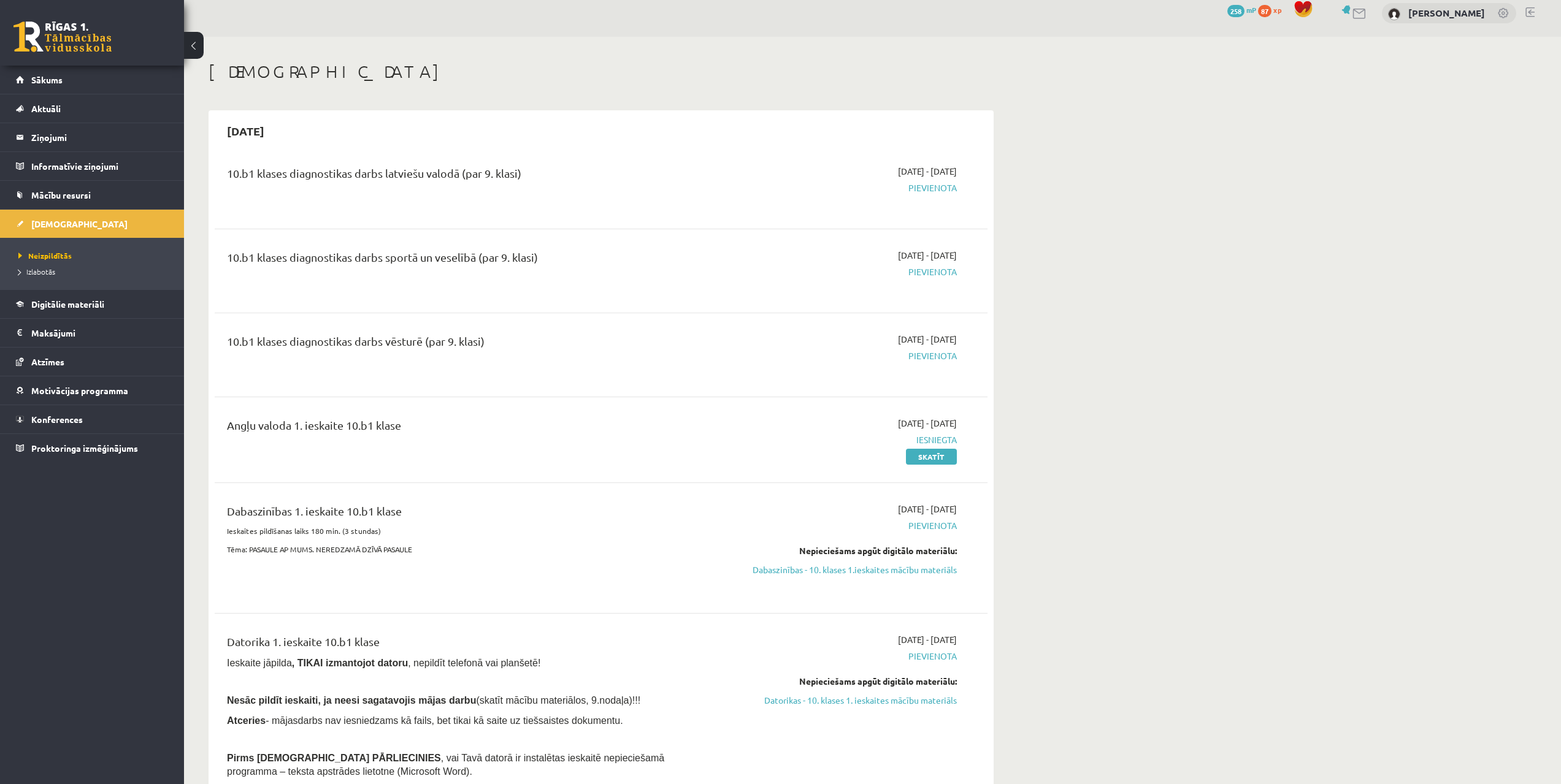
scroll to position [9, 0]
drag, startPoint x: 1000, startPoint y: 436, endPoint x: 896, endPoint y: 435, distance: 104.0
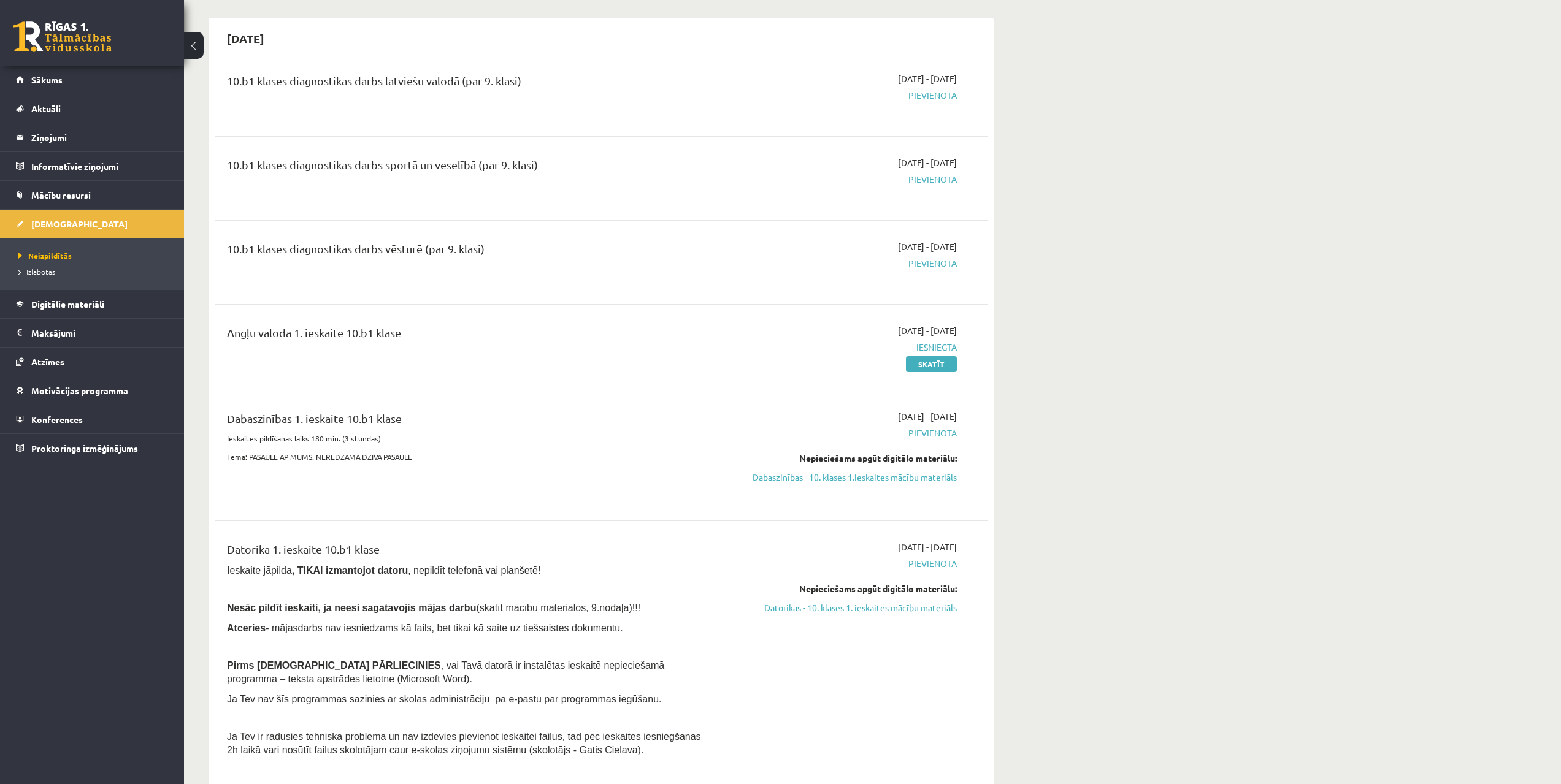
scroll to position [118, 0]
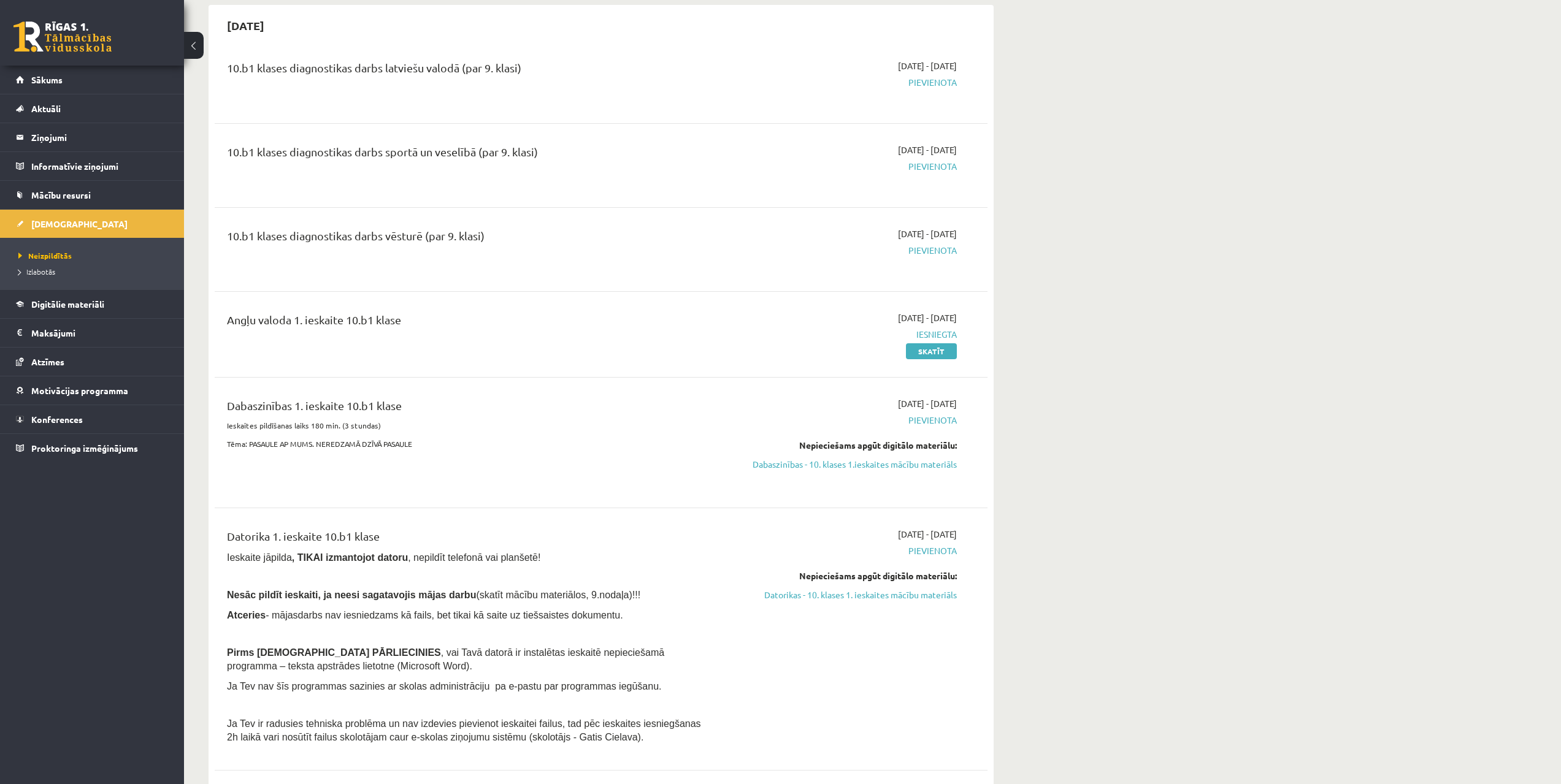
drag, startPoint x: 945, startPoint y: 555, endPoint x: 933, endPoint y: 574, distance: 22.5
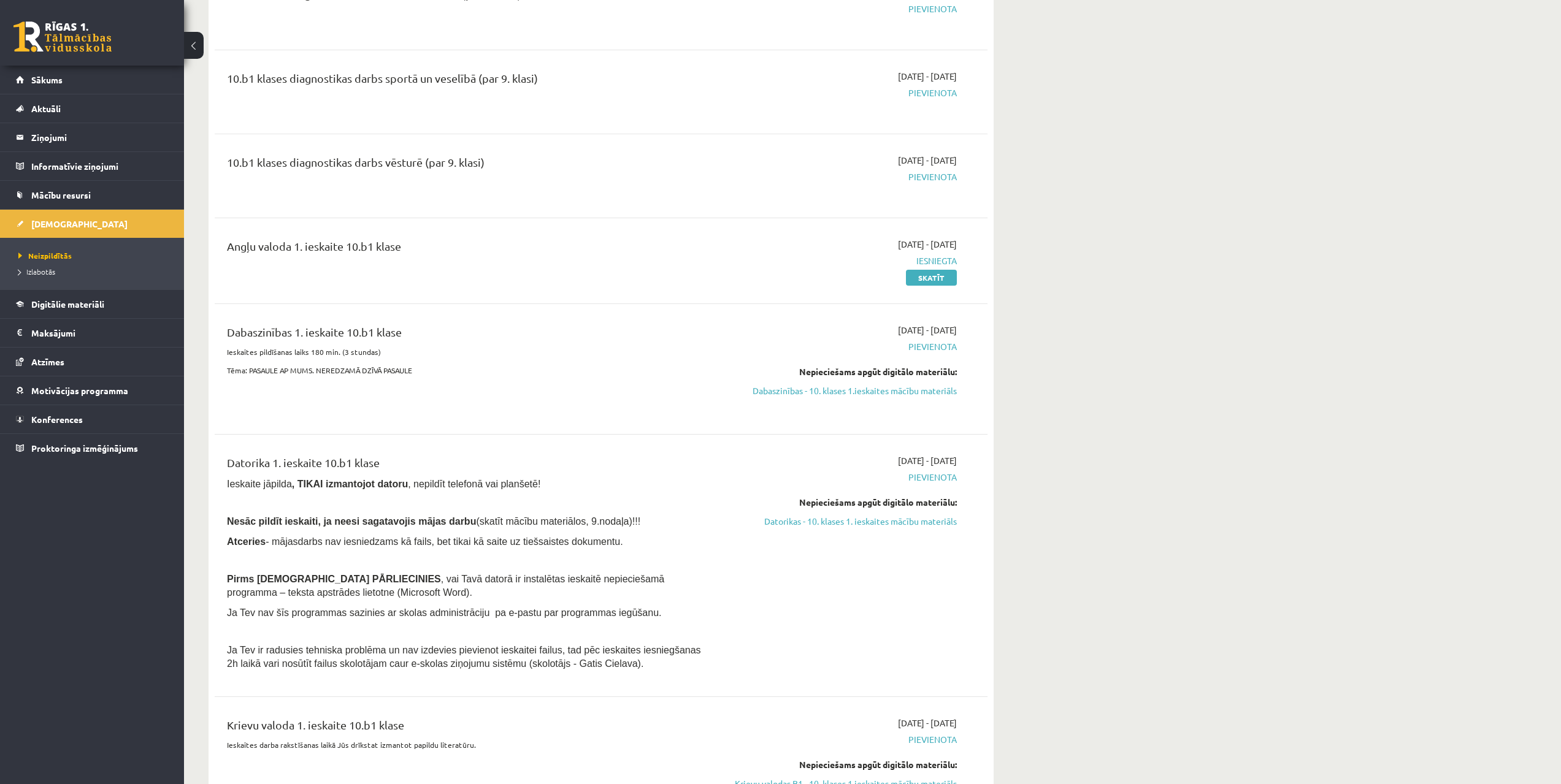
drag, startPoint x: 1007, startPoint y: 518, endPoint x: 1000, endPoint y: 517, distance: 7.1
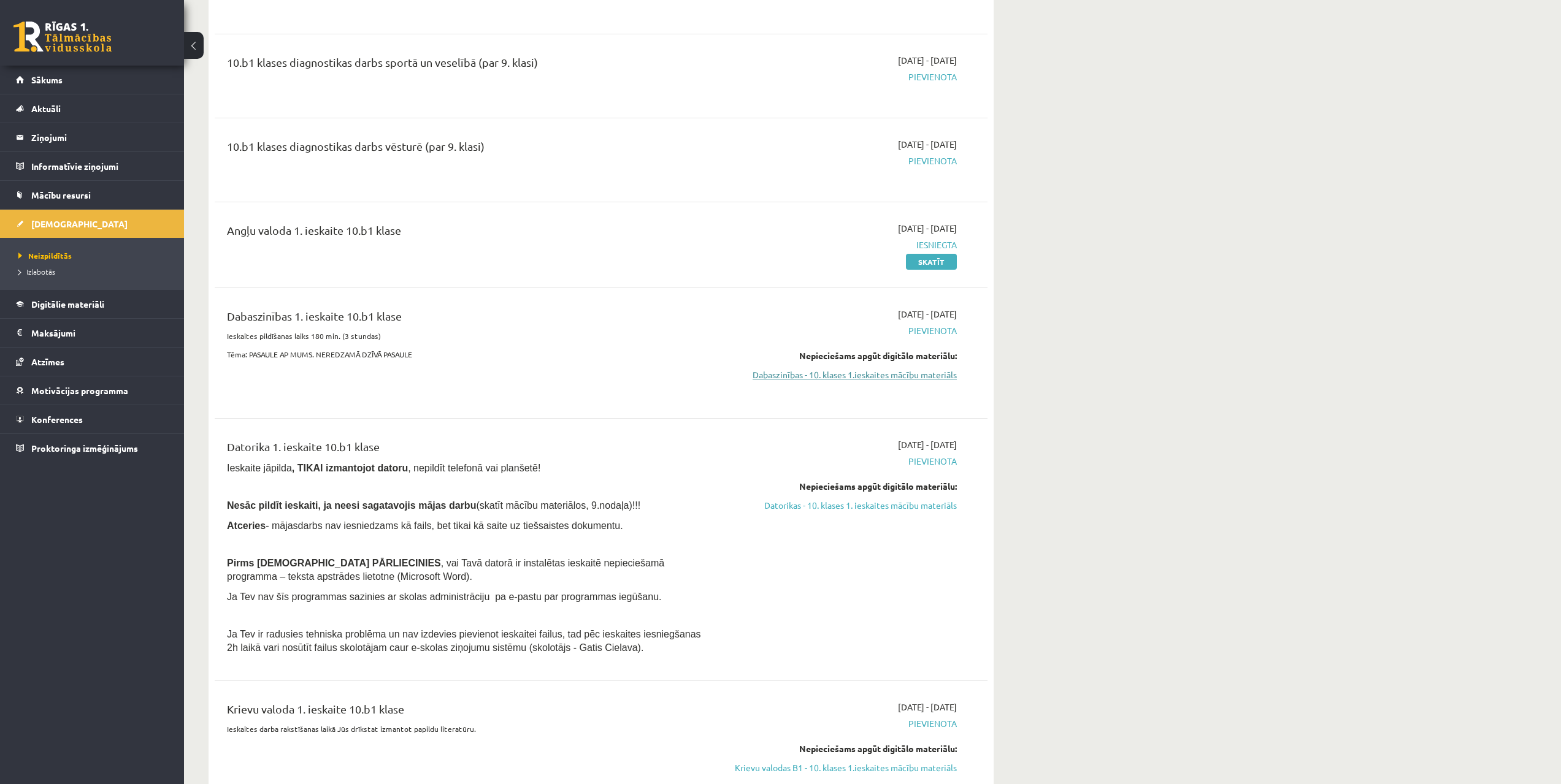
click at [887, 380] on link "Dabaszinības - 10. klases 1.ieskaites mācību materiāls" at bounding box center [841, 375] width 231 height 13
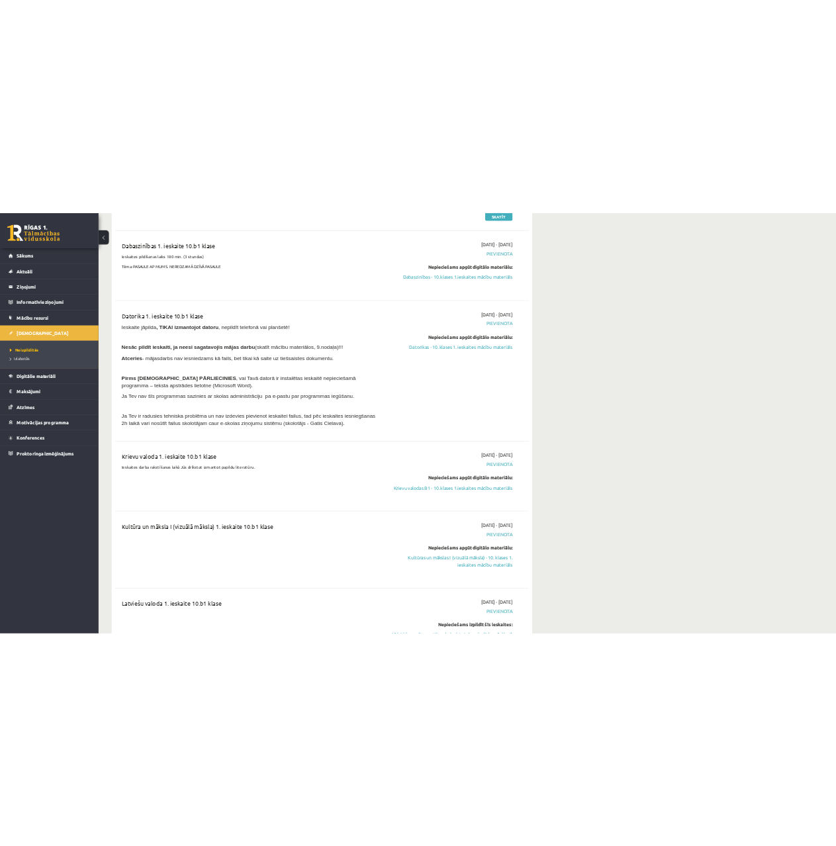
scroll to position [658, 0]
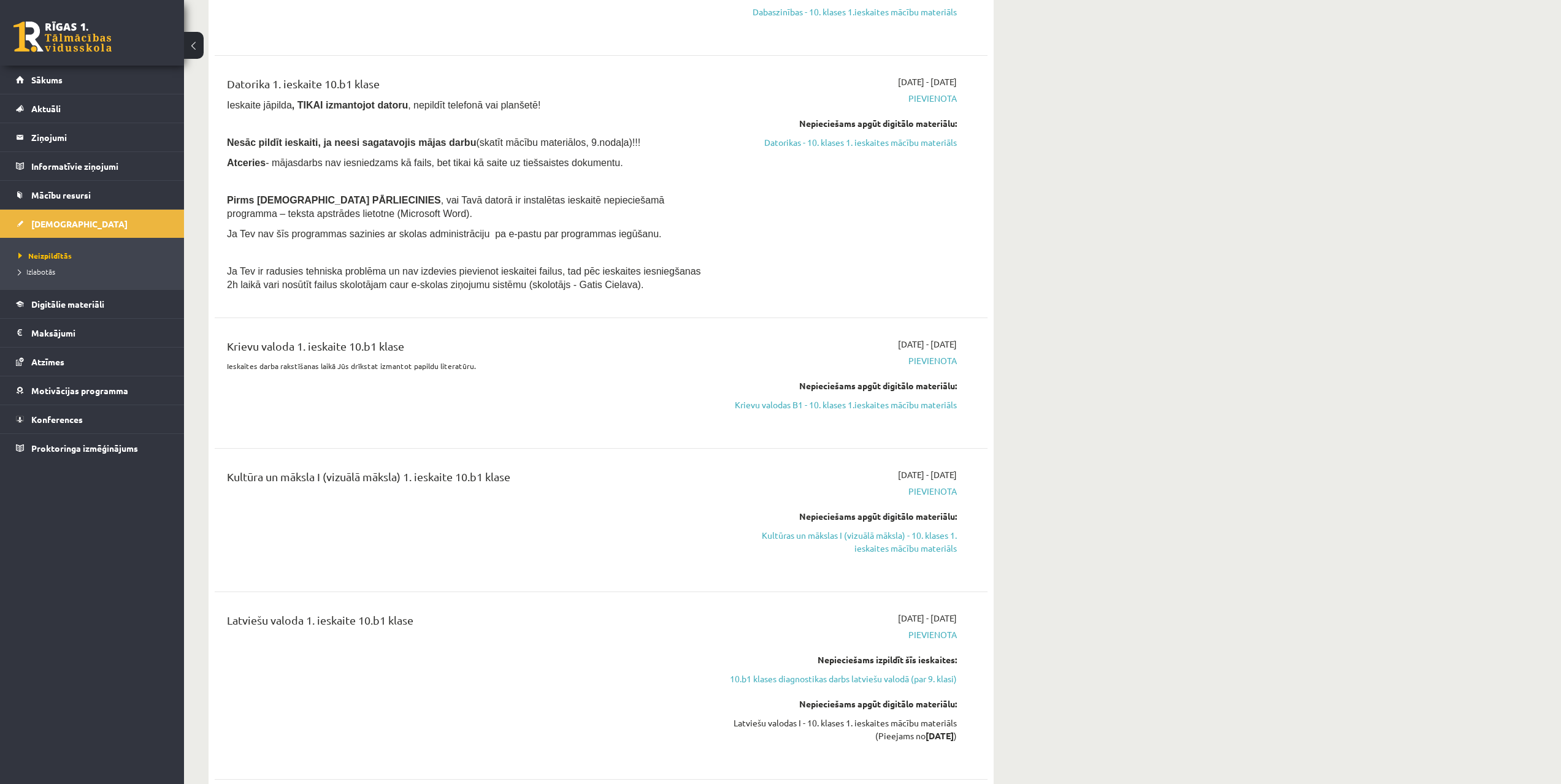
drag, startPoint x: 1036, startPoint y: 278, endPoint x: 1024, endPoint y: 317, distance: 40.8
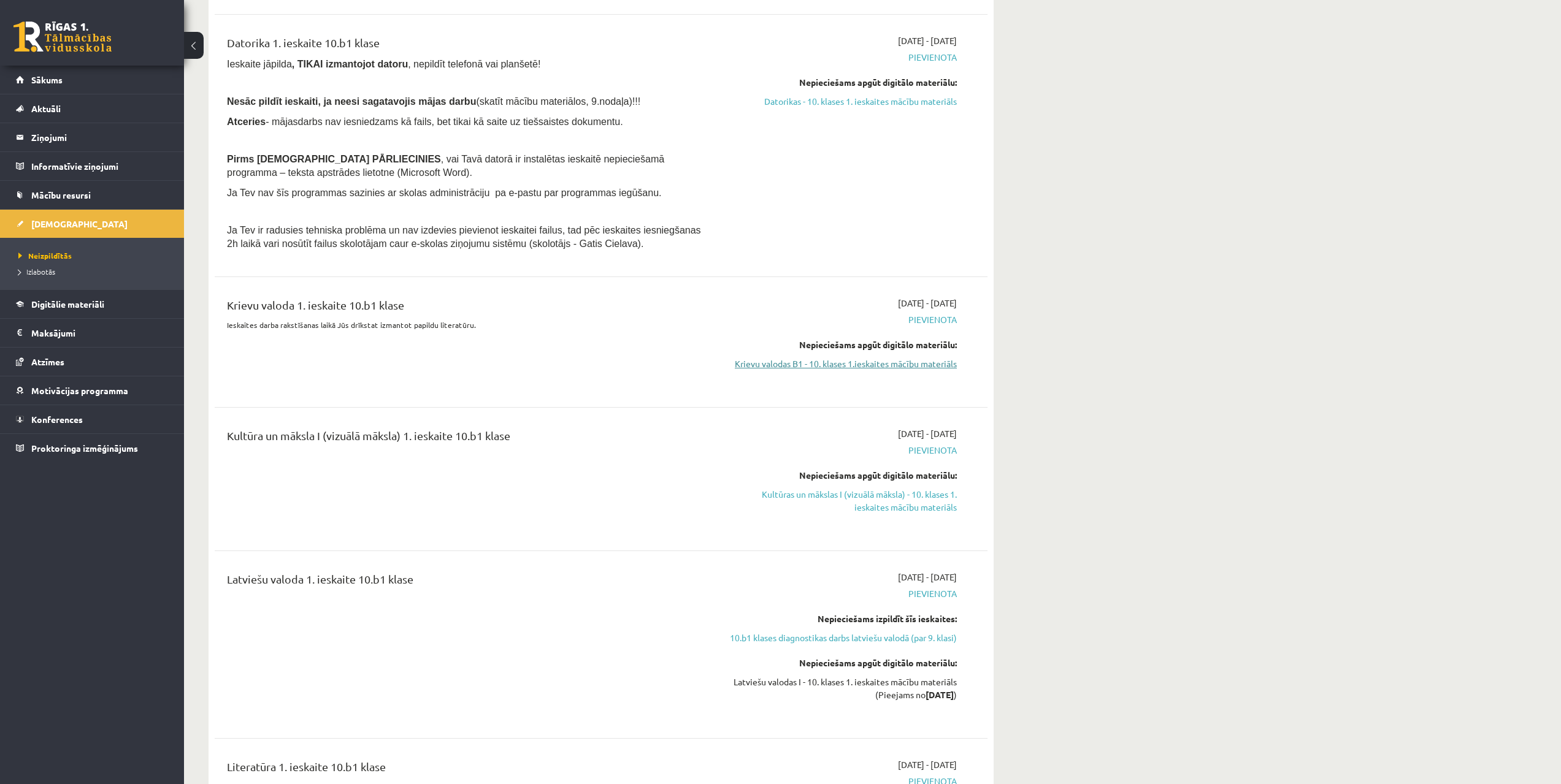
click at [896, 363] on link "Krievu valodas B1 - 10. klases 1.ieskaites mācību materiāls" at bounding box center [841, 364] width 231 height 13
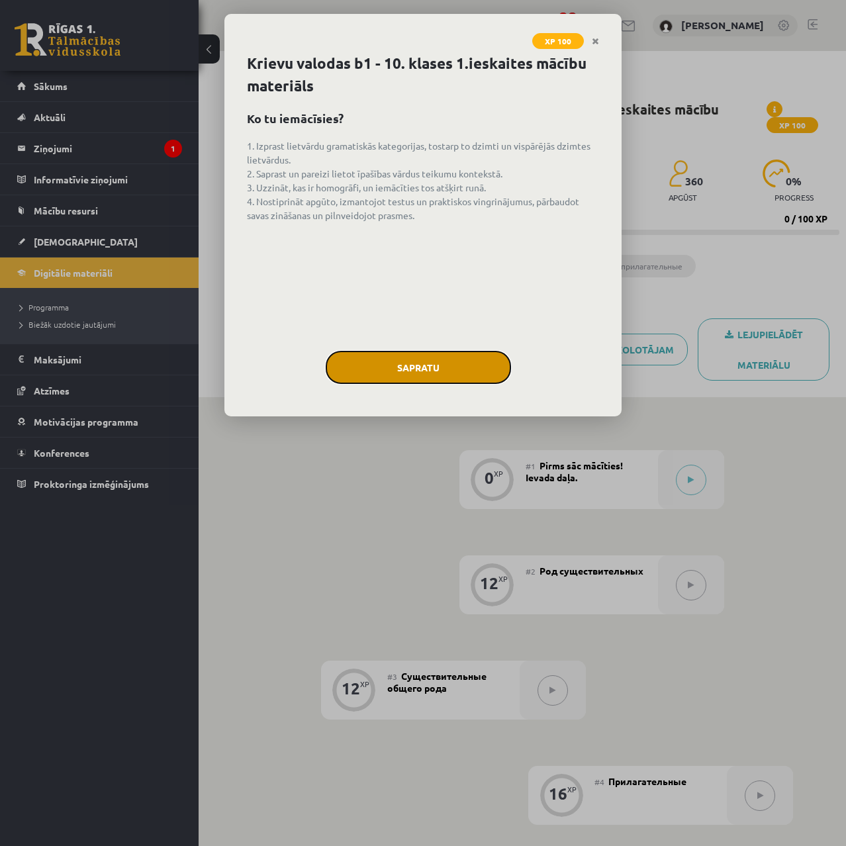
click at [457, 364] on button "Sapratu" at bounding box center [418, 367] width 185 height 33
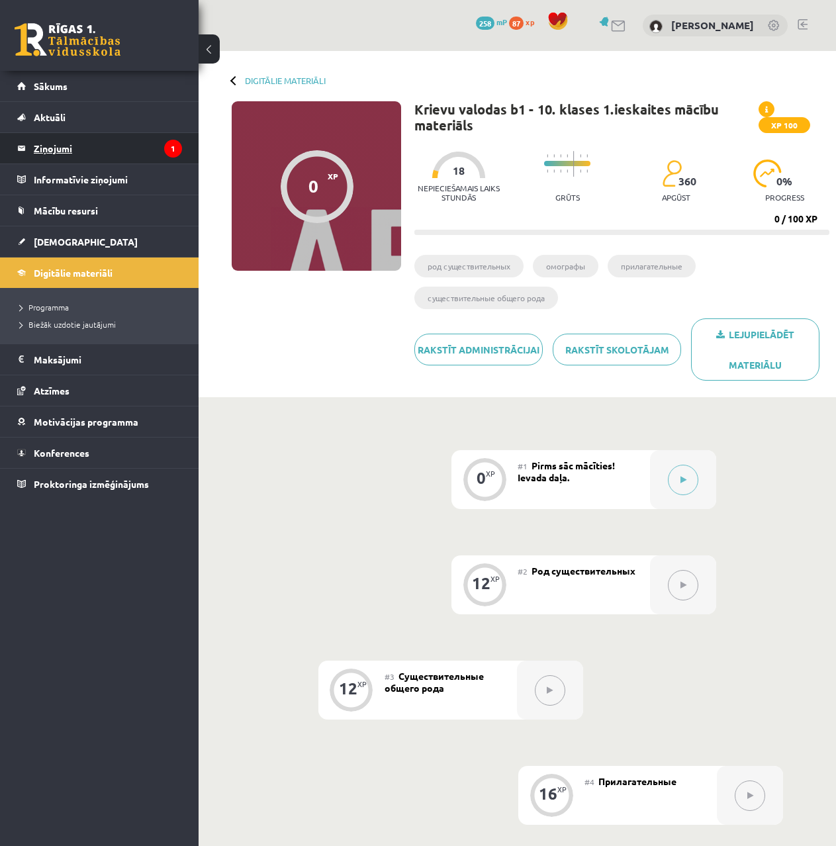
click at [137, 144] on legend "Ziņojumi 1" at bounding box center [108, 148] width 148 height 30
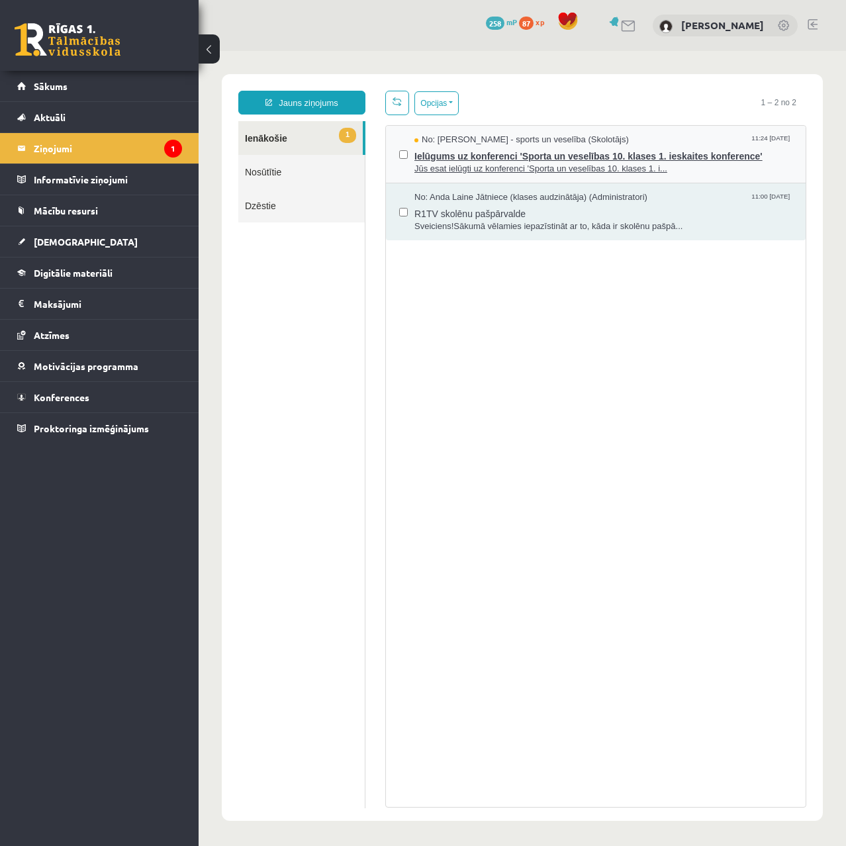
click at [520, 159] on span "Ielūgums uz konferenci 'Sporta un veselības 10. klases 1. ieskaites konference'" at bounding box center [603, 154] width 378 height 17
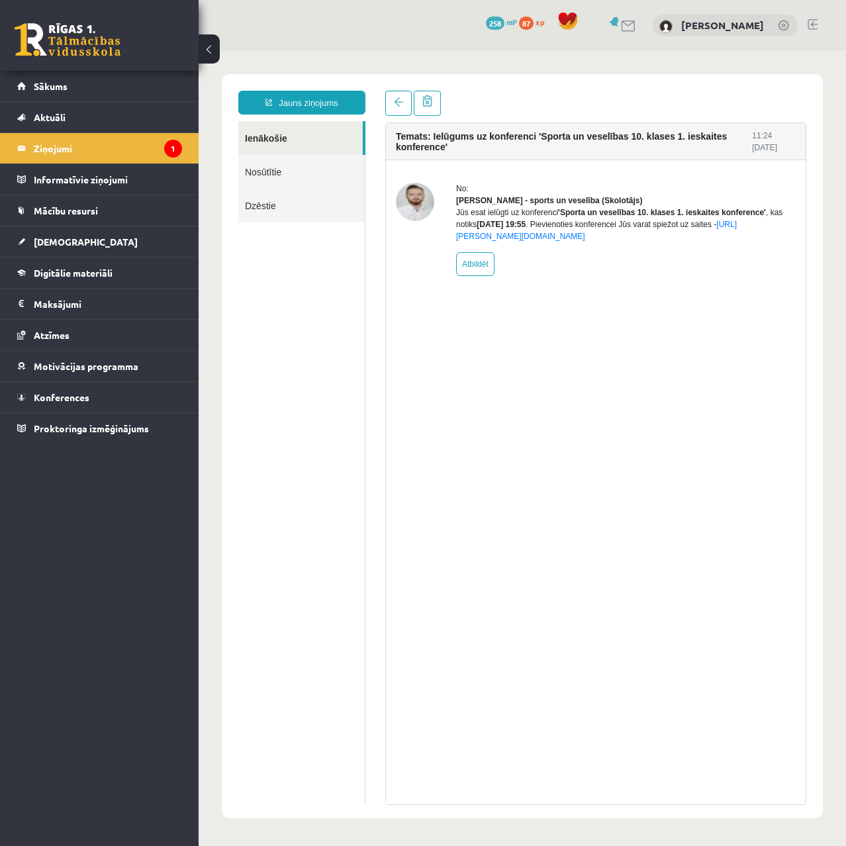
click at [263, 538] on ul "Ienākošie Nosūtītie Dzēstie" at bounding box center [301, 463] width 127 height 684
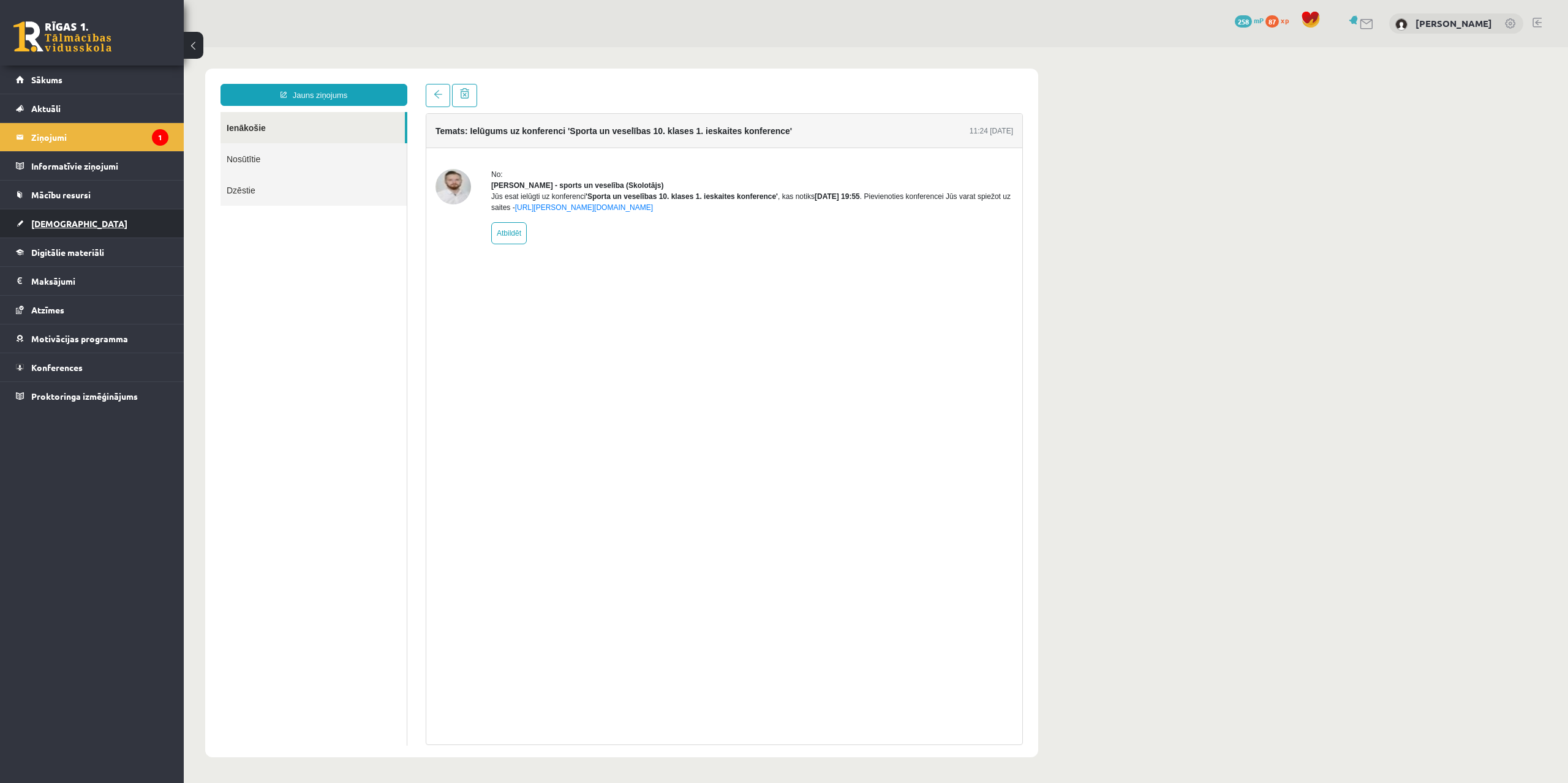
click at [55, 225] on span "[DEMOGRAPHIC_DATA]" at bounding box center [80, 224] width 96 height 11
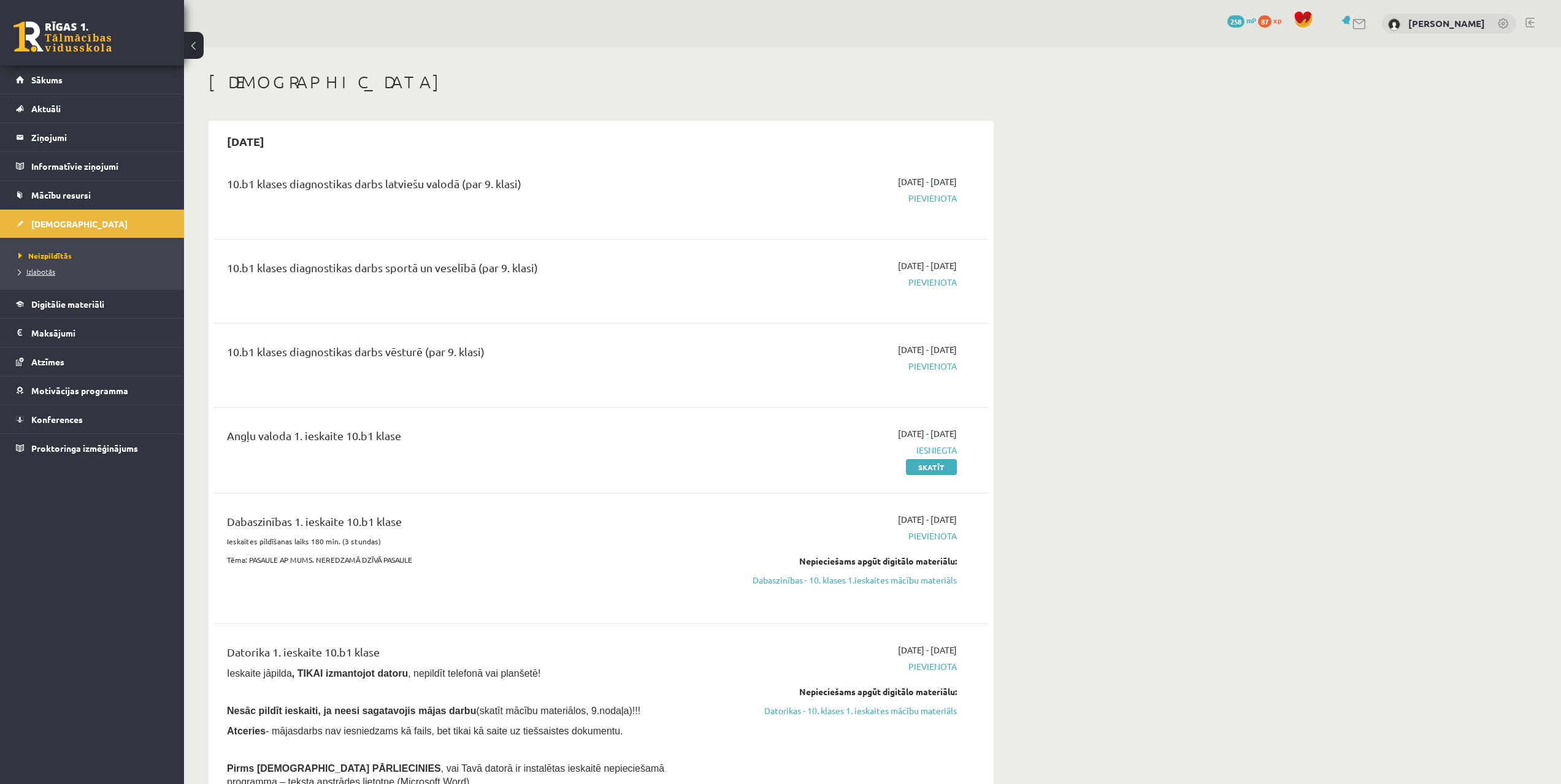
click at [47, 272] on span "Izlabotās" at bounding box center [37, 272] width 37 height 10
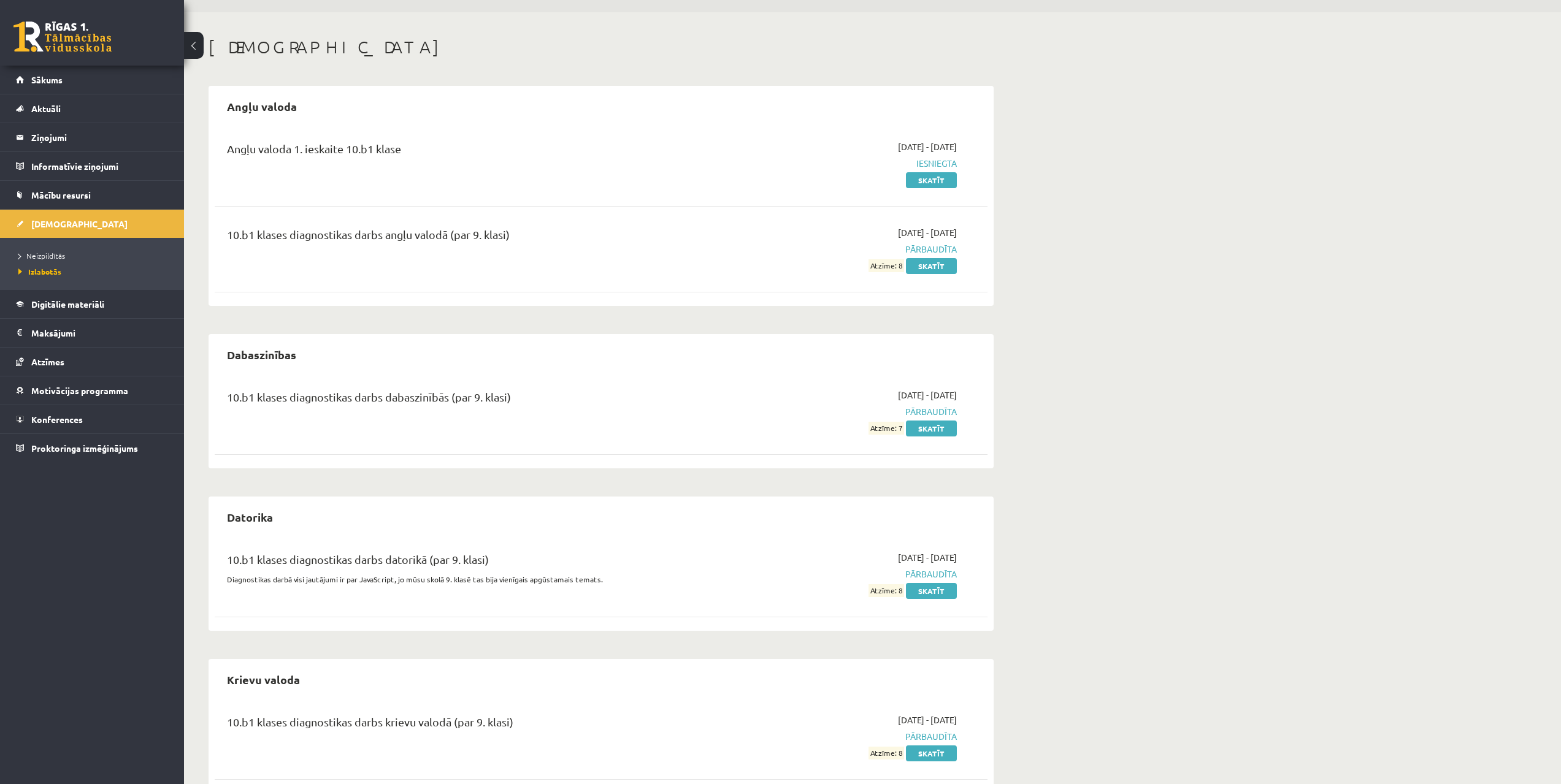
drag, startPoint x: 992, startPoint y: 340, endPoint x: 991, endPoint y: 348, distance: 8.1
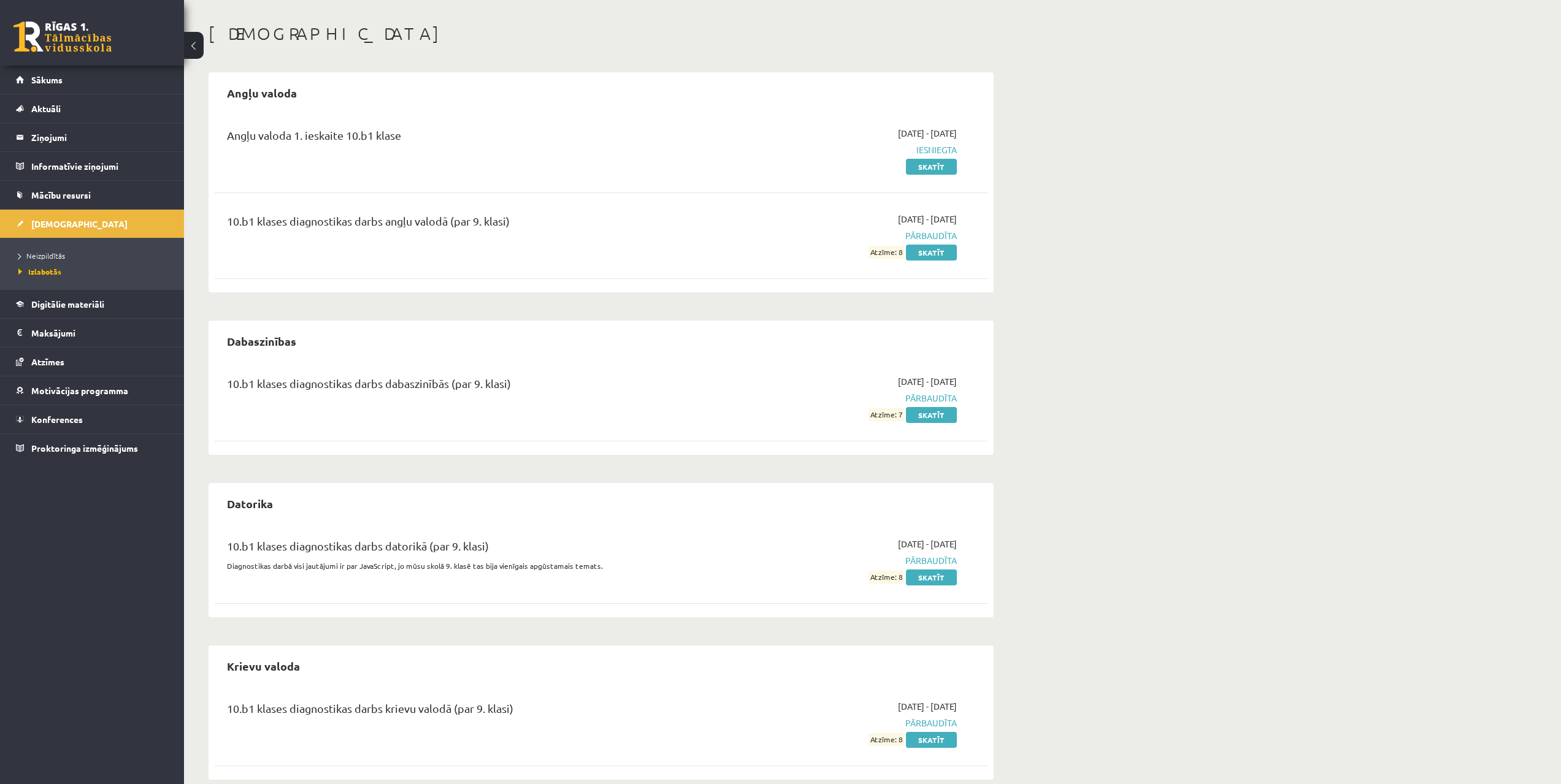
drag, startPoint x: 1042, startPoint y: 361, endPoint x: 1040, endPoint y: 375, distance: 14.1
